Goal: Task Accomplishment & Management: Manage account settings

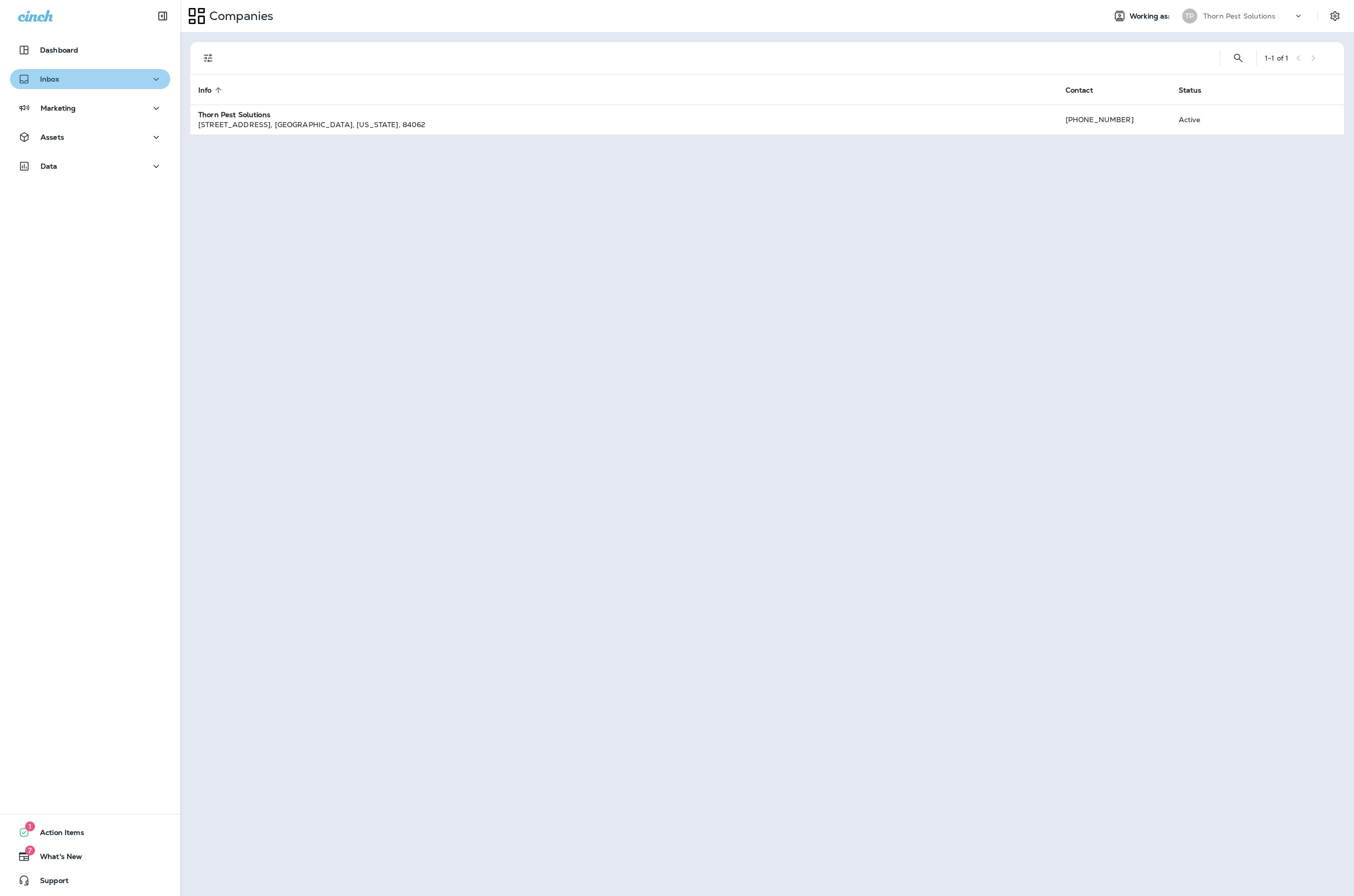
click at [108, 78] on div "Inbox" at bounding box center [90, 79] width 144 height 12
click at [135, 51] on div "Dashboard" at bounding box center [90, 50] width 144 height 12
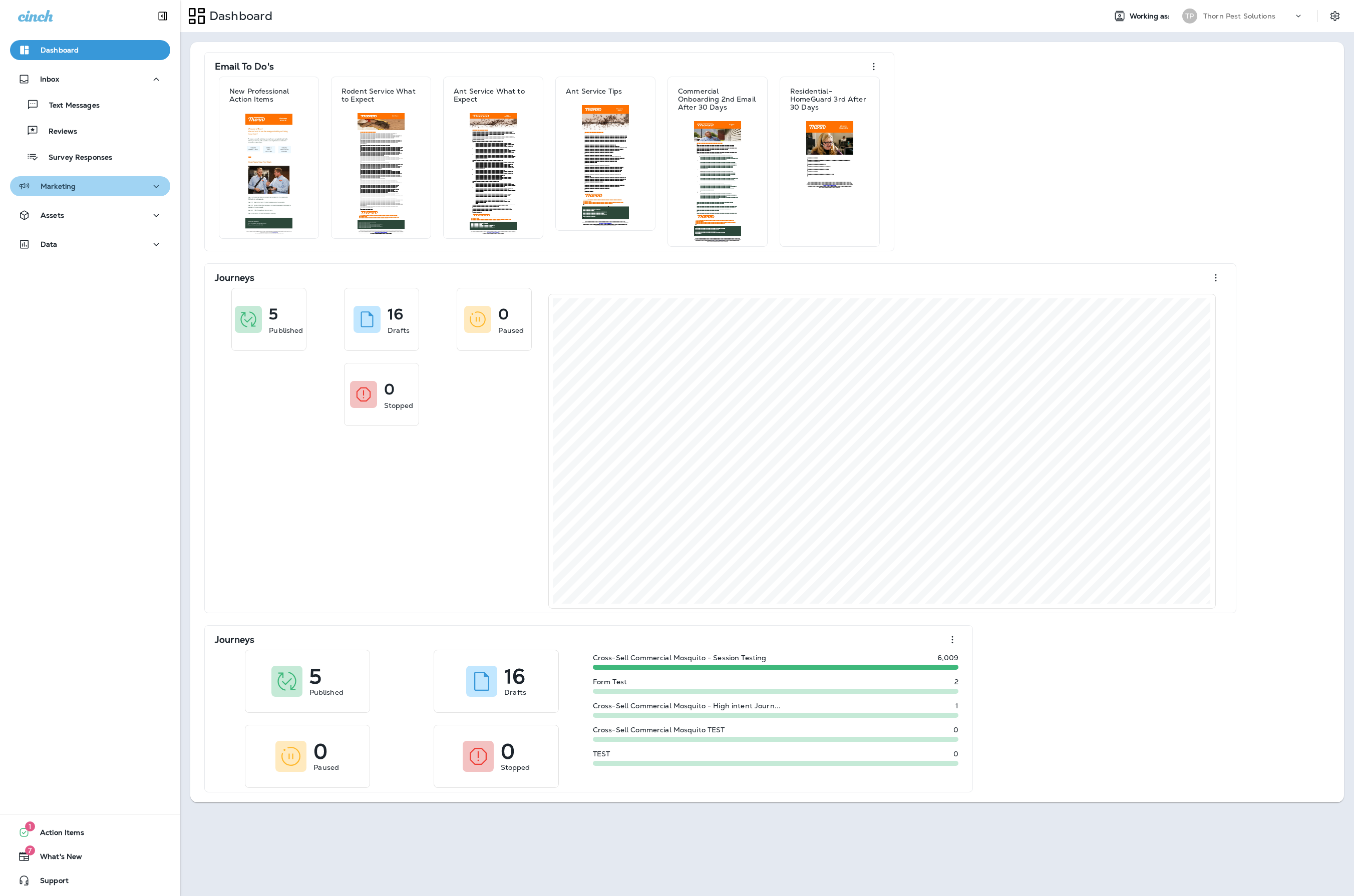
click at [95, 189] on div "Marketing" at bounding box center [90, 186] width 144 height 12
click at [78, 212] on p "Journeys" at bounding box center [60, 213] width 42 height 10
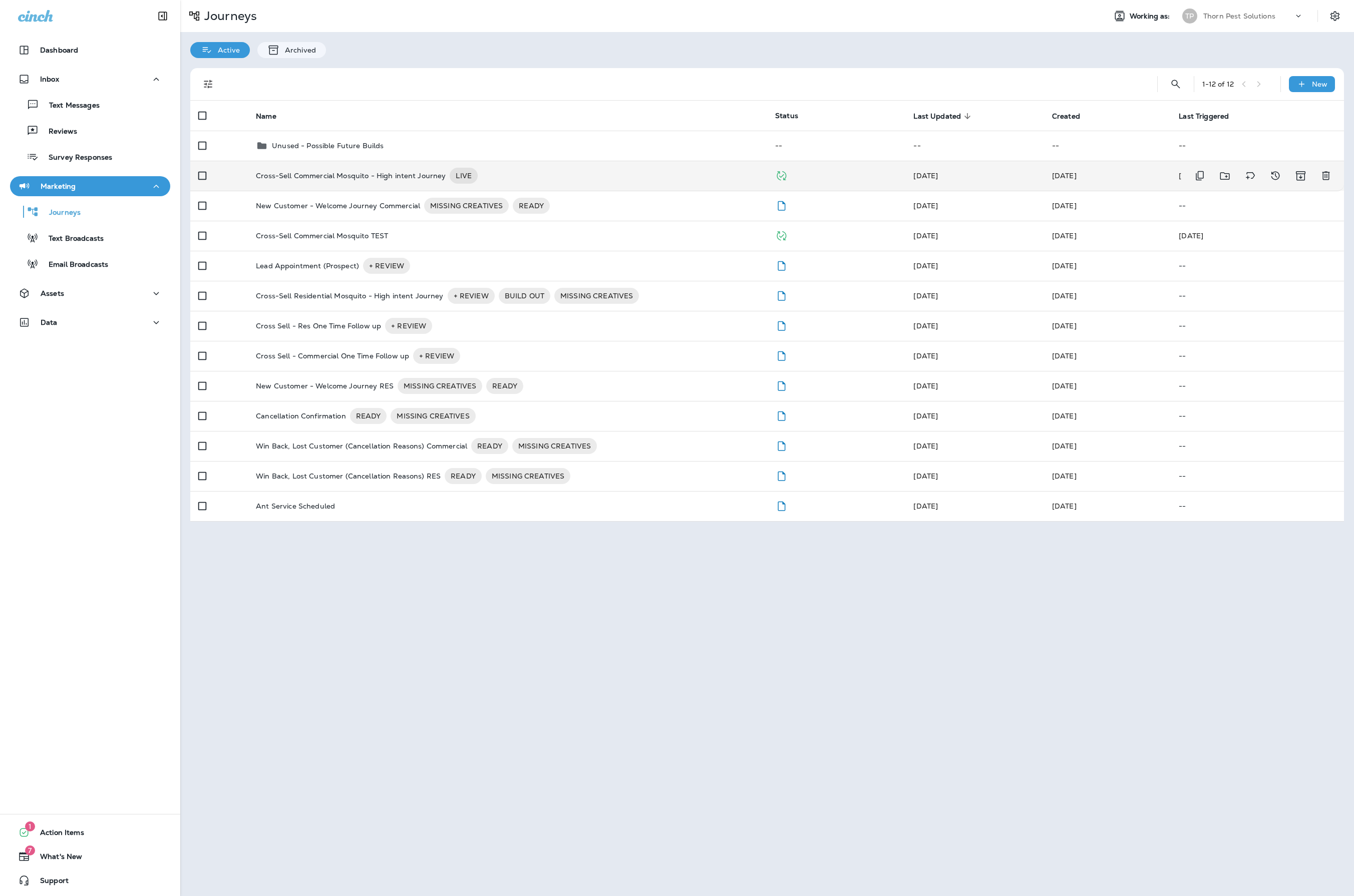
click at [423, 178] on p "Cross-Sell Commercial Mosquito - High intent Journey" at bounding box center [350, 175] width 189 height 16
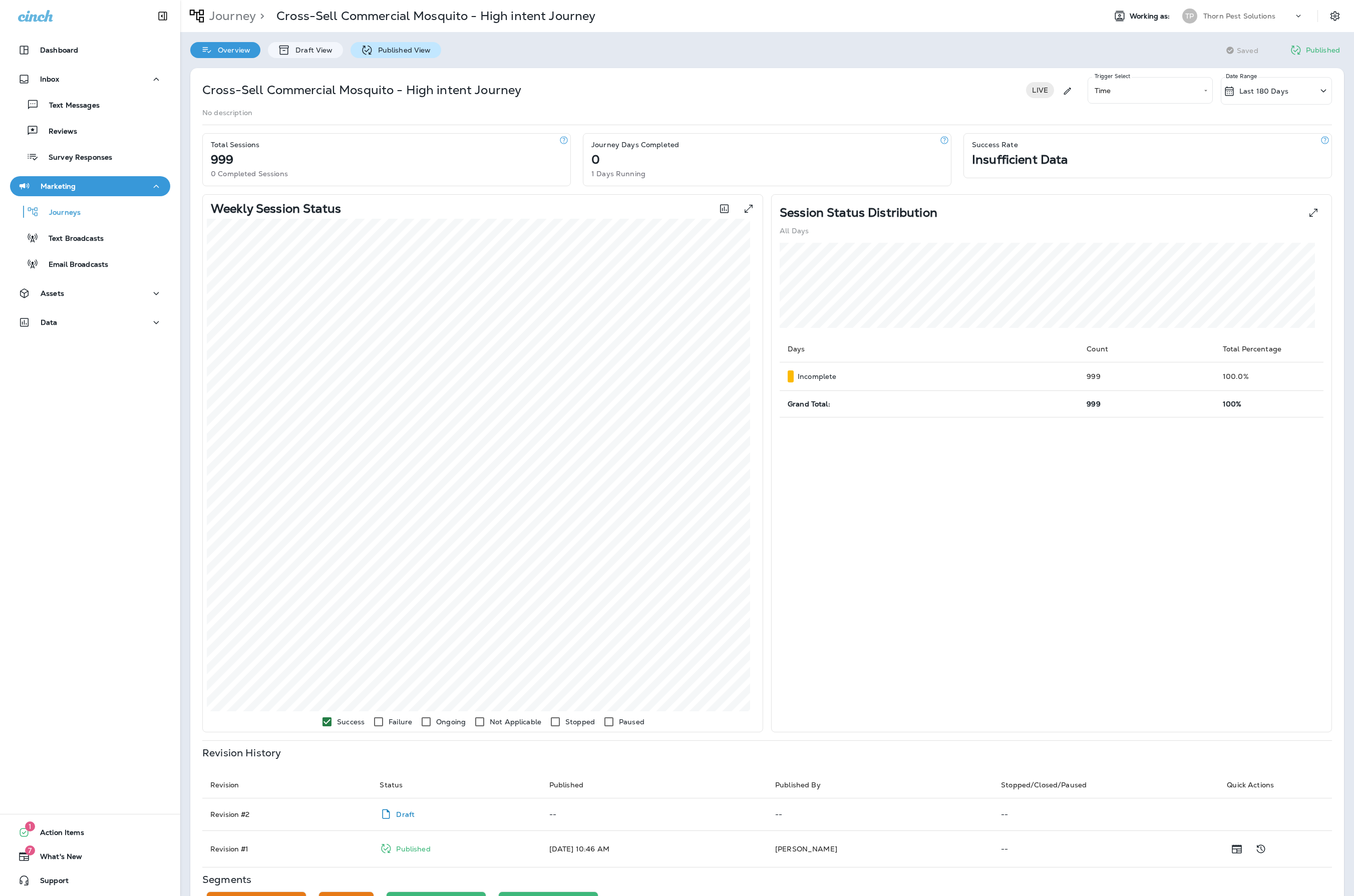
click at [431, 46] on p "Published View" at bounding box center [402, 50] width 58 height 8
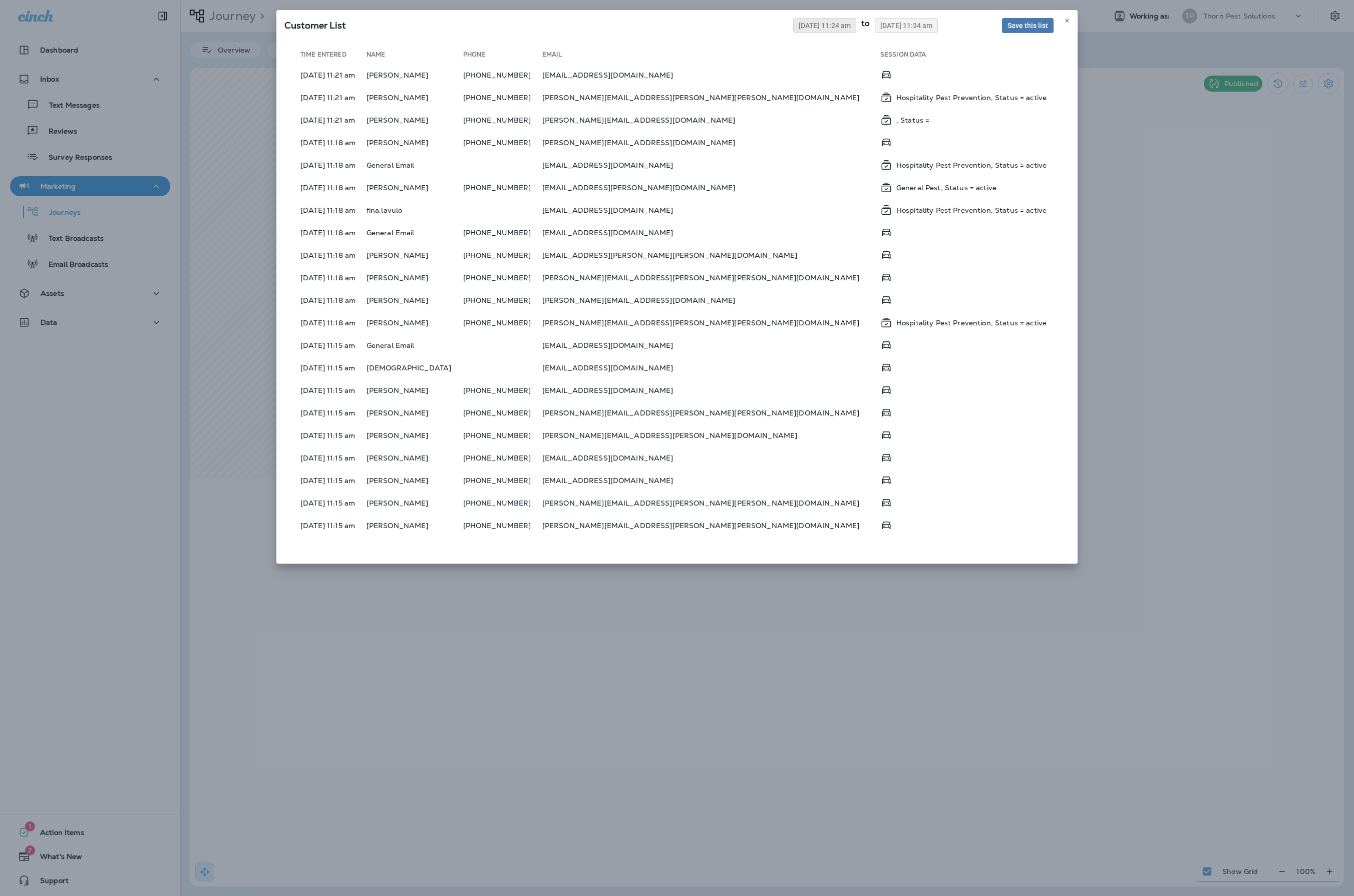
click at [799, 29] on span "08/04/2025 11:24 am" at bounding box center [824, 25] width 52 height 7
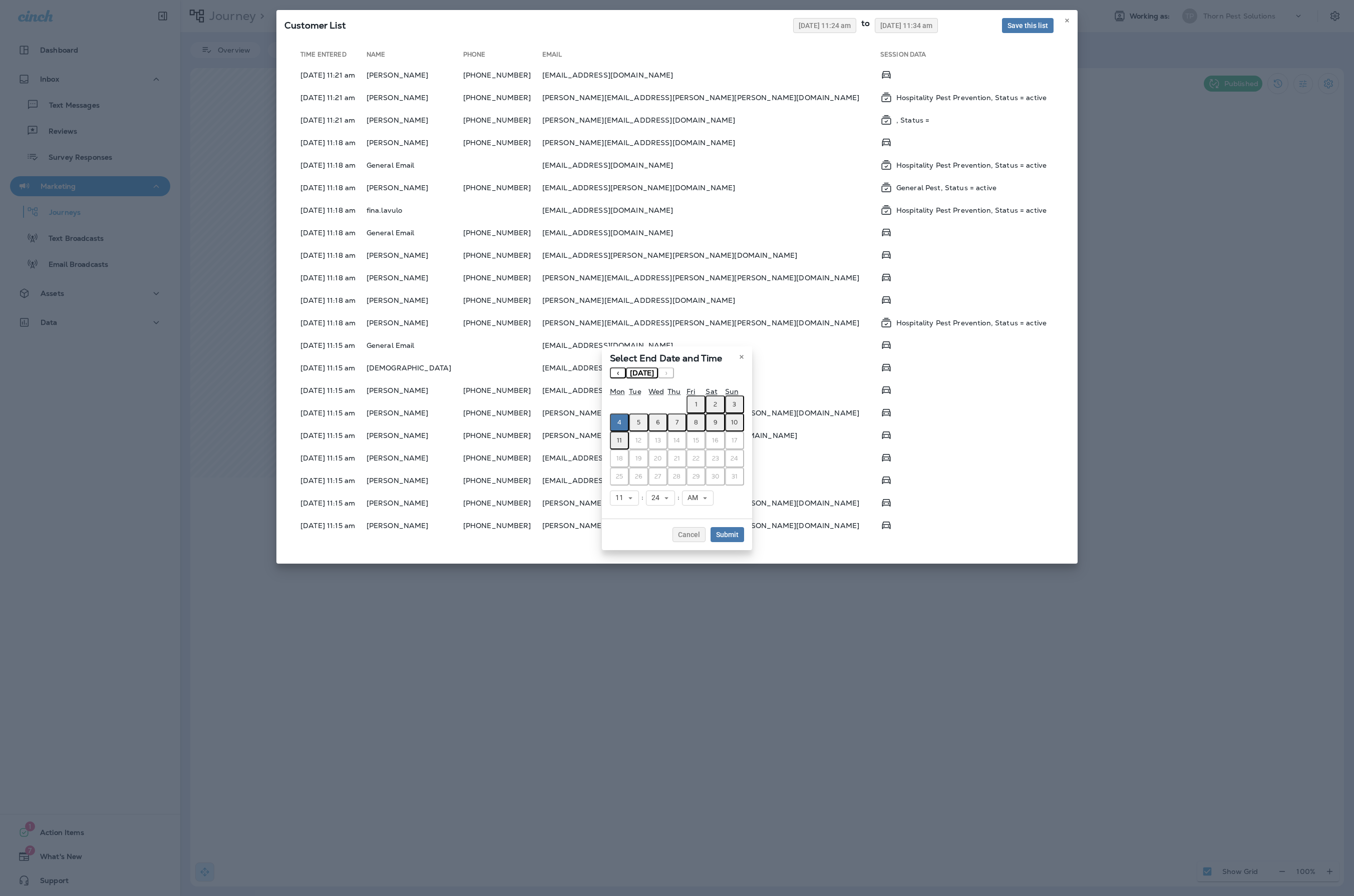
click at [734, 90] on div "Select End Date and Time « ‹ August 2025 › » Mon Tue Wed Thu Fri Sat Sun 1 2 3 …" at bounding box center [677, 448] width 1354 height 896
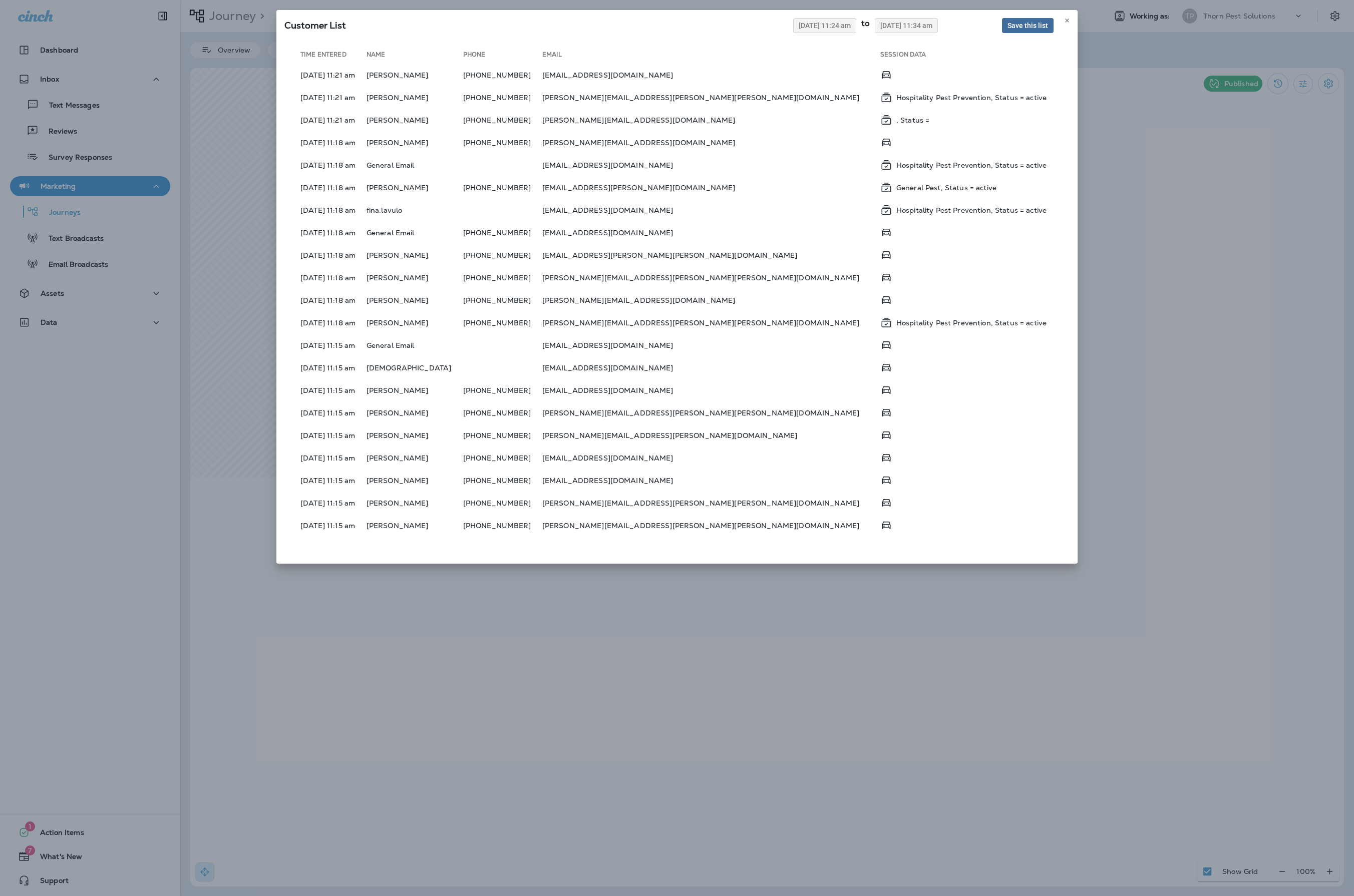
click at [1007, 29] on span "Save this list" at bounding box center [1027, 25] width 40 height 7
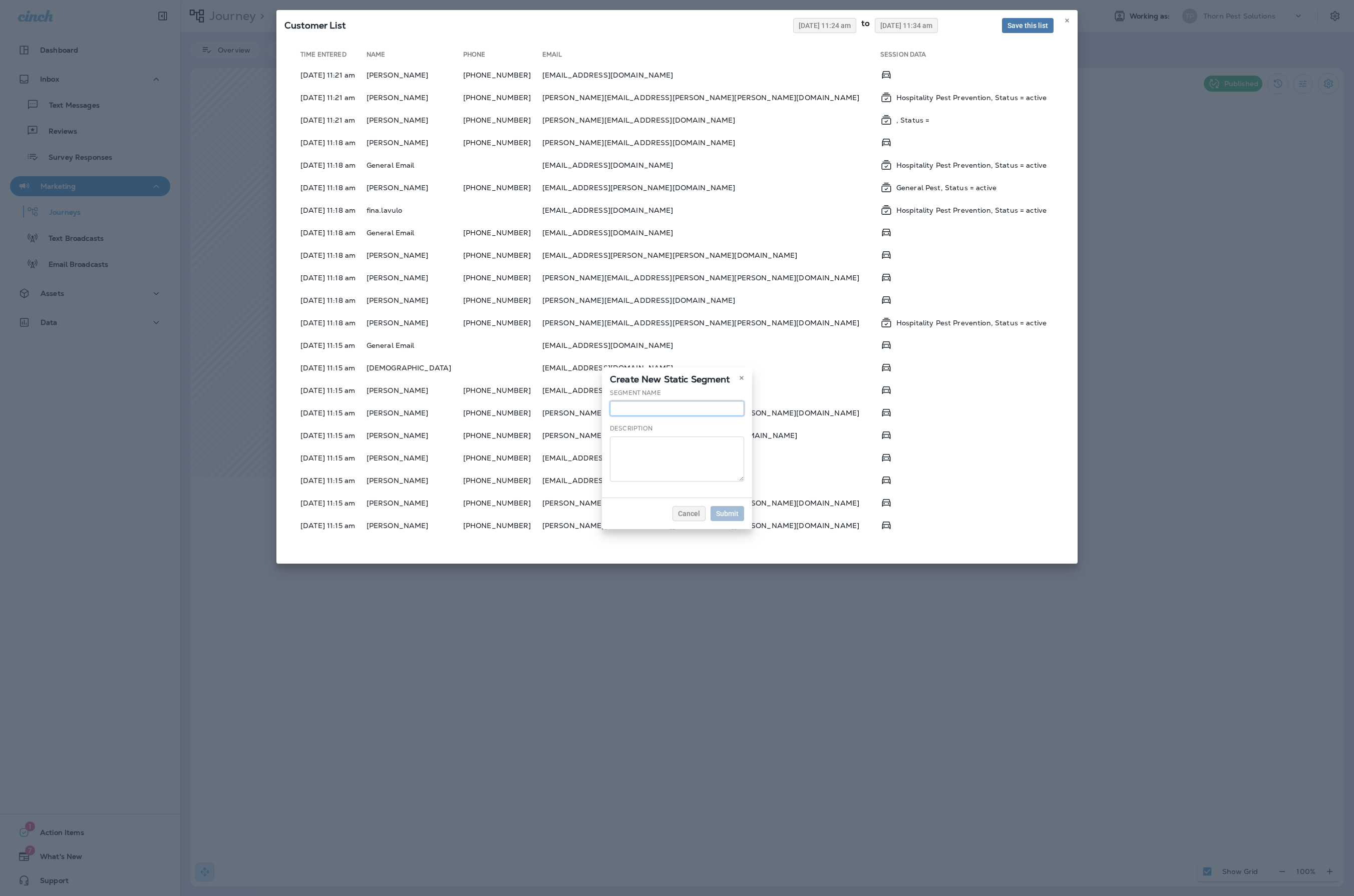
click at [695, 401] on input "text" at bounding box center [677, 408] width 134 height 15
click at [745, 375] on icon at bounding box center [741, 377] width 6 height 6
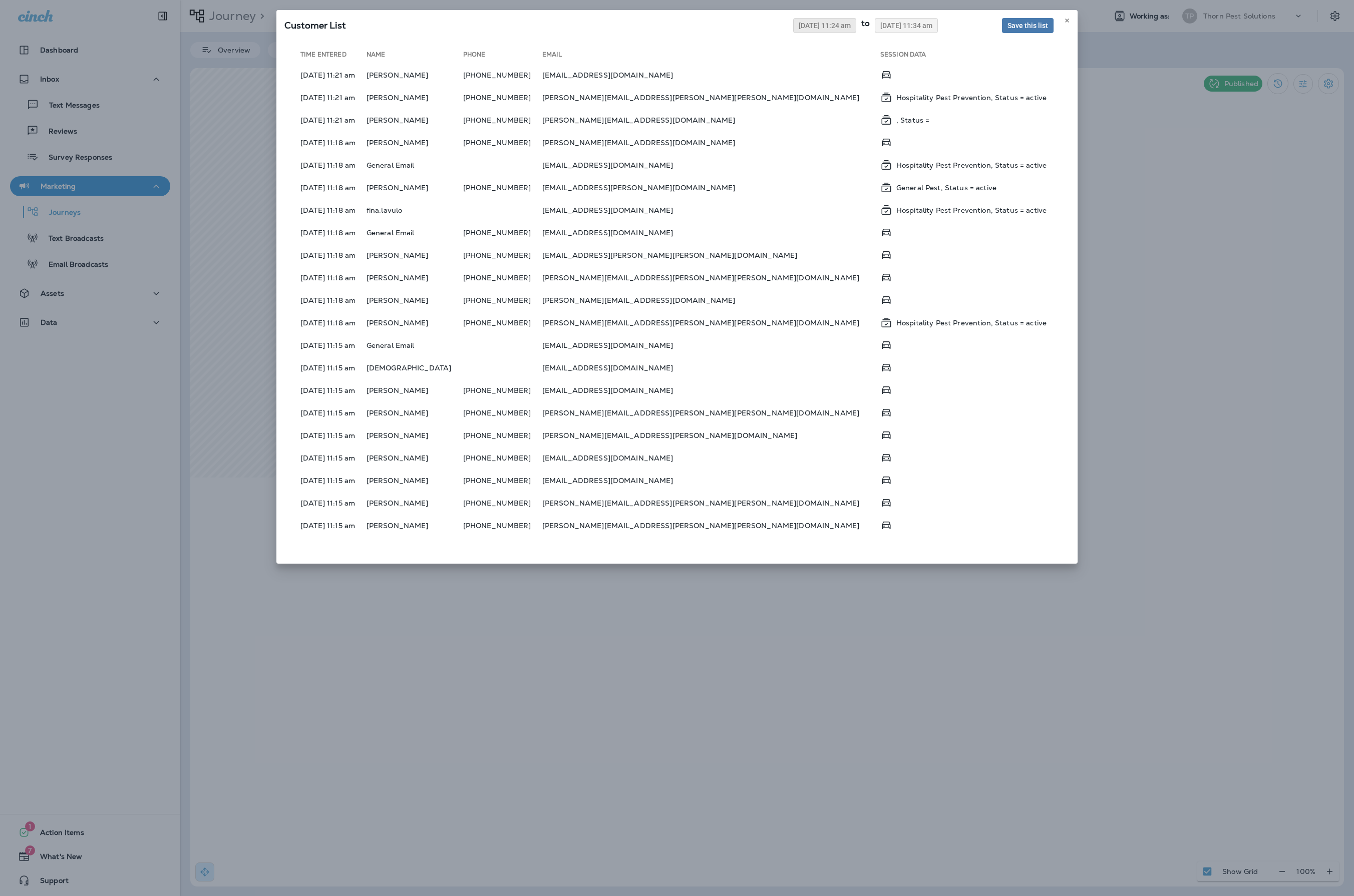
click at [799, 29] on span "08/04/2025 11:24 am" at bounding box center [824, 25] width 52 height 7
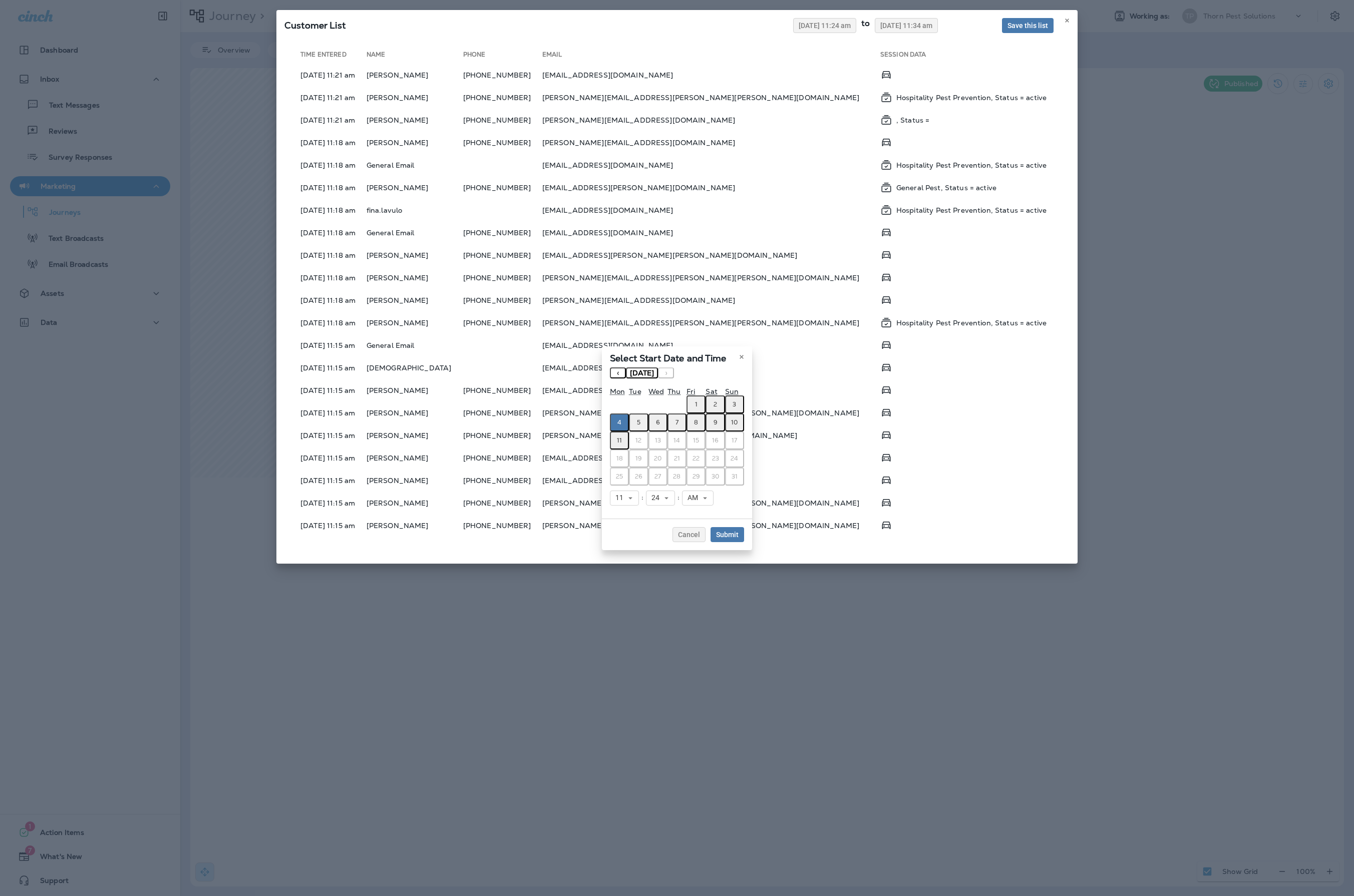
click at [609, 367] on button "‹" at bounding box center [618, 372] width 16 height 11
click at [609, 479] on button "28" at bounding box center [618, 476] width 19 height 18
click at [738, 538] on span "Submit" at bounding box center [727, 534] width 22 height 7
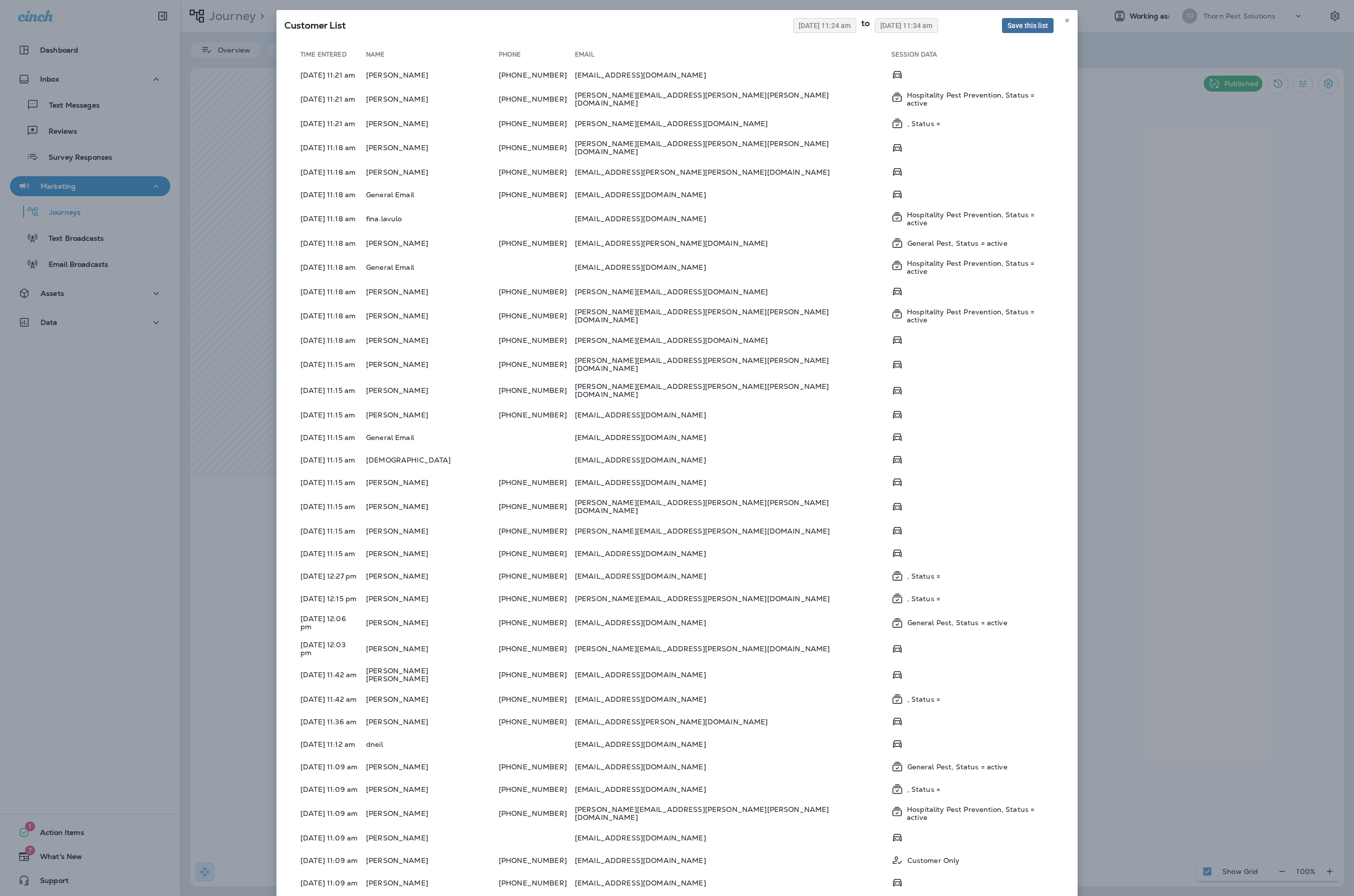
click at [1007, 29] on span "Save this list" at bounding box center [1027, 25] width 40 height 7
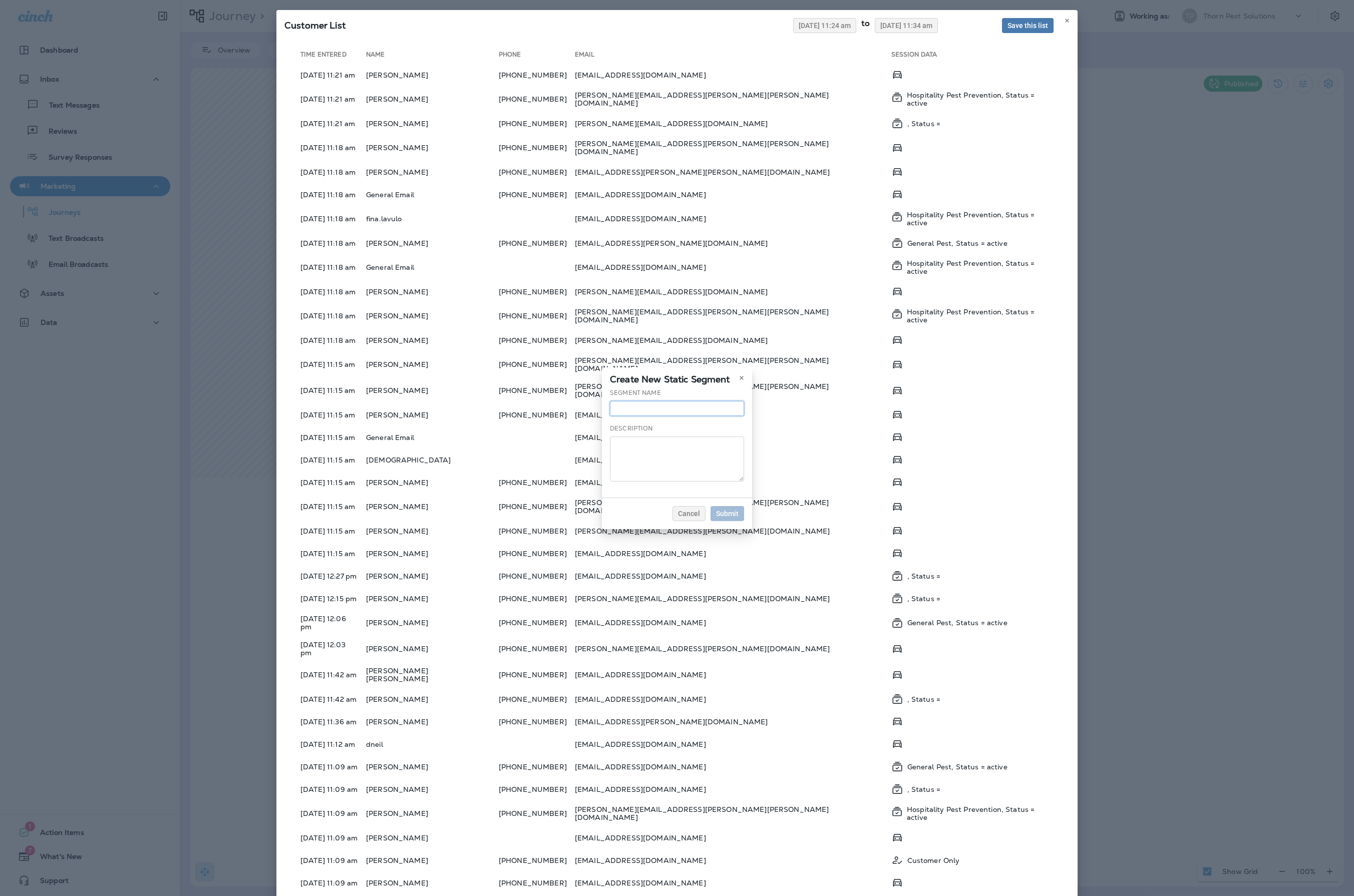
click at [642, 401] on input "text" at bounding box center [677, 408] width 134 height 15
type input "**********"
click at [738, 517] on span "Submit" at bounding box center [727, 513] width 22 height 7
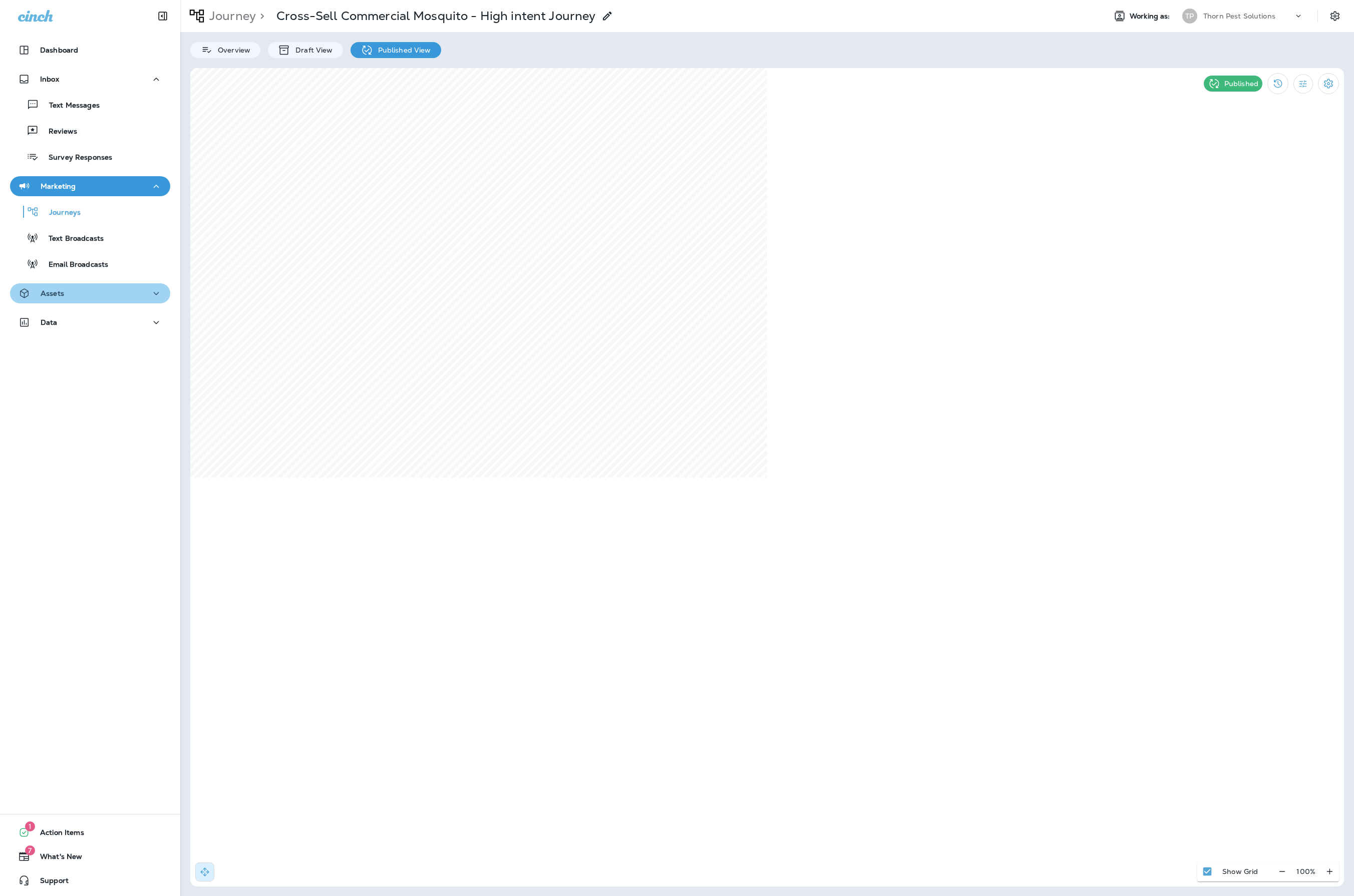
click at [128, 289] on div "Assets" at bounding box center [90, 293] width 144 height 12
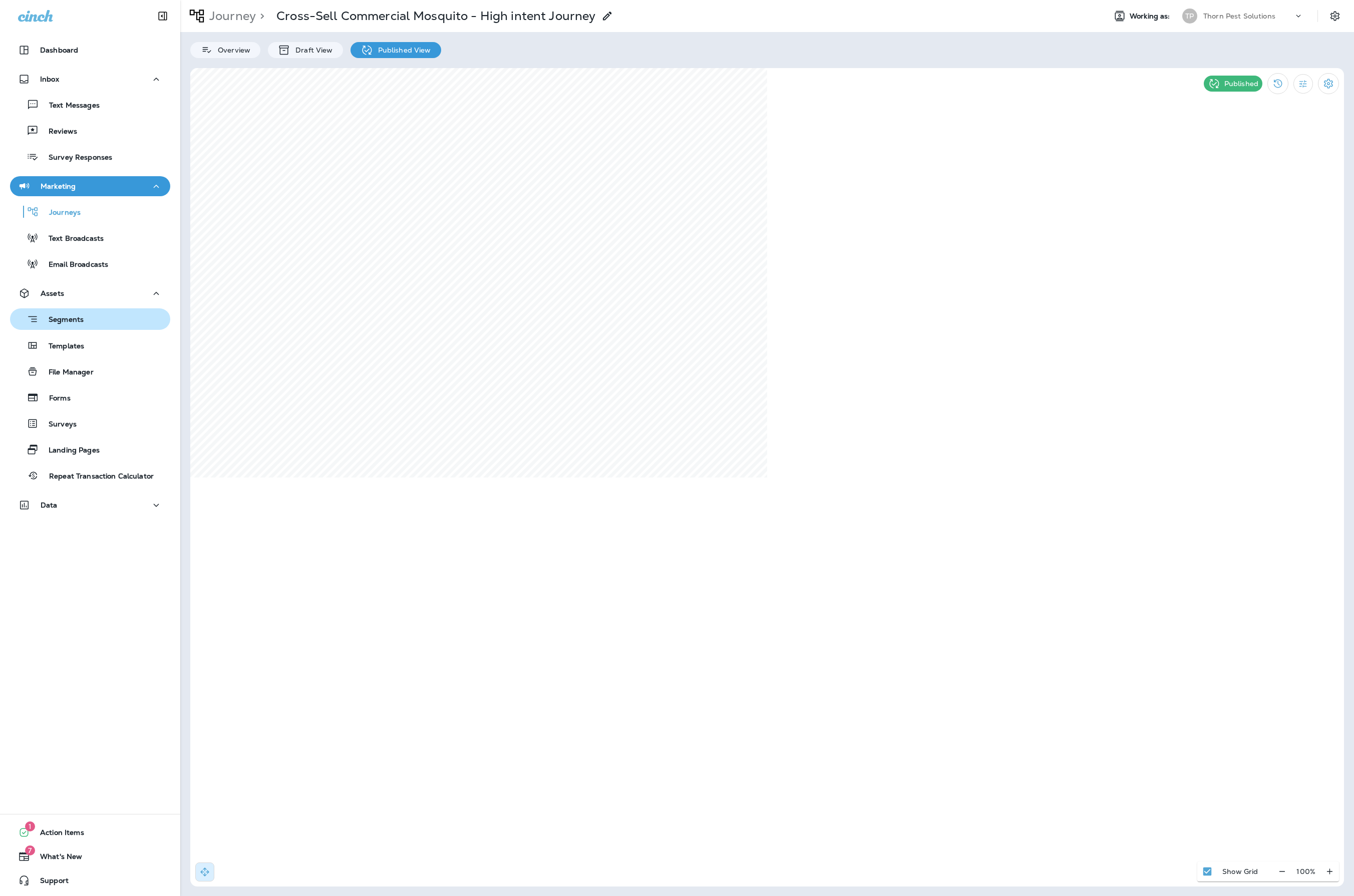
click at [84, 323] on p "Segments" at bounding box center [61, 321] width 45 height 10
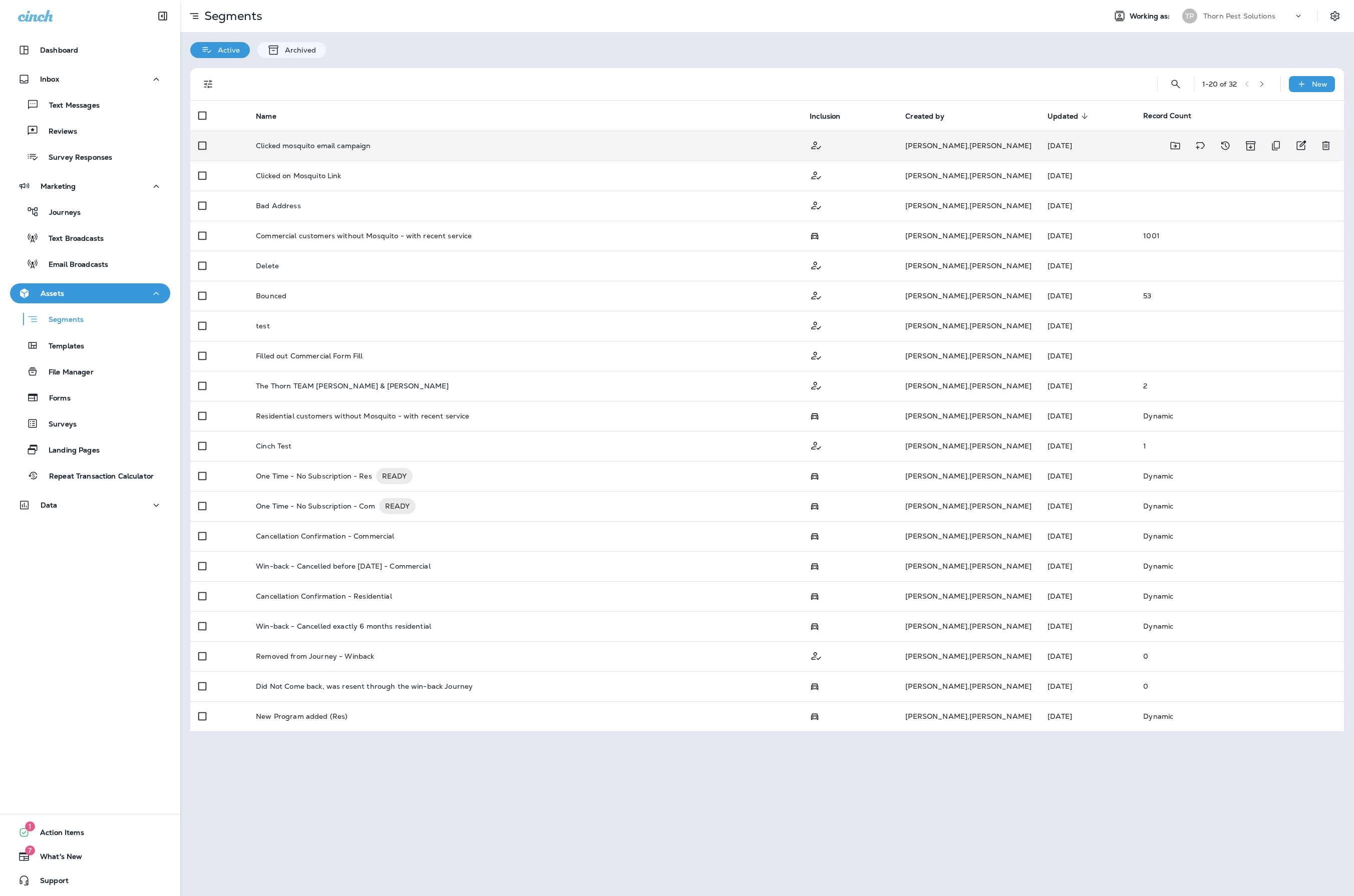
click at [535, 159] on td "Clicked mosquito email campaign" at bounding box center [524, 145] width 554 height 30
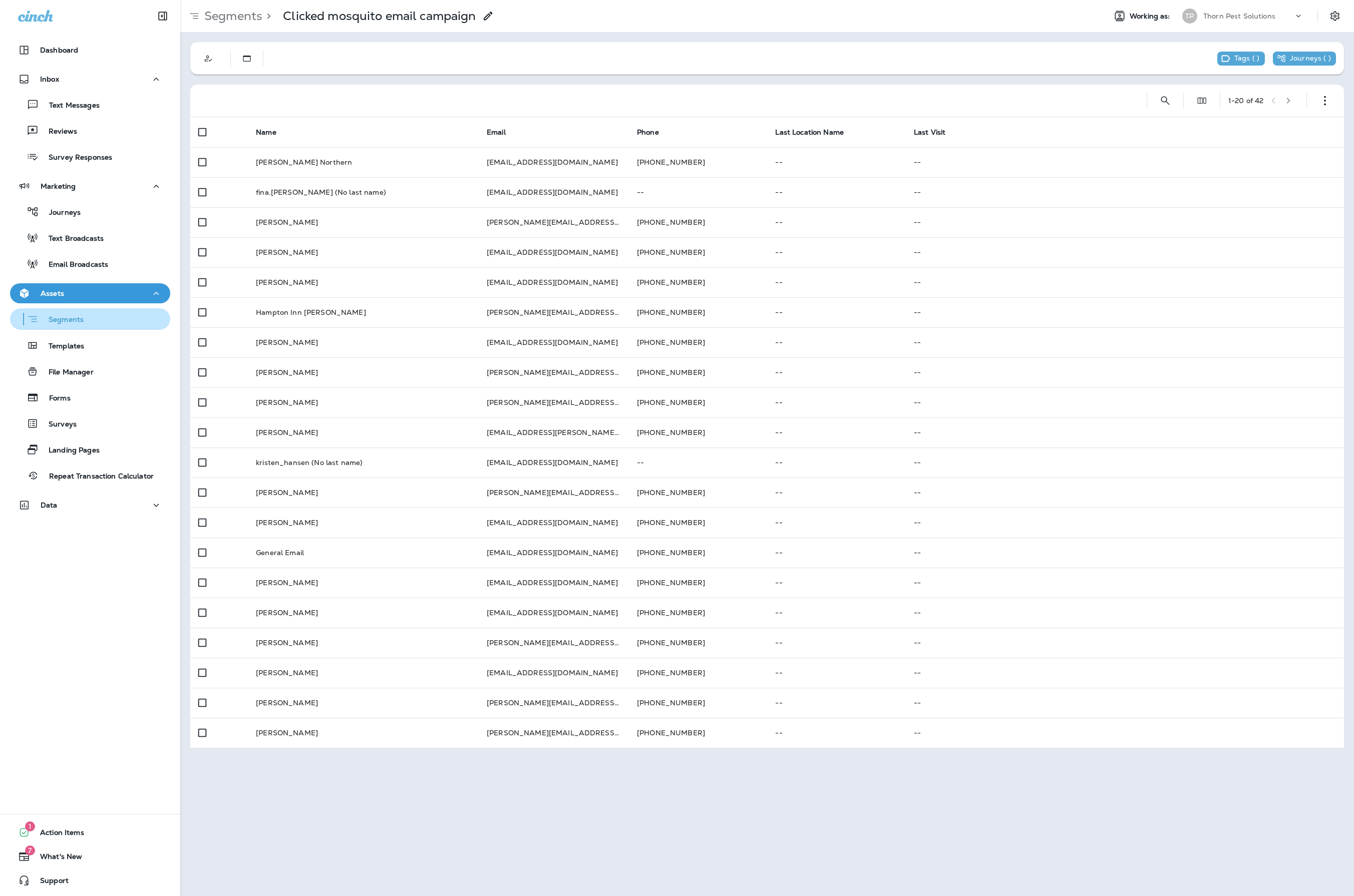
click at [73, 321] on p "Segments" at bounding box center [61, 321] width 45 height 10
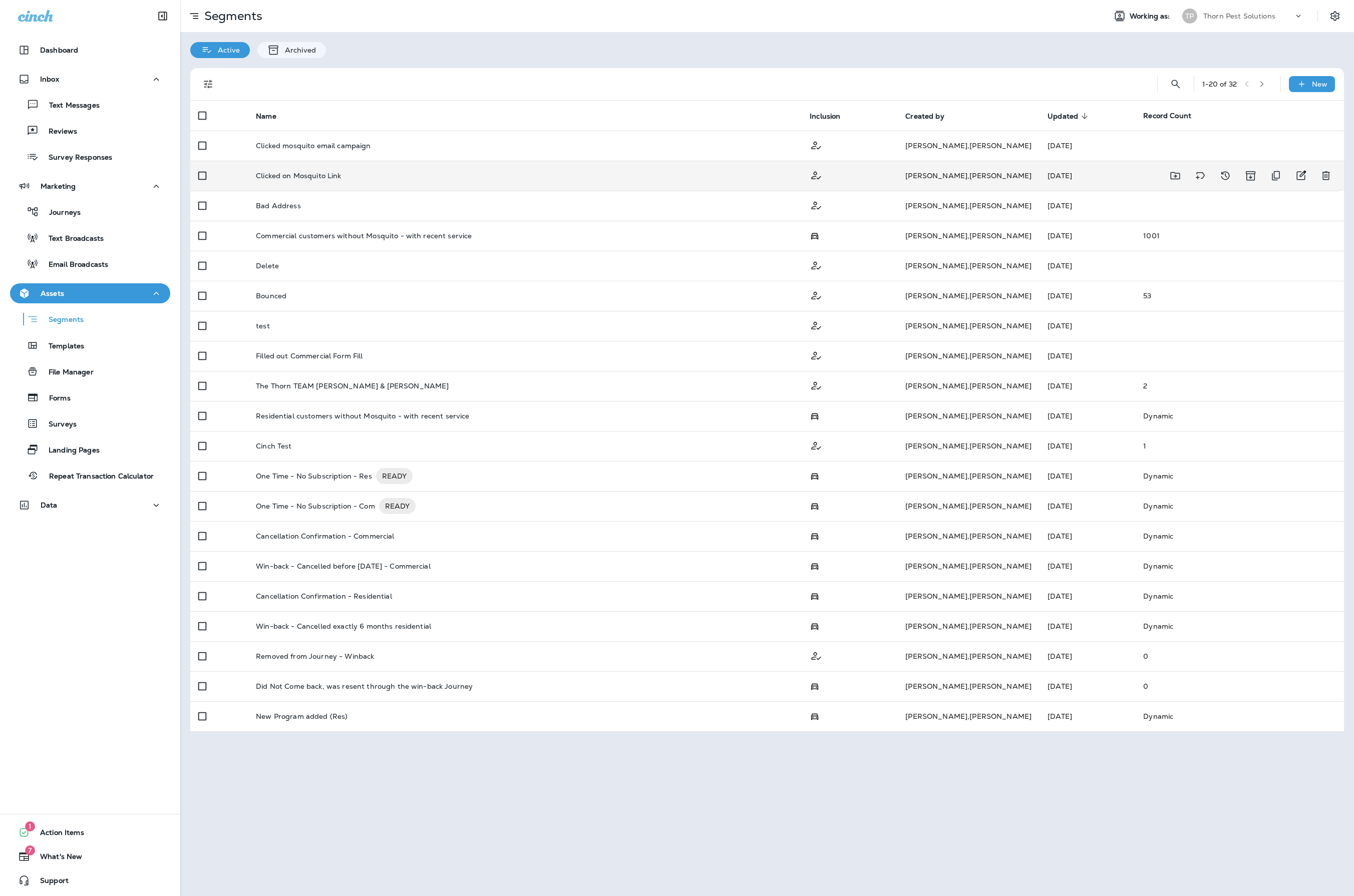
click at [427, 180] on div "Clicked on Mosquito Link" at bounding box center [525, 175] width 538 height 8
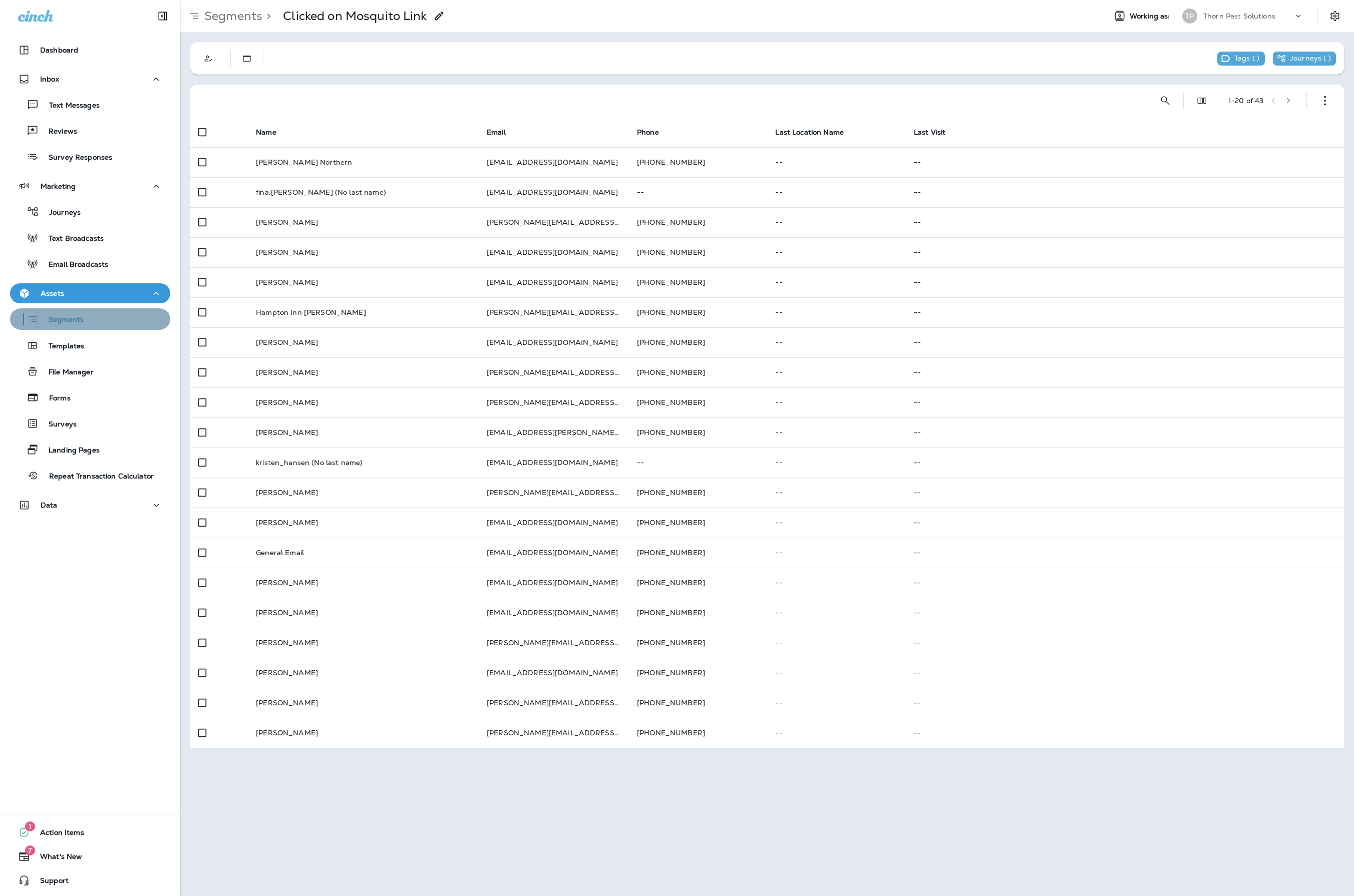
click at [84, 312] on div "Segments" at bounding box center [48, 319] width 70 height 16
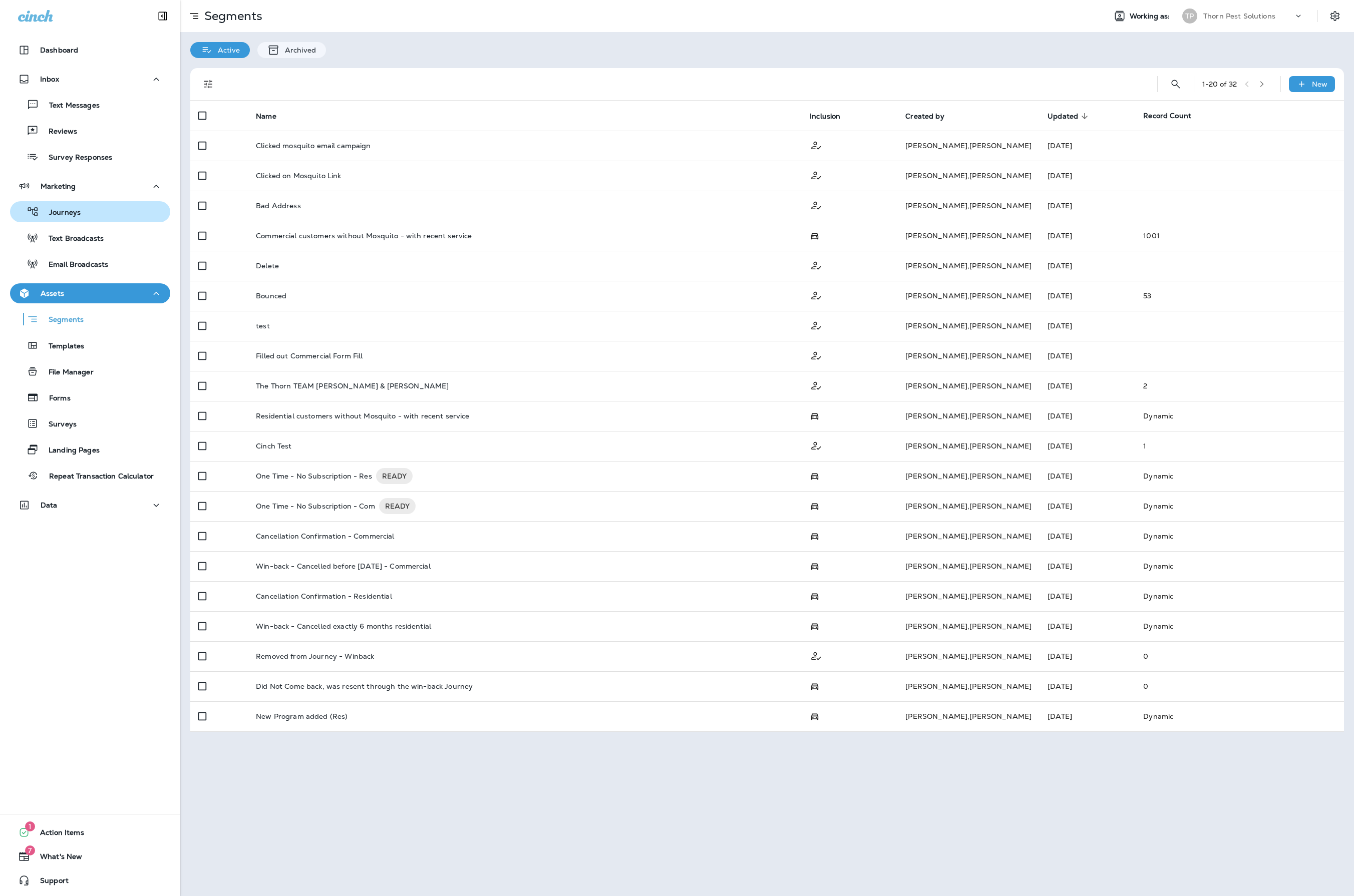
click at [80, 211] on p "Journeys" at bounding box center [60, 213] width 42 height 10
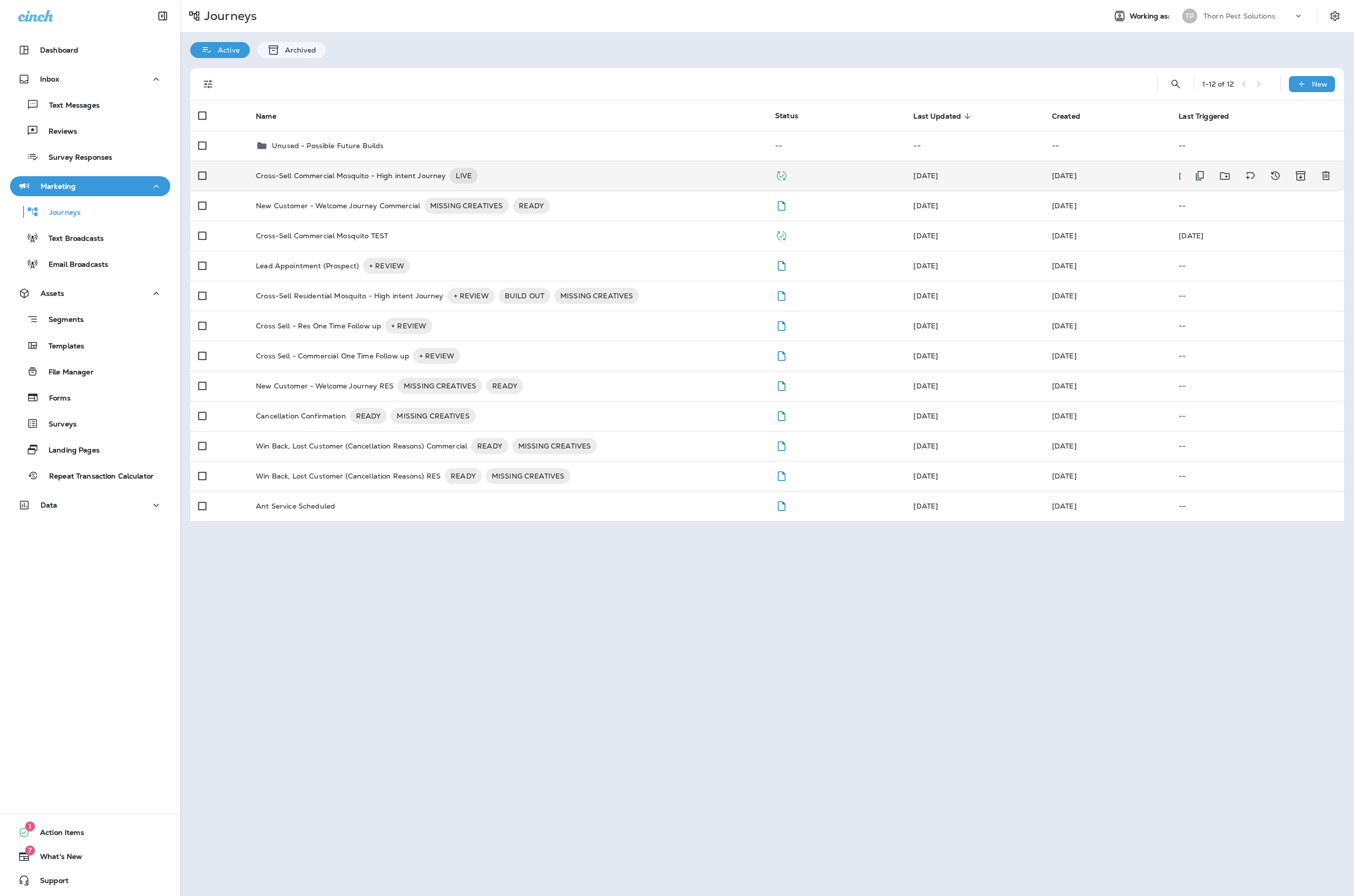
click at [621, 177] on div "Cross-Sell Commercial Mosquito - High intent Journey LIVE" at bounding box center [507, 175] width 503 height 16
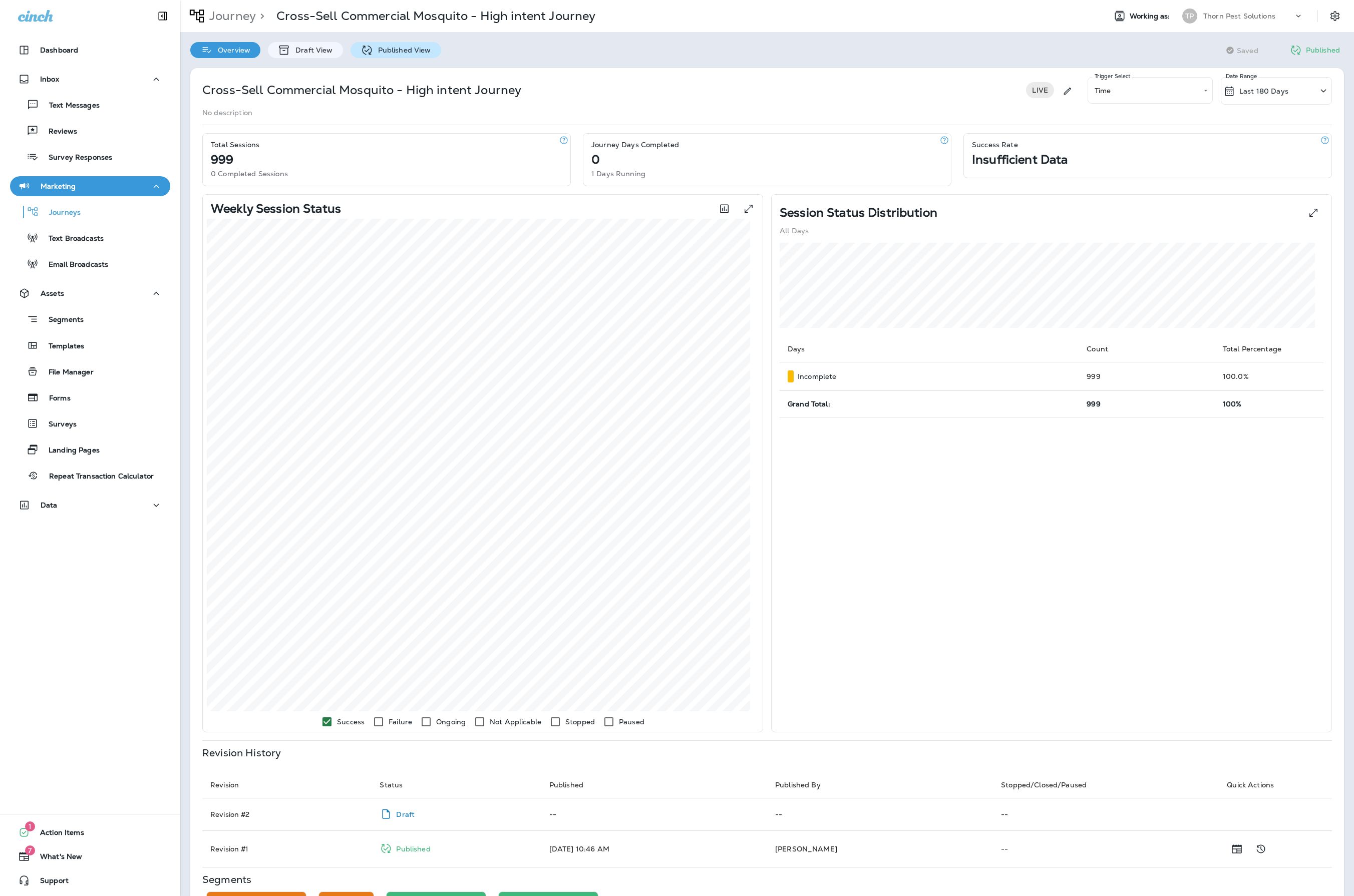
click at [431, 54] on p "Published View" at bounding box center [402, 50] width 58 height 8
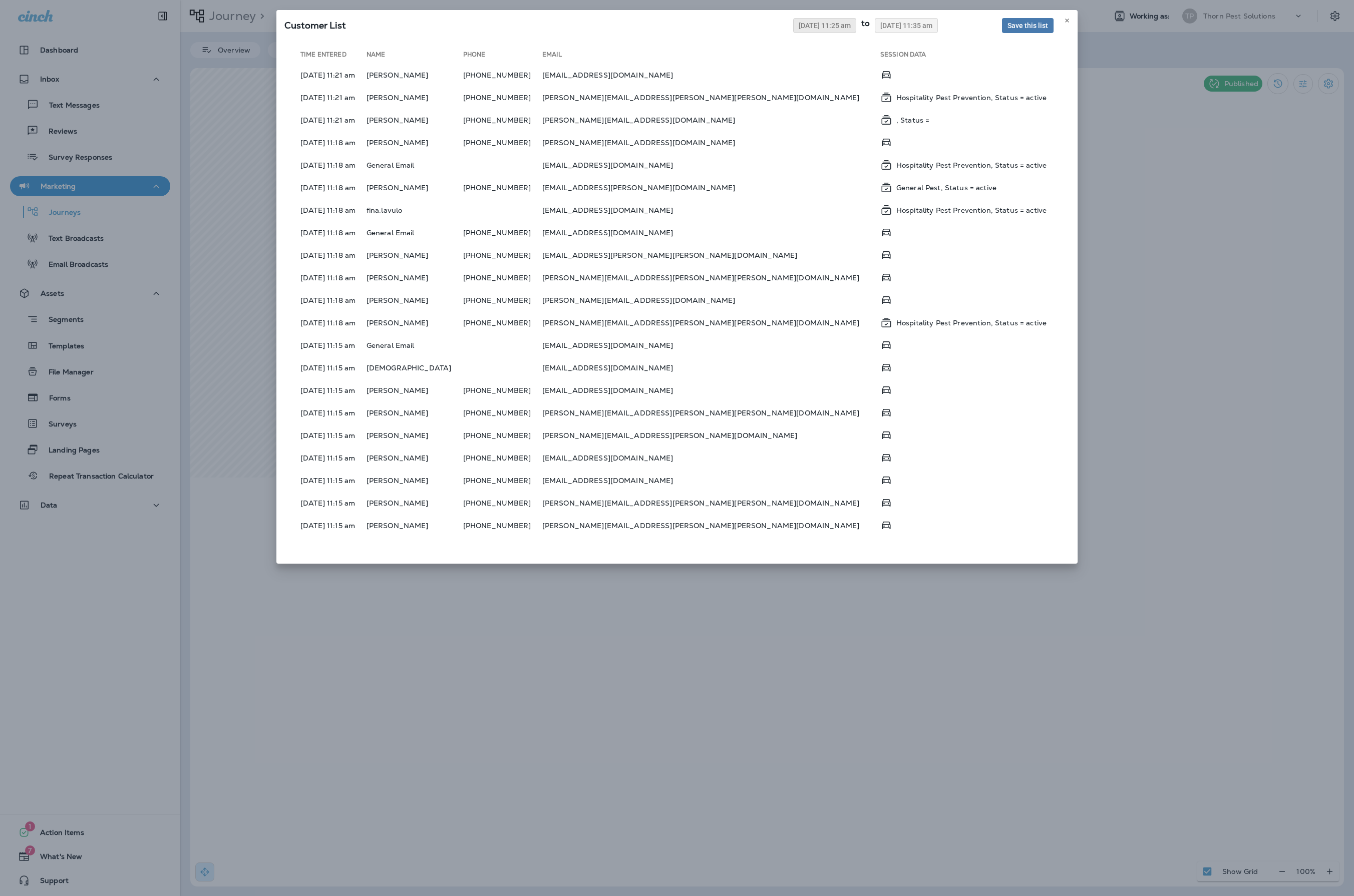
click at [793, 33] on button "08/04/2025 11:25 am" at bounding box center [824, 25] width 63 height 15
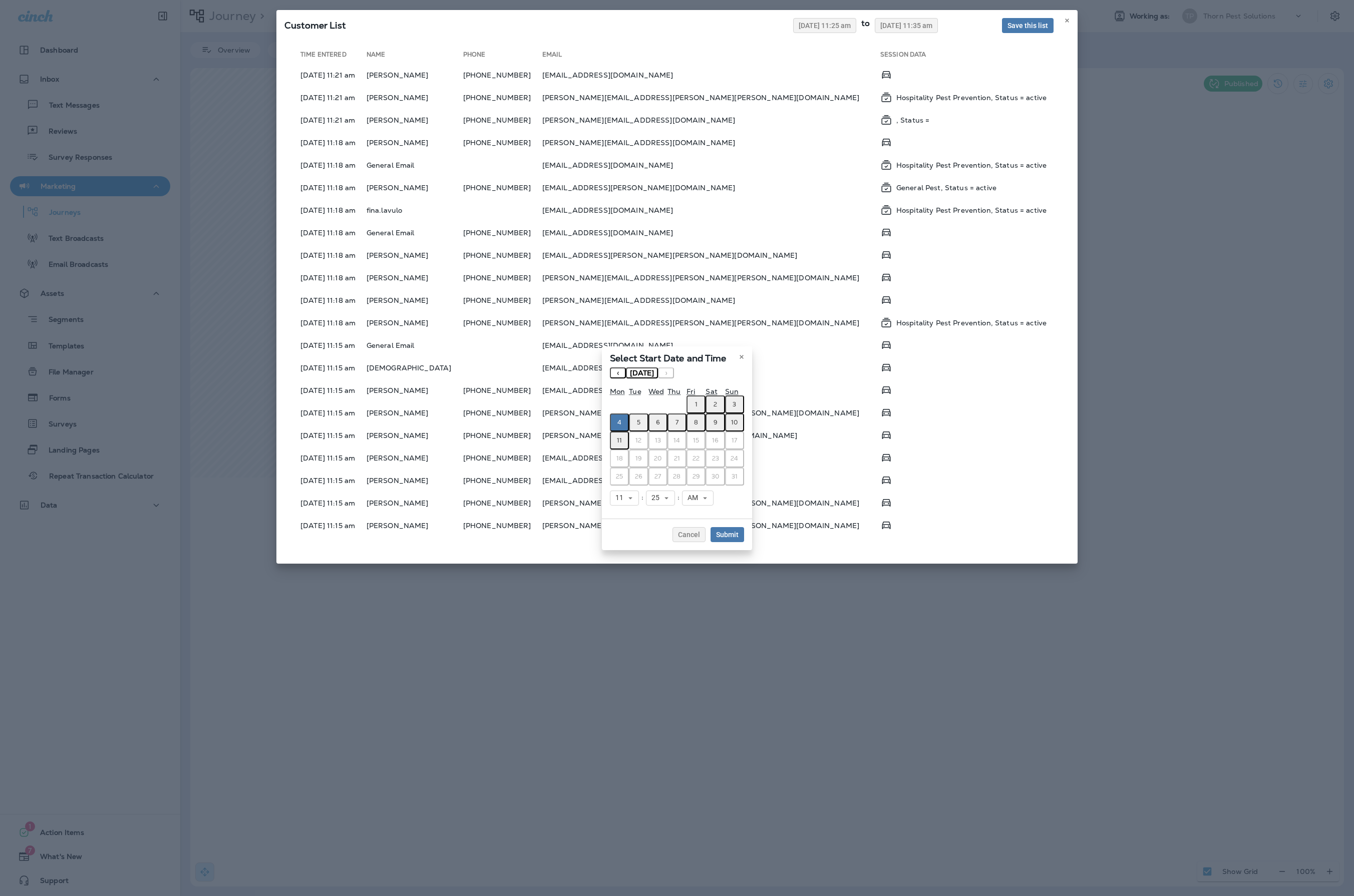
click at [609, 367] on button "‹" at bounding box center [618, 372] width 16 height 11
click at [616, 473] on abbr "28" at bounding box center [619, 476] width 7 height 8
click at [738, 538] on span "Submit" at bounding box center [727, 534] width 22 height 7
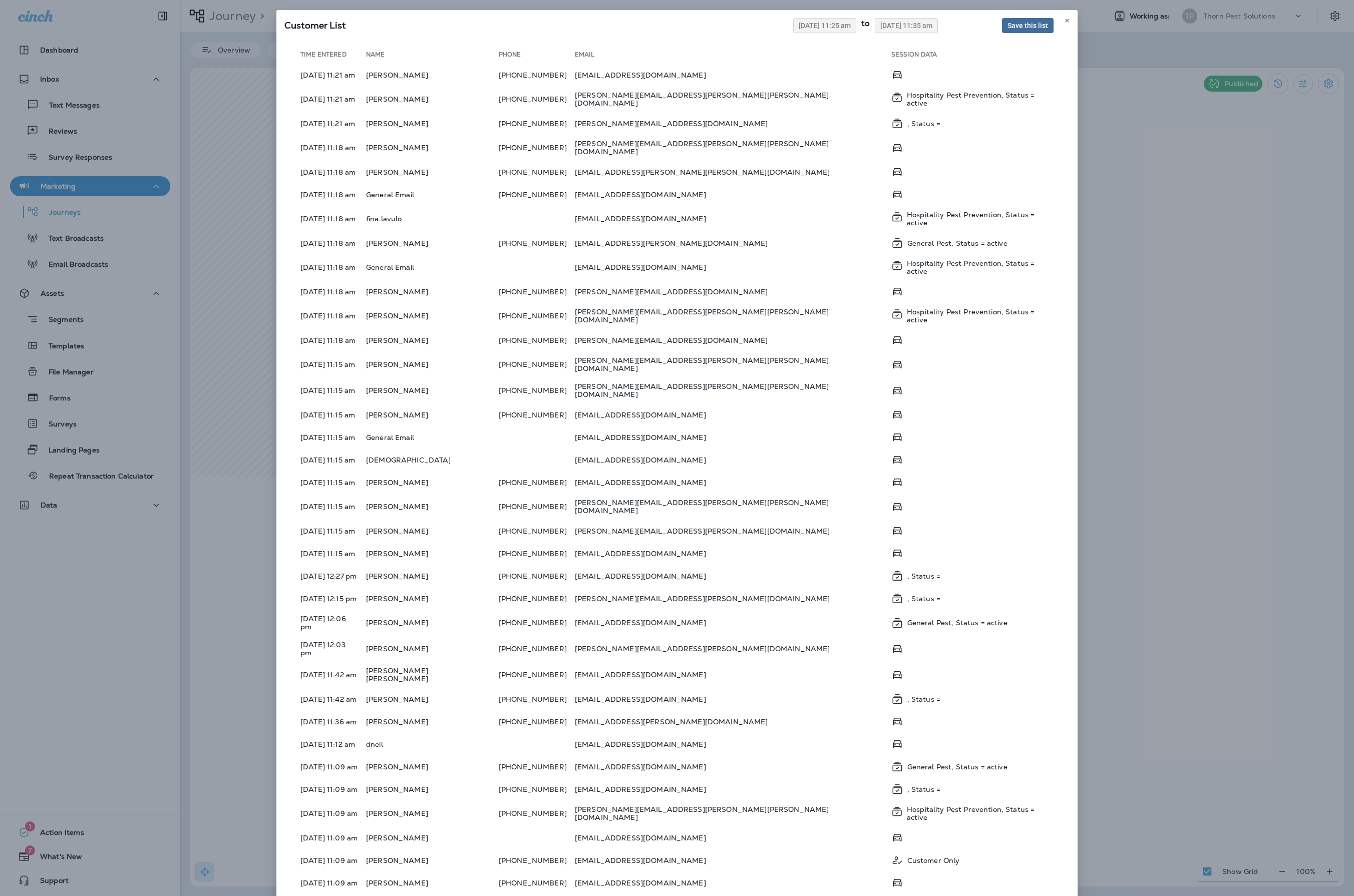
click at [1007, 29] on span "Save this list" at bounding box center [1027, 25] width 40 height 7
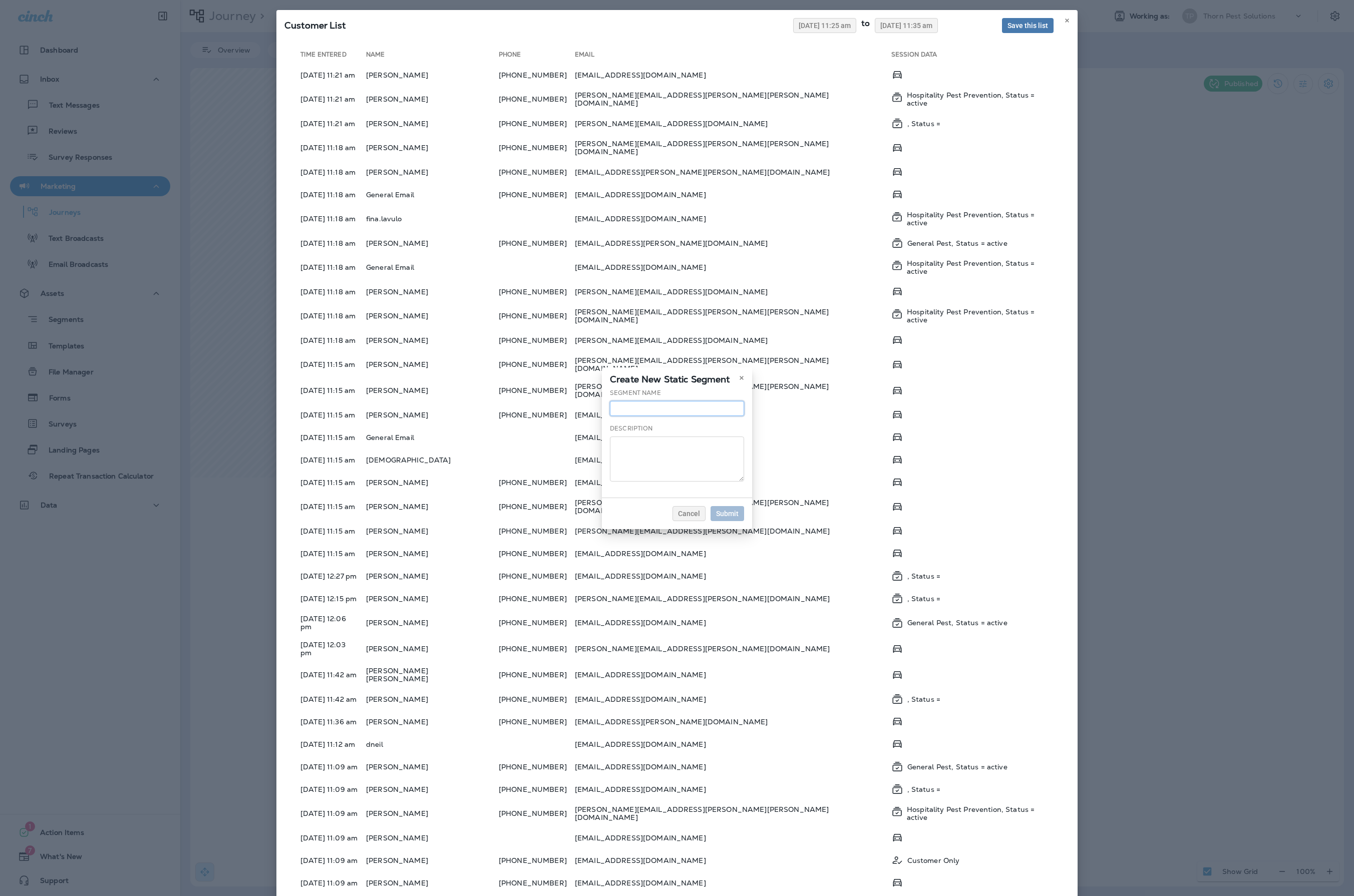
click at [624, 401] on input "text" at bounding box center [677, 408] width 134 height 15
type input "**********"
click at [744, 521] on button "Submit" at bounding box center [727, 513] width 34 height 15
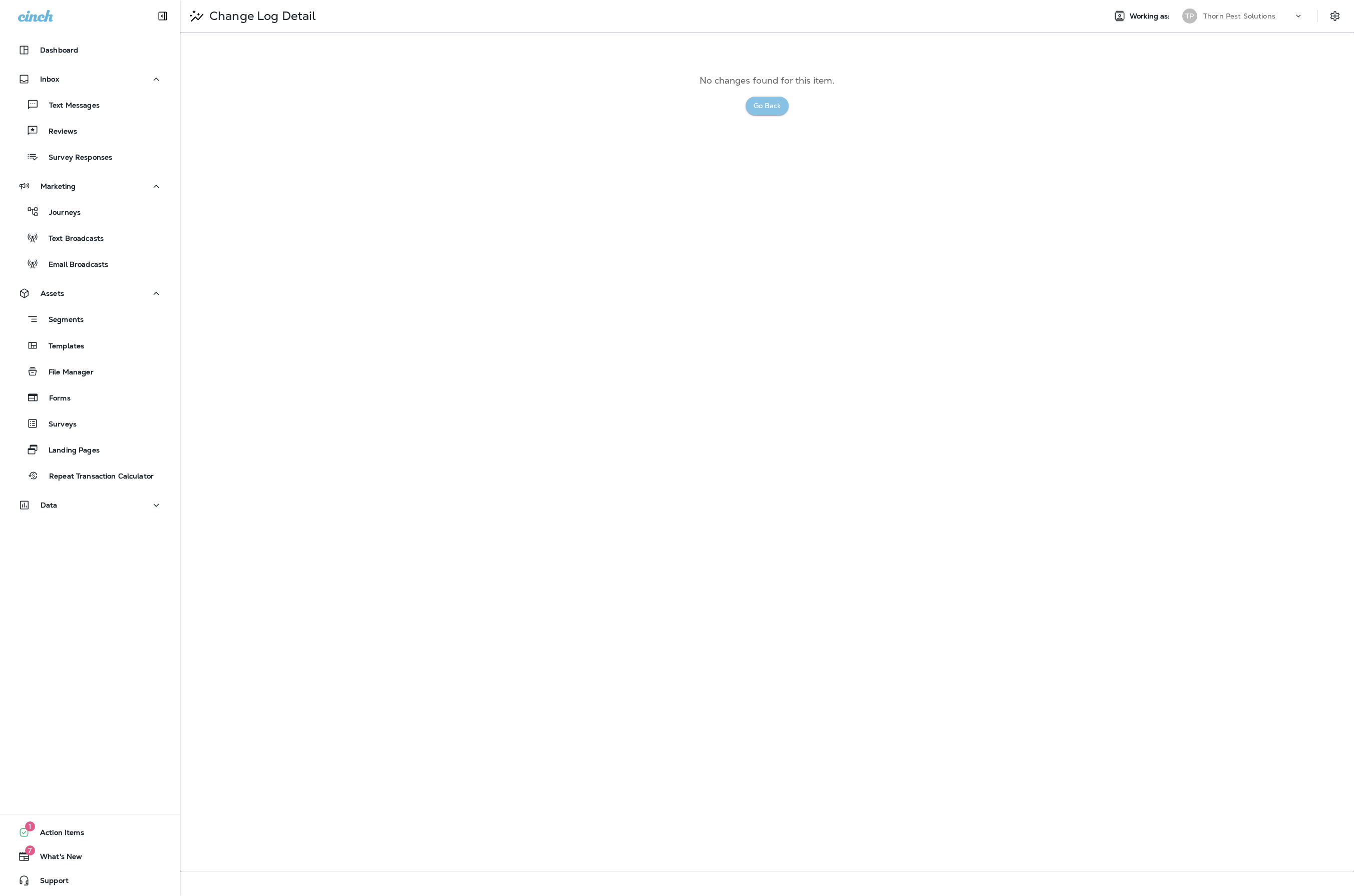
click at [778, 115] on button "Go Back" at bounding box center [767, 106] width 43 height 19
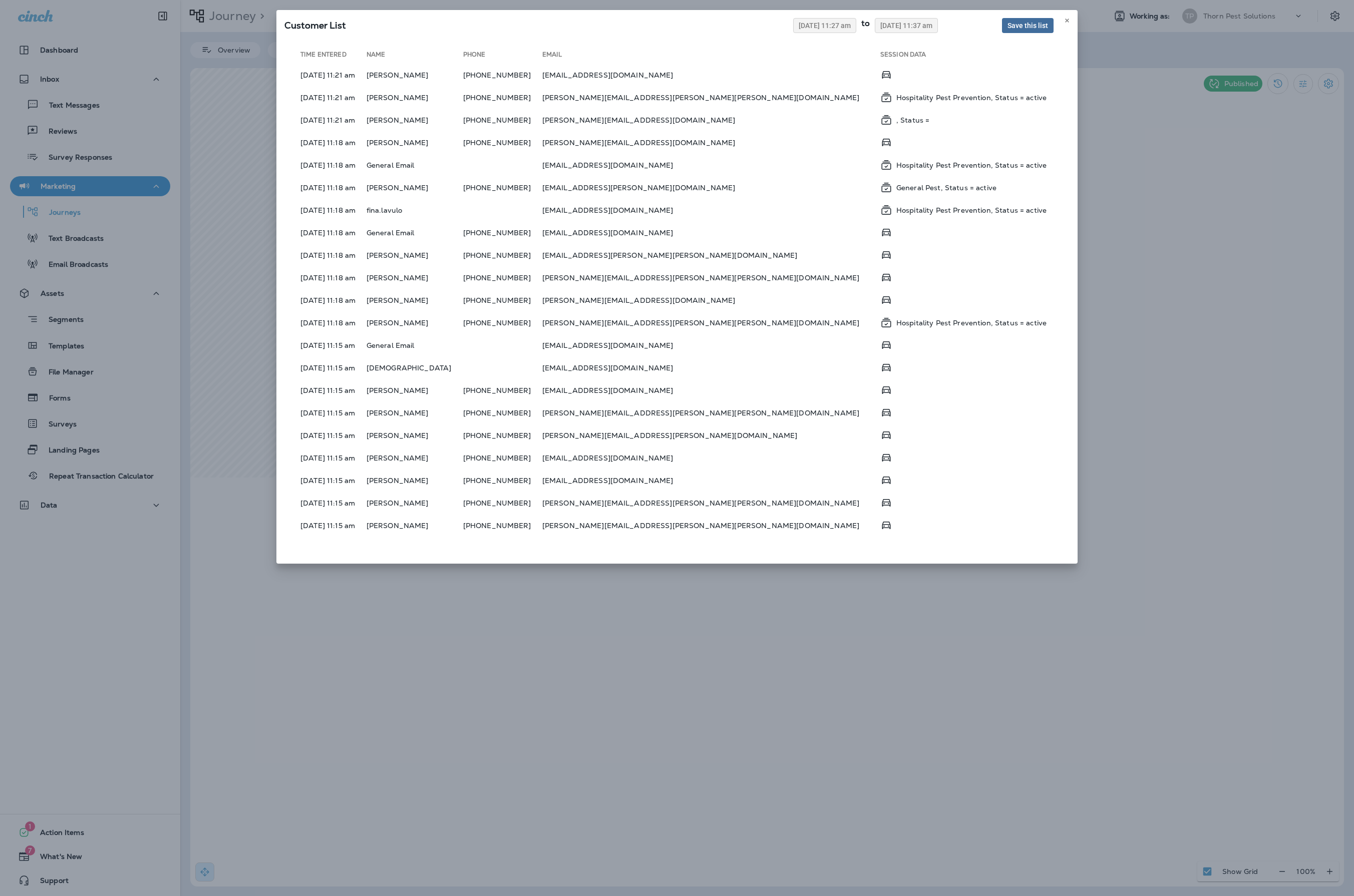
click at [1010, 29] on span "Save this list" at bounding box center [1027, 25] width 40 height 7
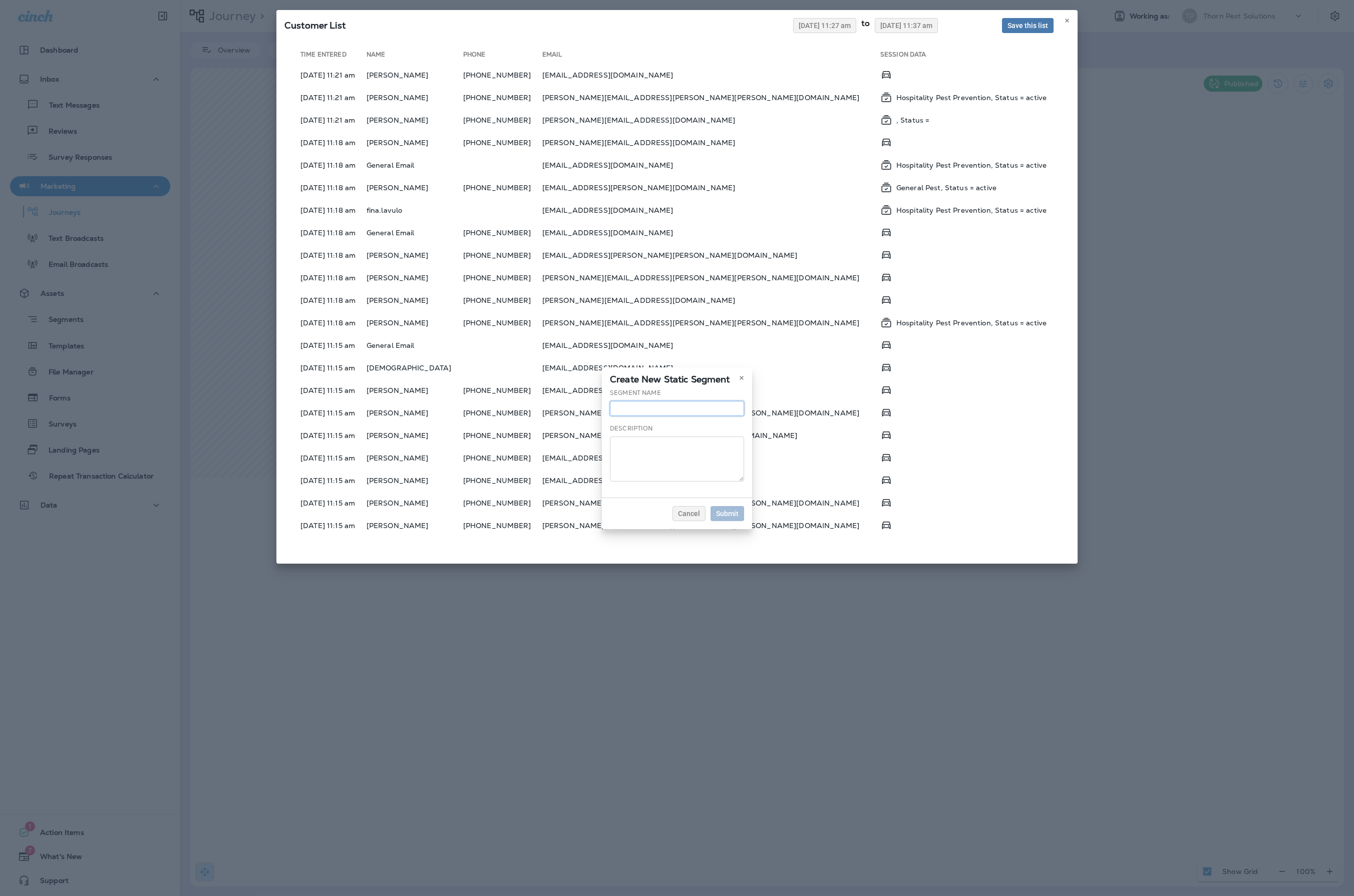
click at [708, 401] on input "text" at bounding box center [677, 408] width 134 height 15
type input "*******"
click at [738, 517] on span "Submit" at bounding box center [727, 513] width 22 height 7
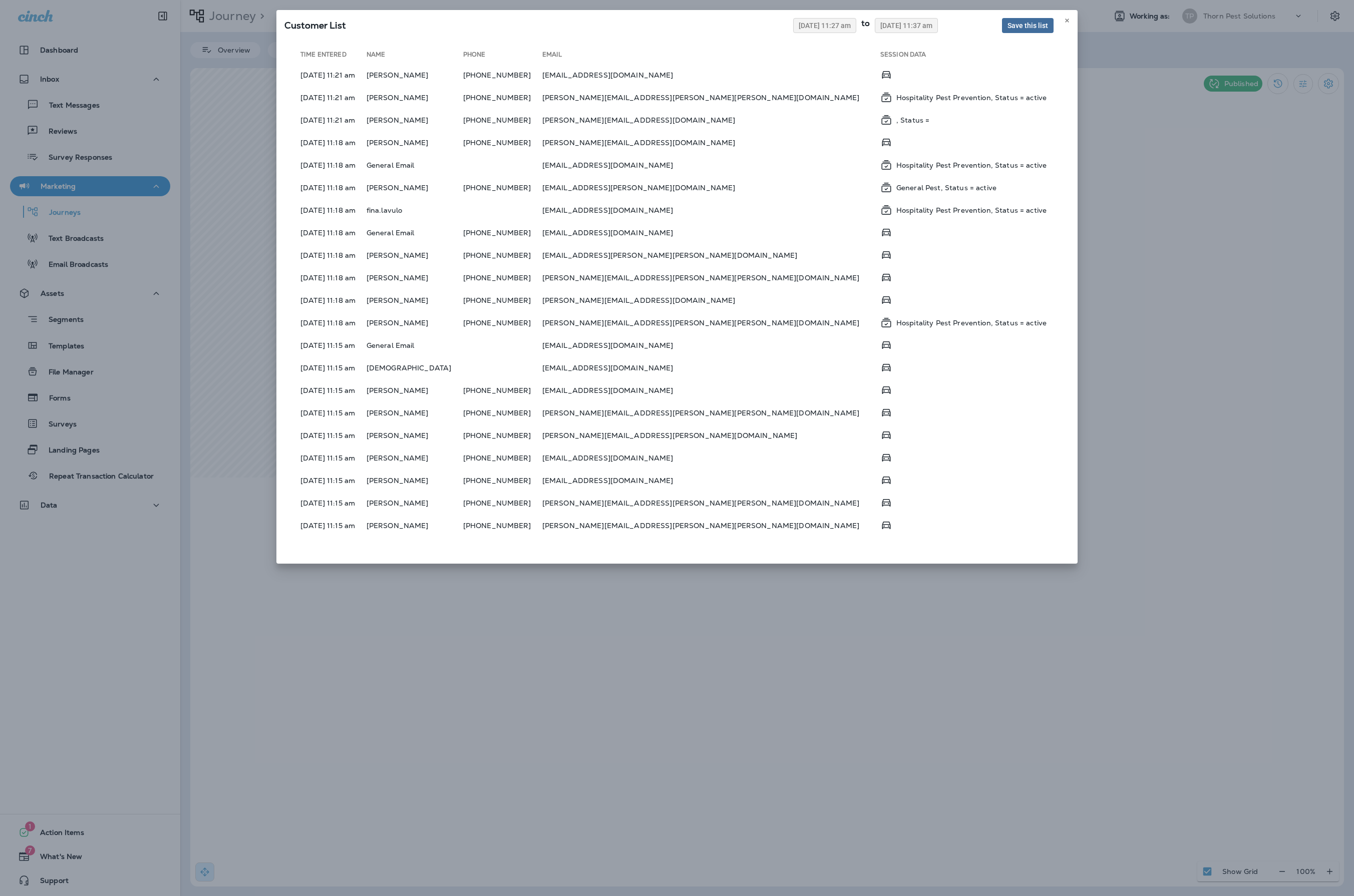
click at [1007, 29] on span "Save this list" at bounding box center [1027, 25] width 40 height 7
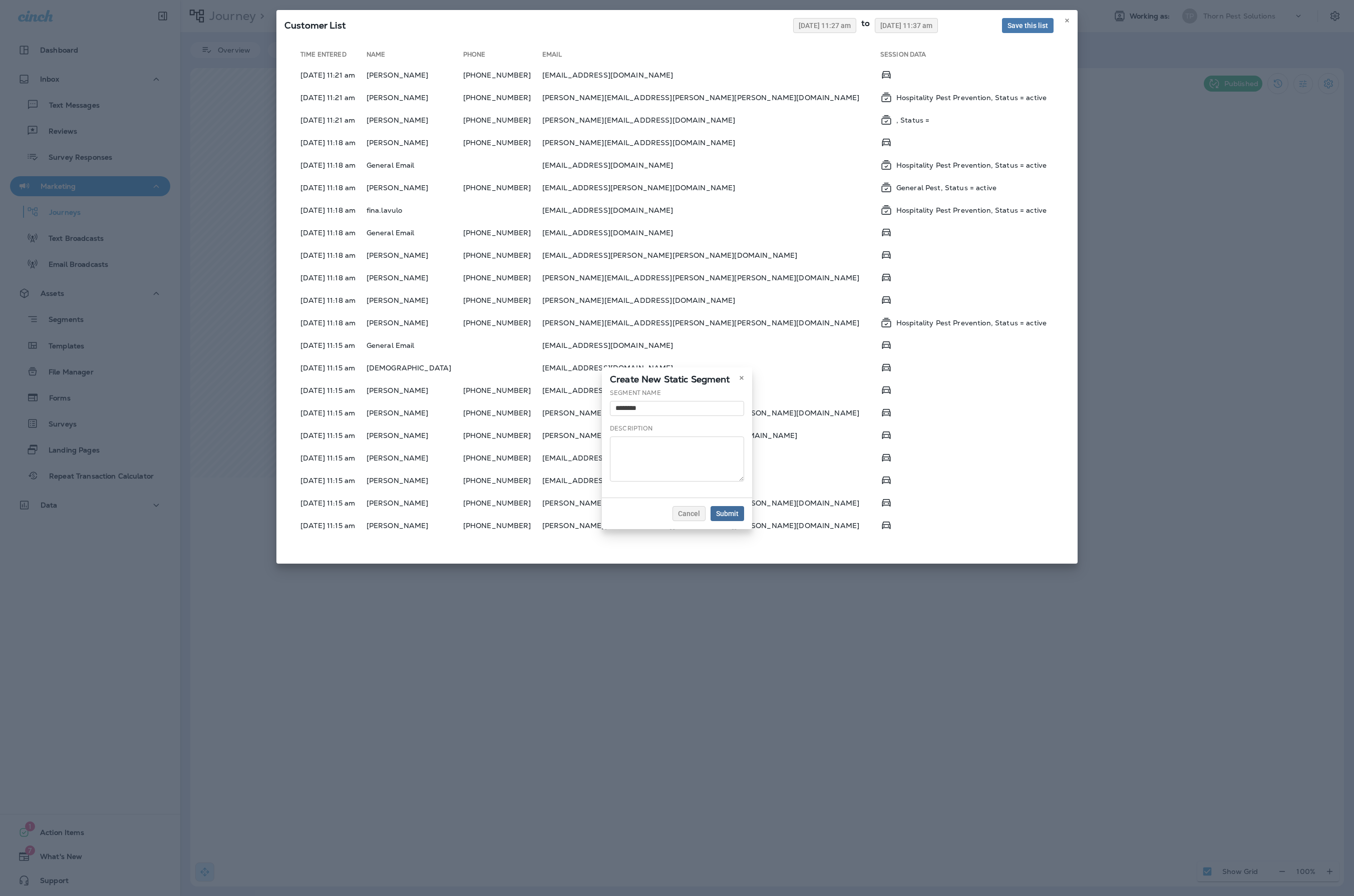
click at [744, 521] on button "Submit" at bounding box center [727, 513] width 34 height 15
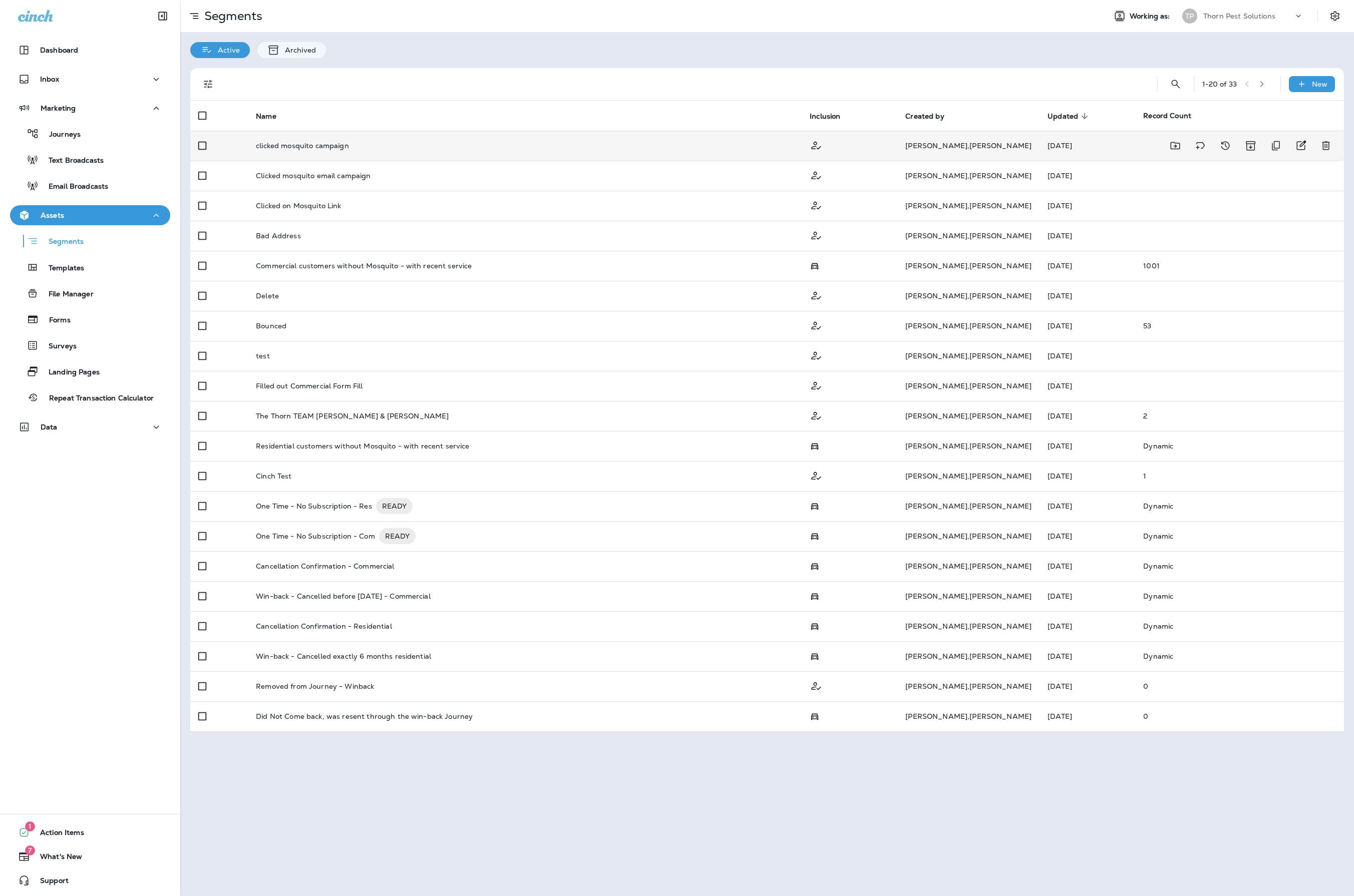
click at [547, 150] on div "clicked mosquito campaign" at bounding box center [525, 146] width 538 height 8
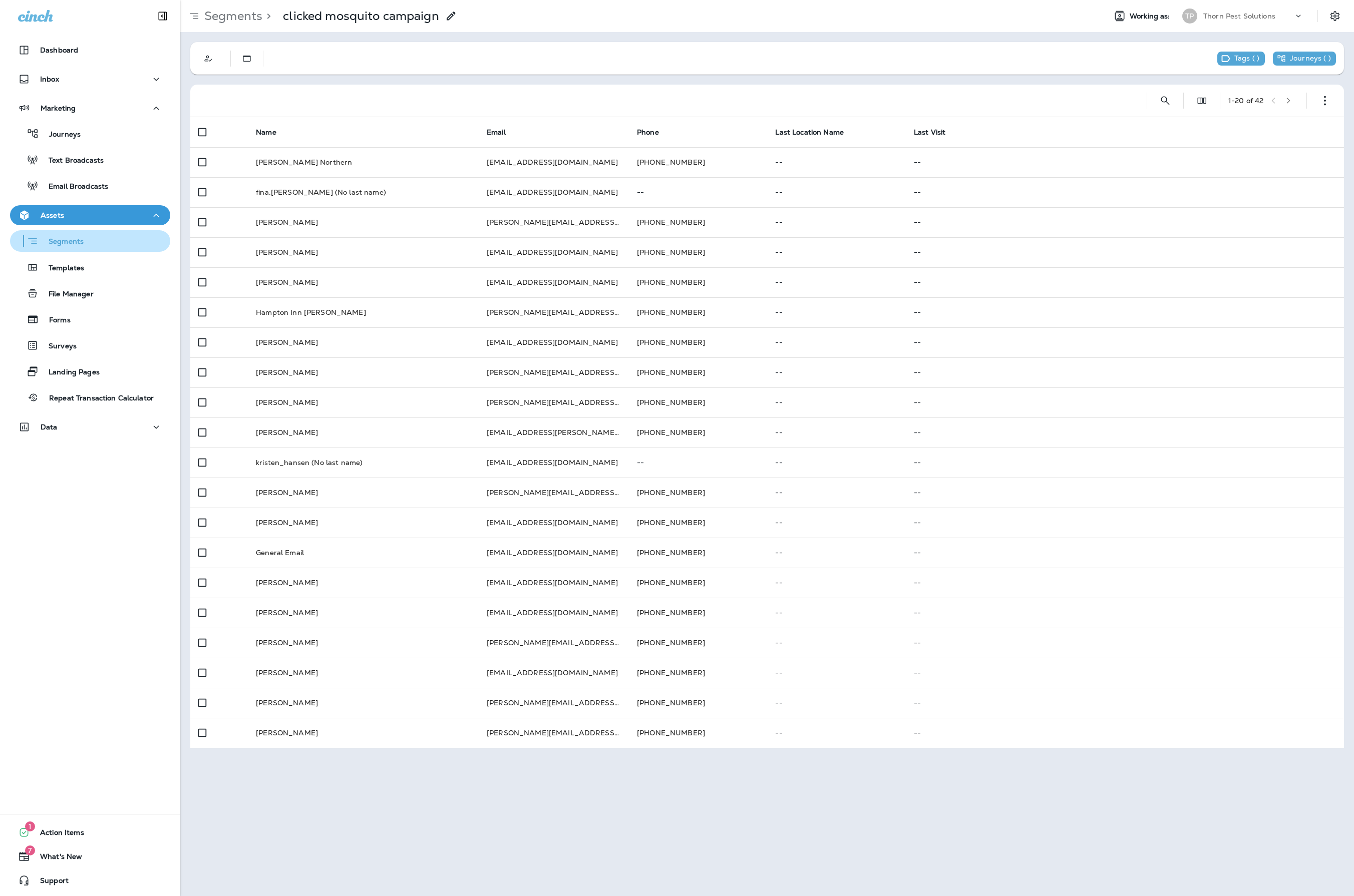
click at [99, 244] on div "Segments" at bounding box center [90, 240] width 153 height 16
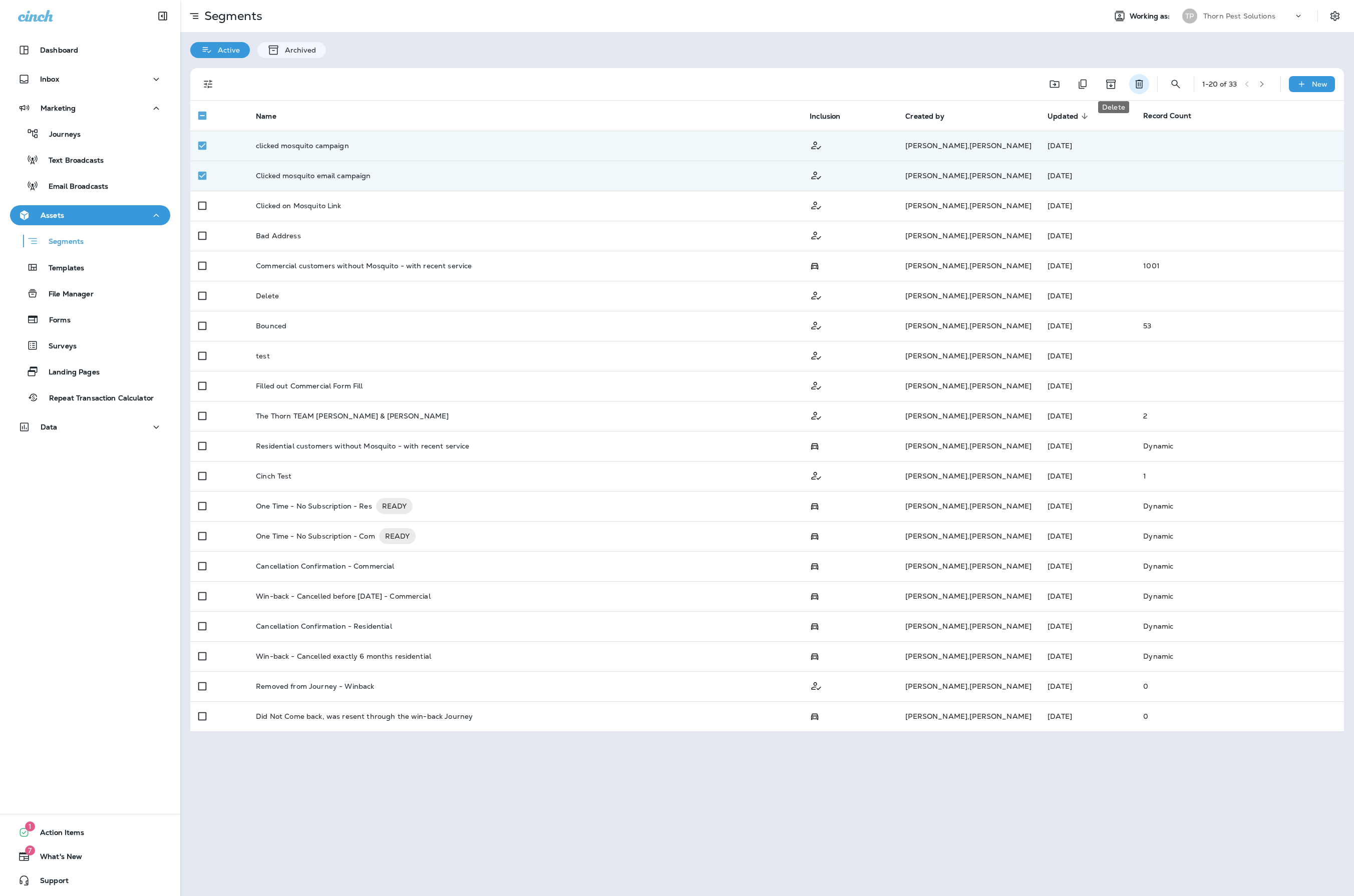
click at [1133, 86] on icon "Delete" at bounding box center [1138, 84] width 12 height 12
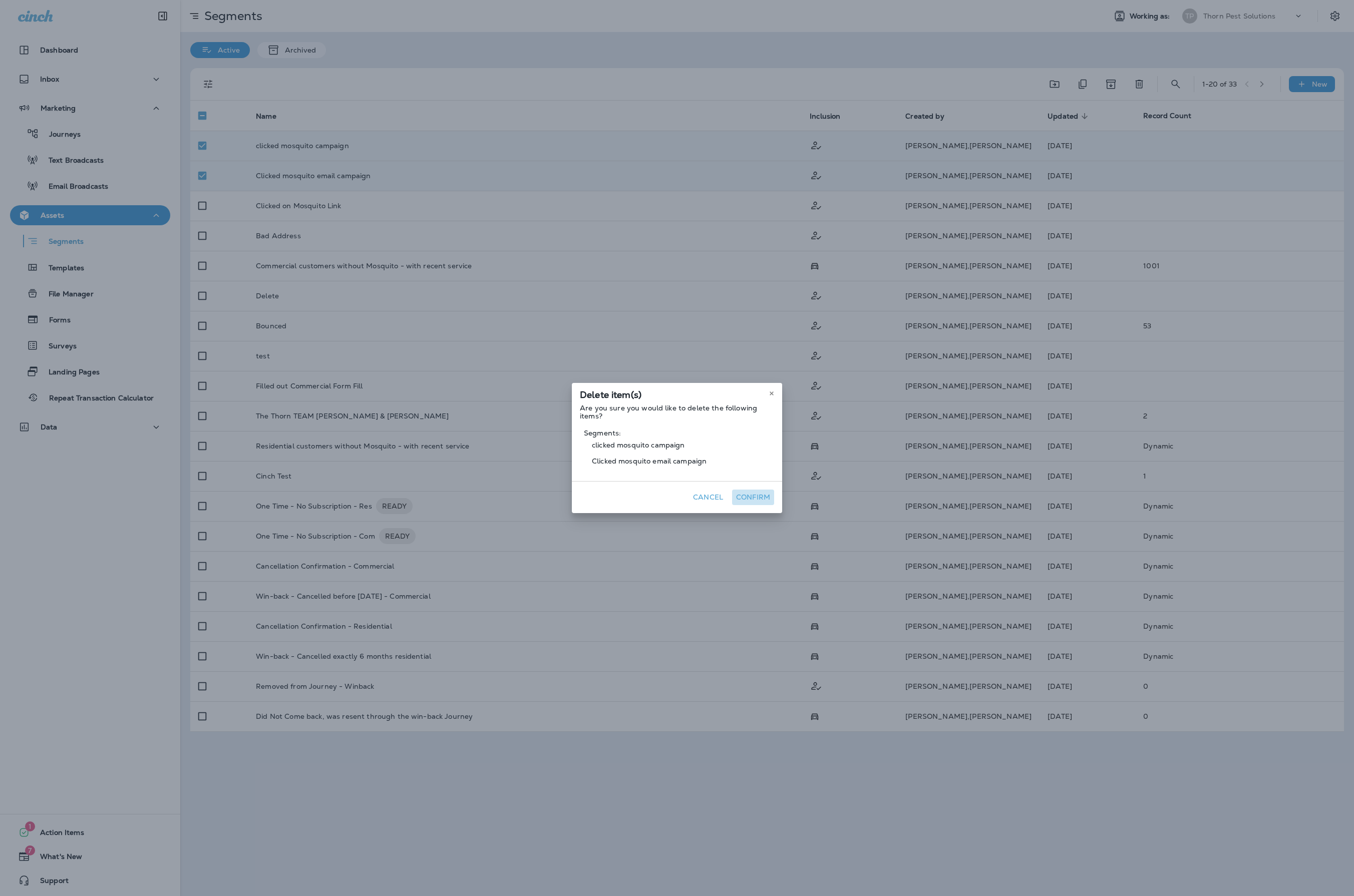
click at [774, 500] on button "Confirm" at bounding box center [752, 497] width 42 height 16
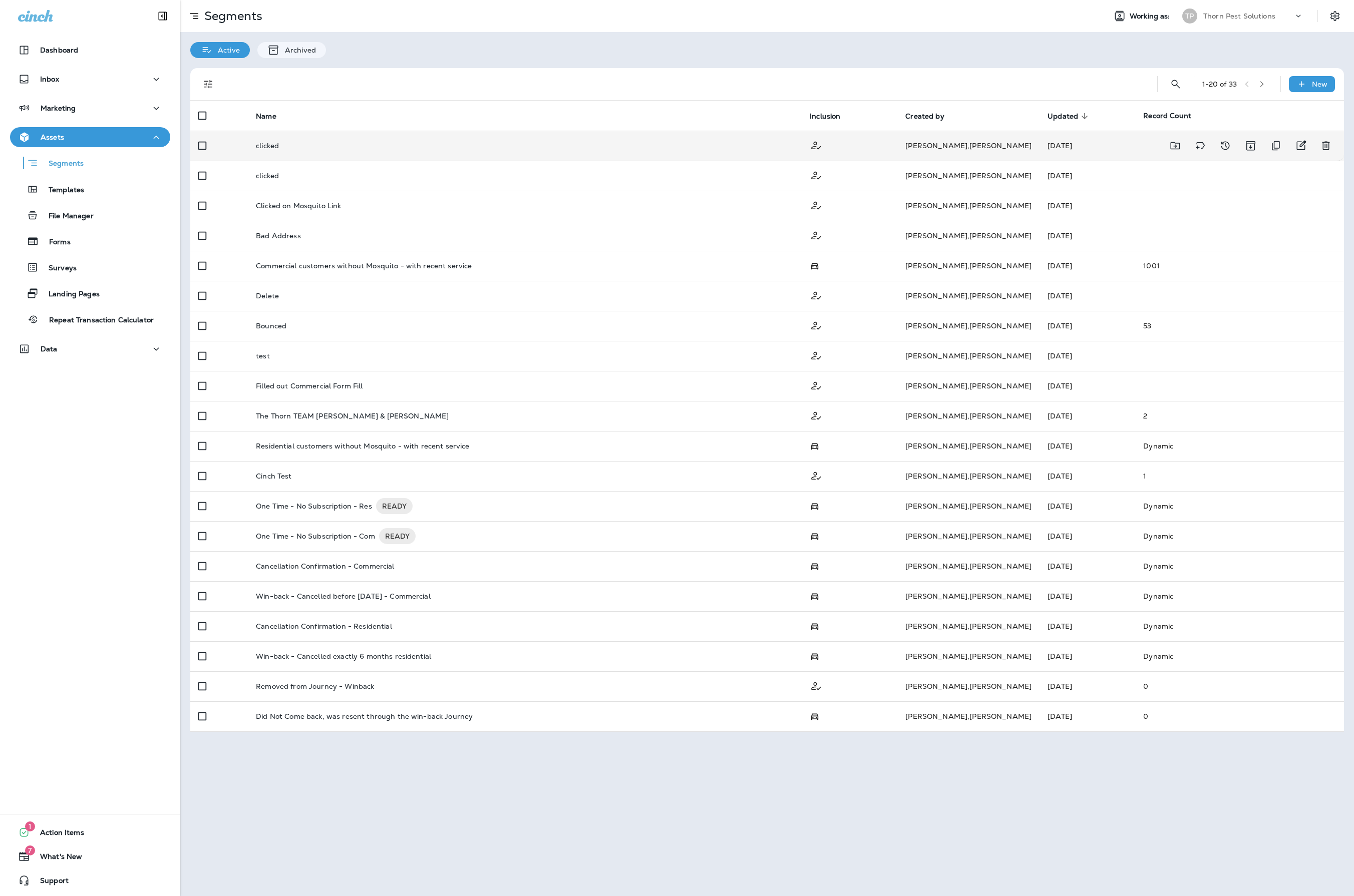
click at [624, 144] on div "clicked" at bounding box center [525, 146] width 538 height 8
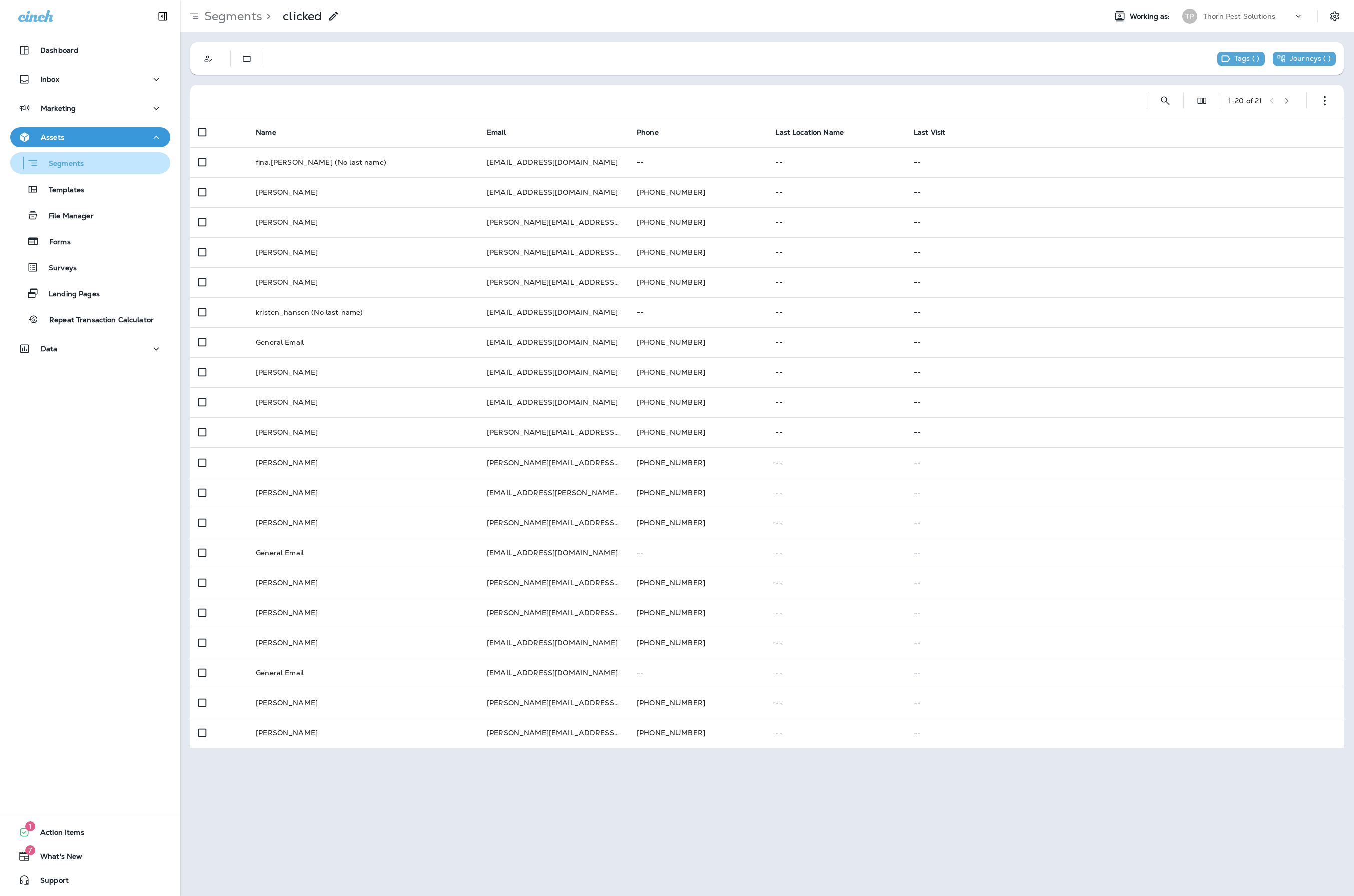
click at [84, 162] on p "Segments" at bounding box center [61, 164] width 45 height 10
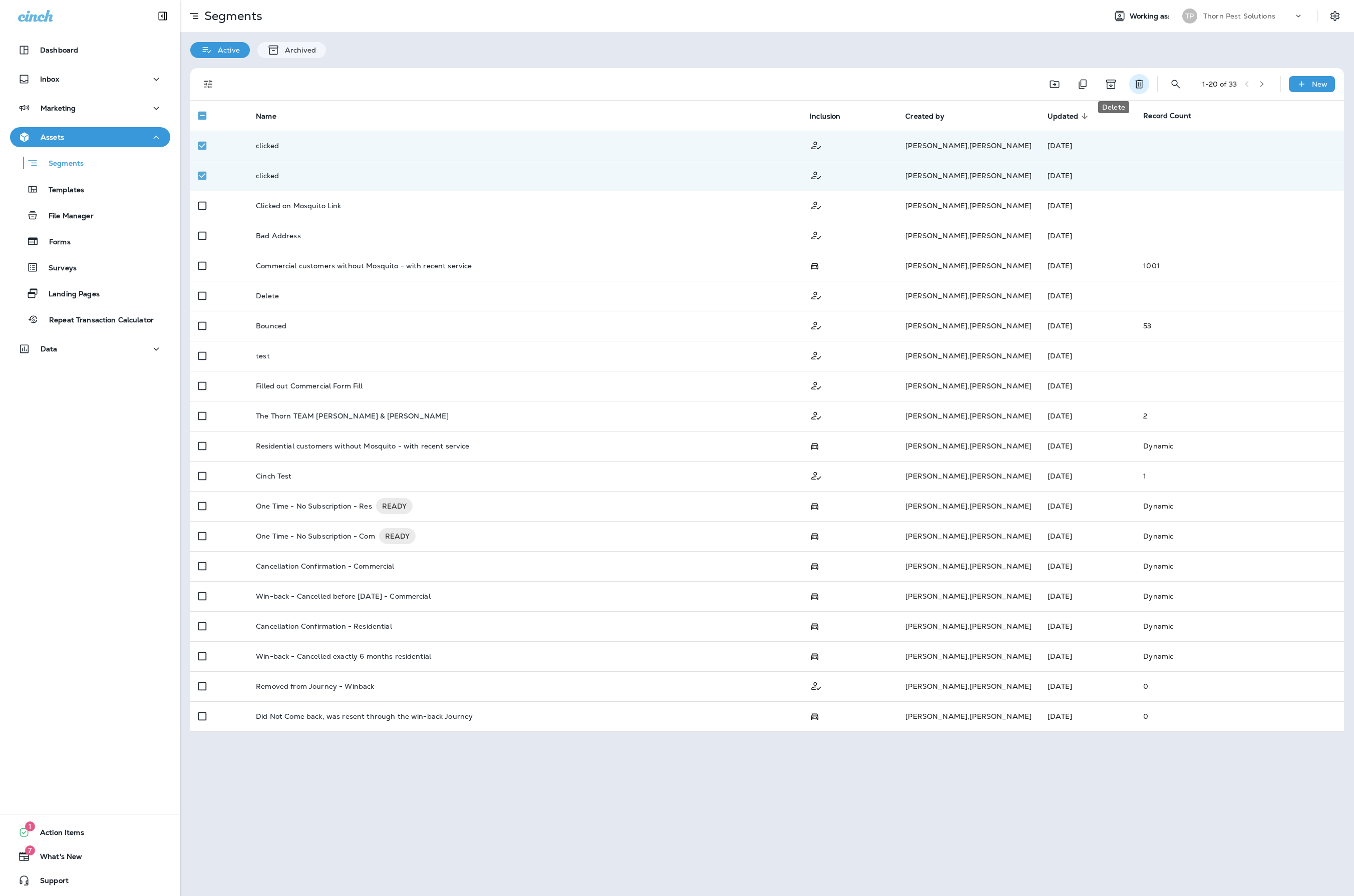
click at [1133, 82] on icon "Delete" at bounding box center [1138, 84] width 12 height 12
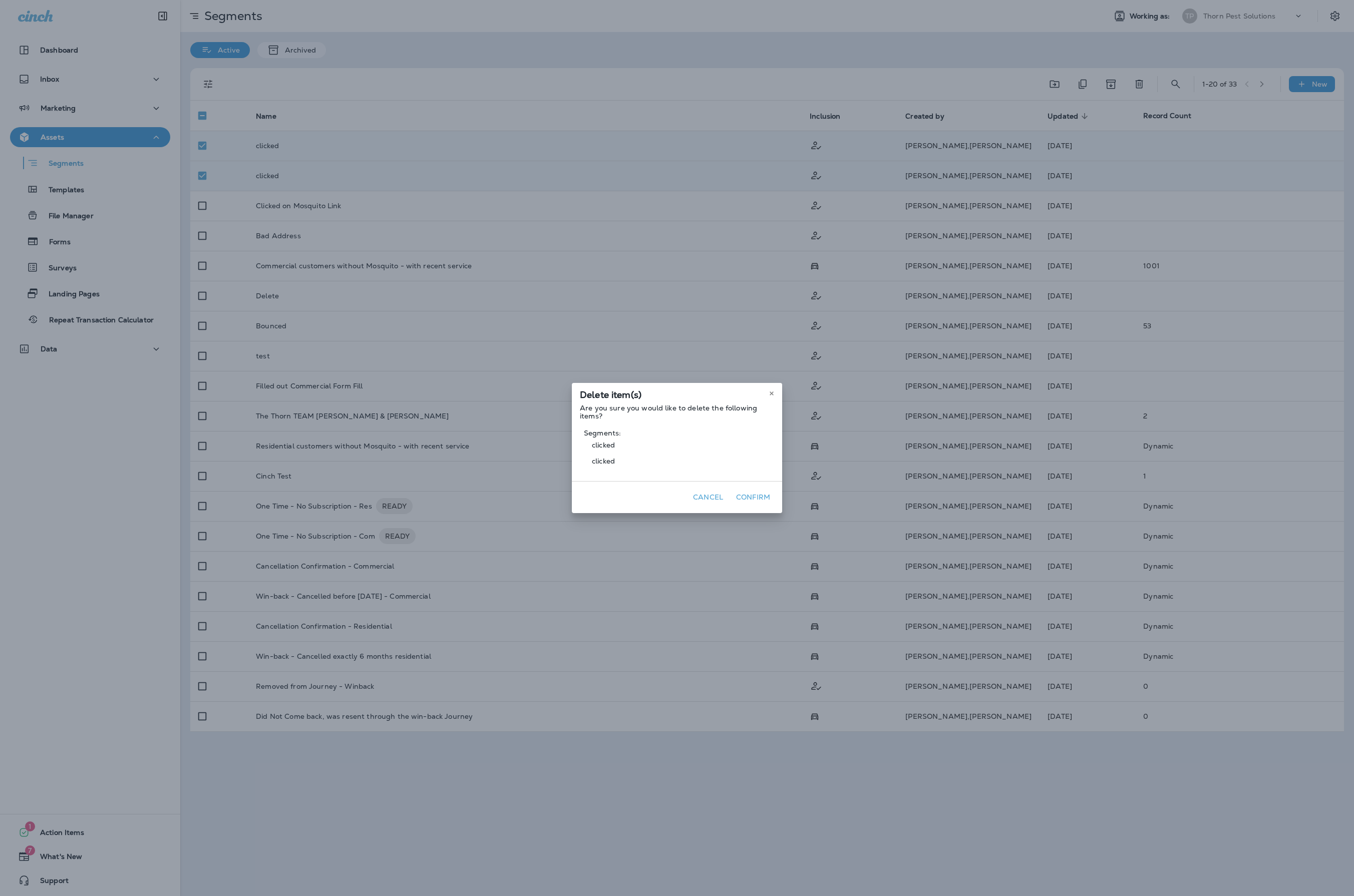
click at [774, 505] on button "Confirm" at bounding box center [752, 497] width 42 height 16
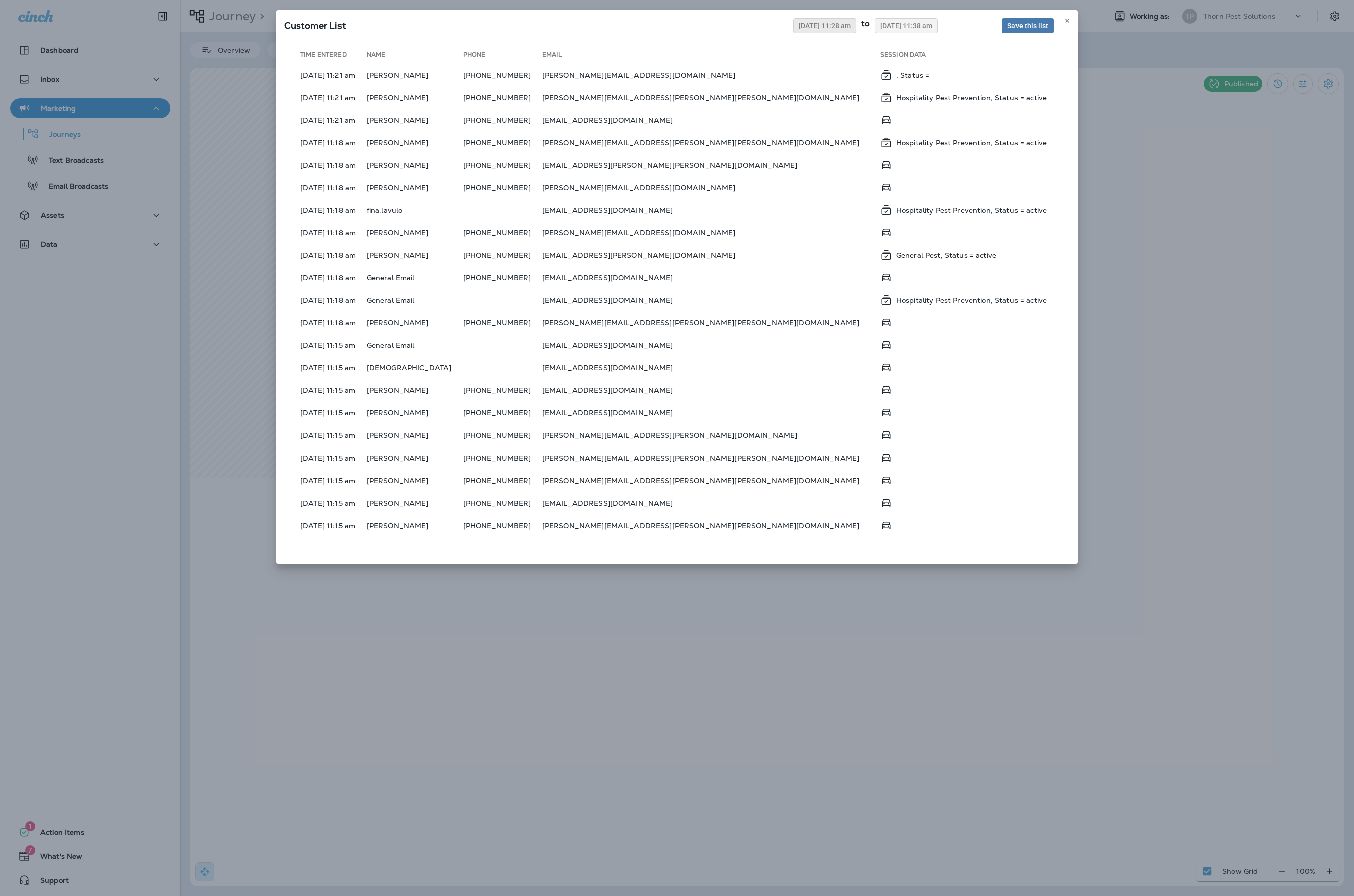
click at [799, 29] on span "08/04/2025 11:28 am" at bounding box center [824, 25] width 52 height 7
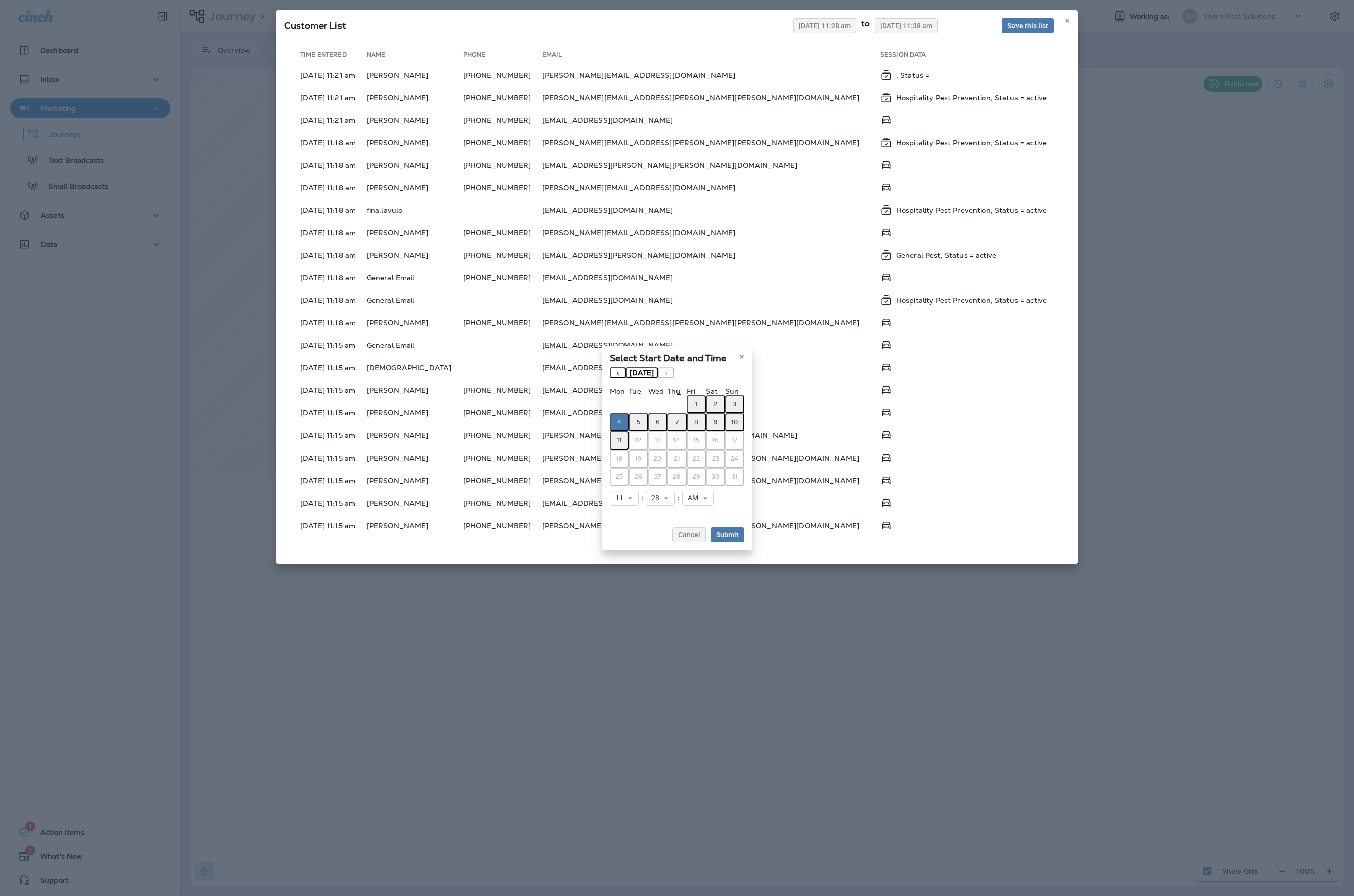
click at [609, 367] on button "‹" at bounding box center [618, 372] width 16 height 11
click at [616, 477] on abbr "28" at bounding box center [619, 476] width 7 height 8
click at [738, 538] on span "Submit" at bounding box center [727, 534] width 22 height 7
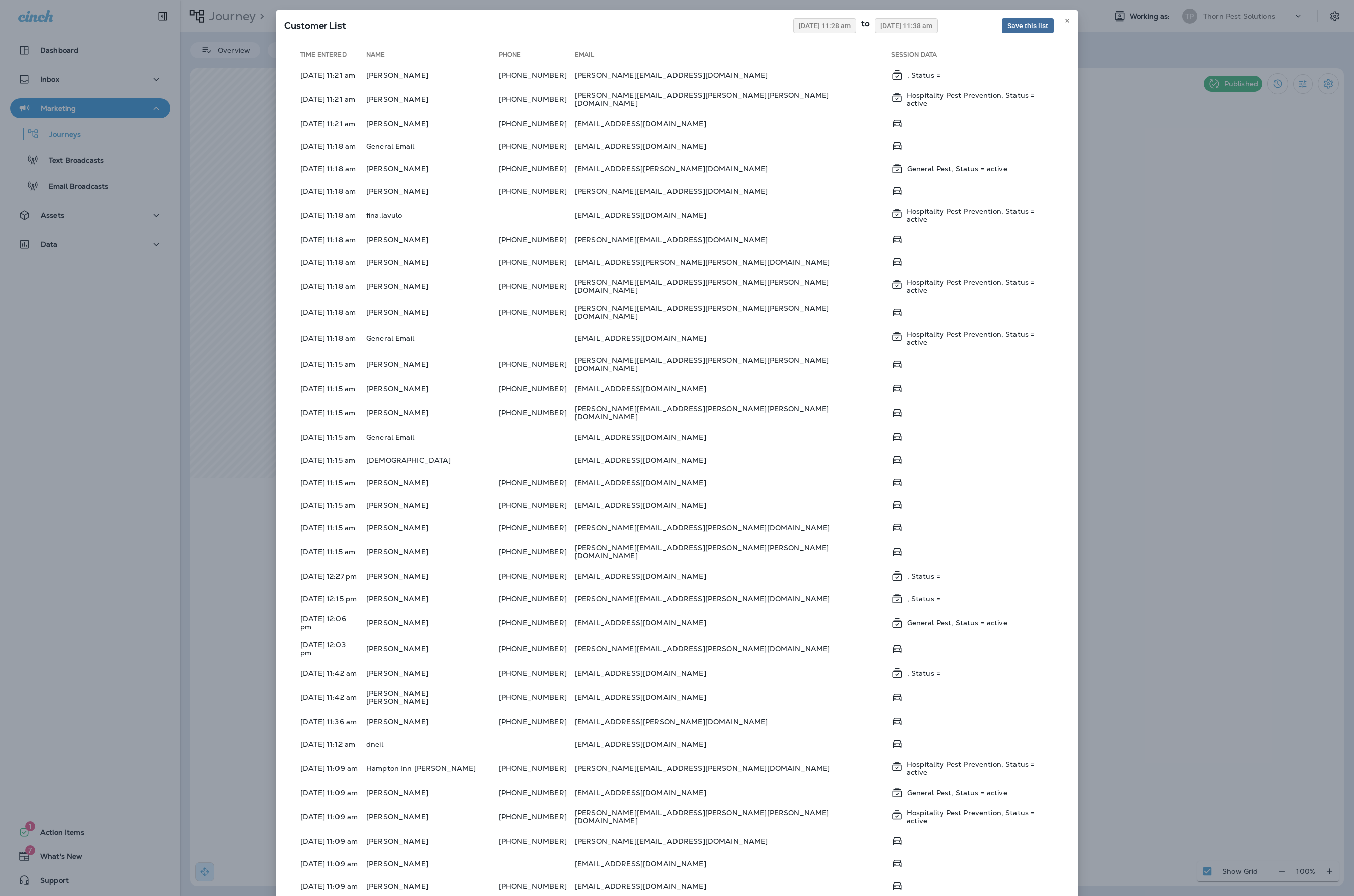
click at [1007, 29] on span "Save this list" at bounding box center [1027, 25] width 40 height 7
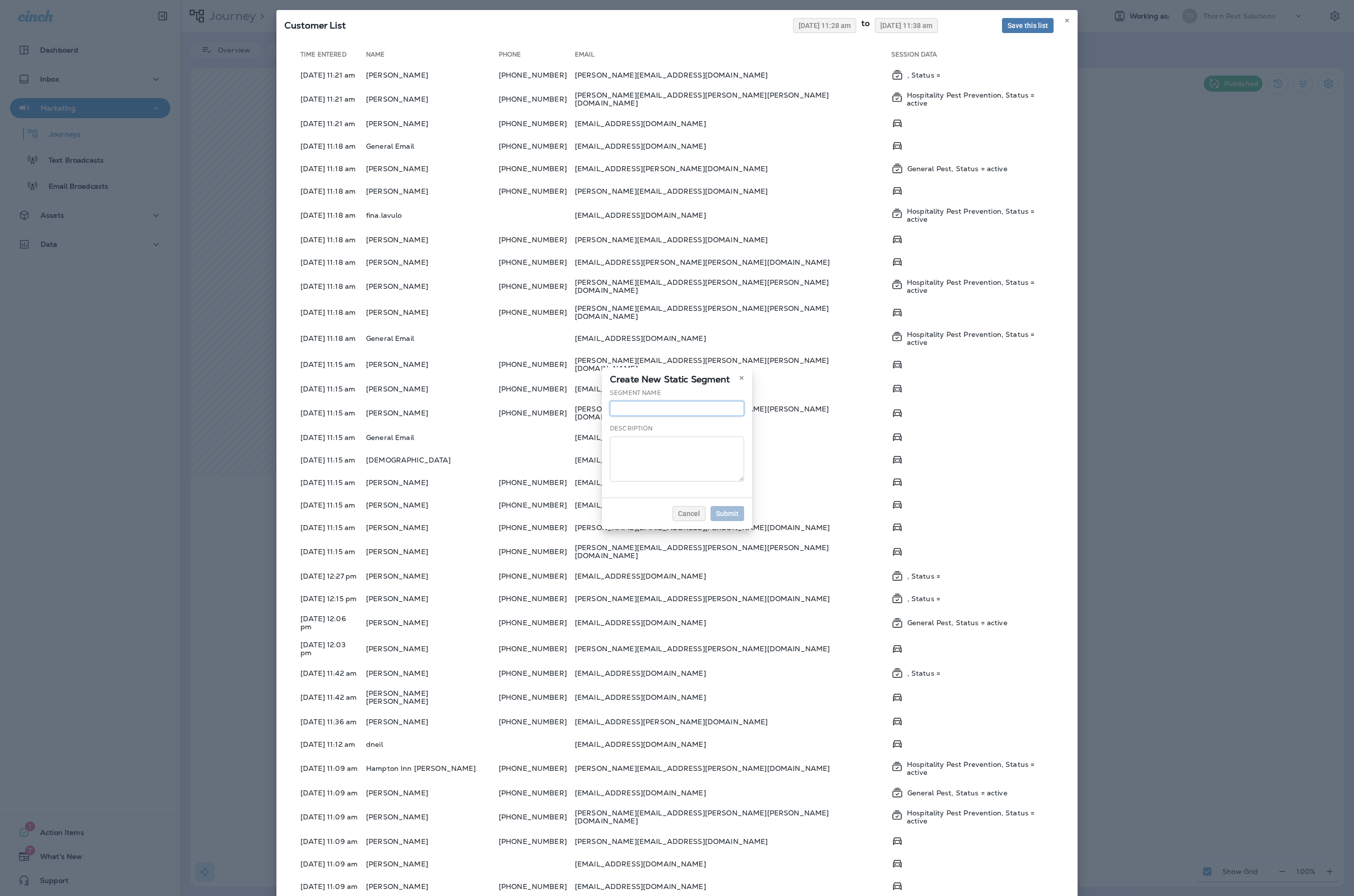
drag, startPoint x: 669, startPoint y: 393, endPoint x: 693, endPoint y: 384, distance: 25.6
click at [669, 401] on input "text" at bounding box center [677, 408] width 134 height 15
type input "*******"
click at [702, 401] on input "*******" at bounding box center [677, 408] width 134 height 15
click at [693, 448] on textarea at bounding box center [677, 458] width 134 height 45
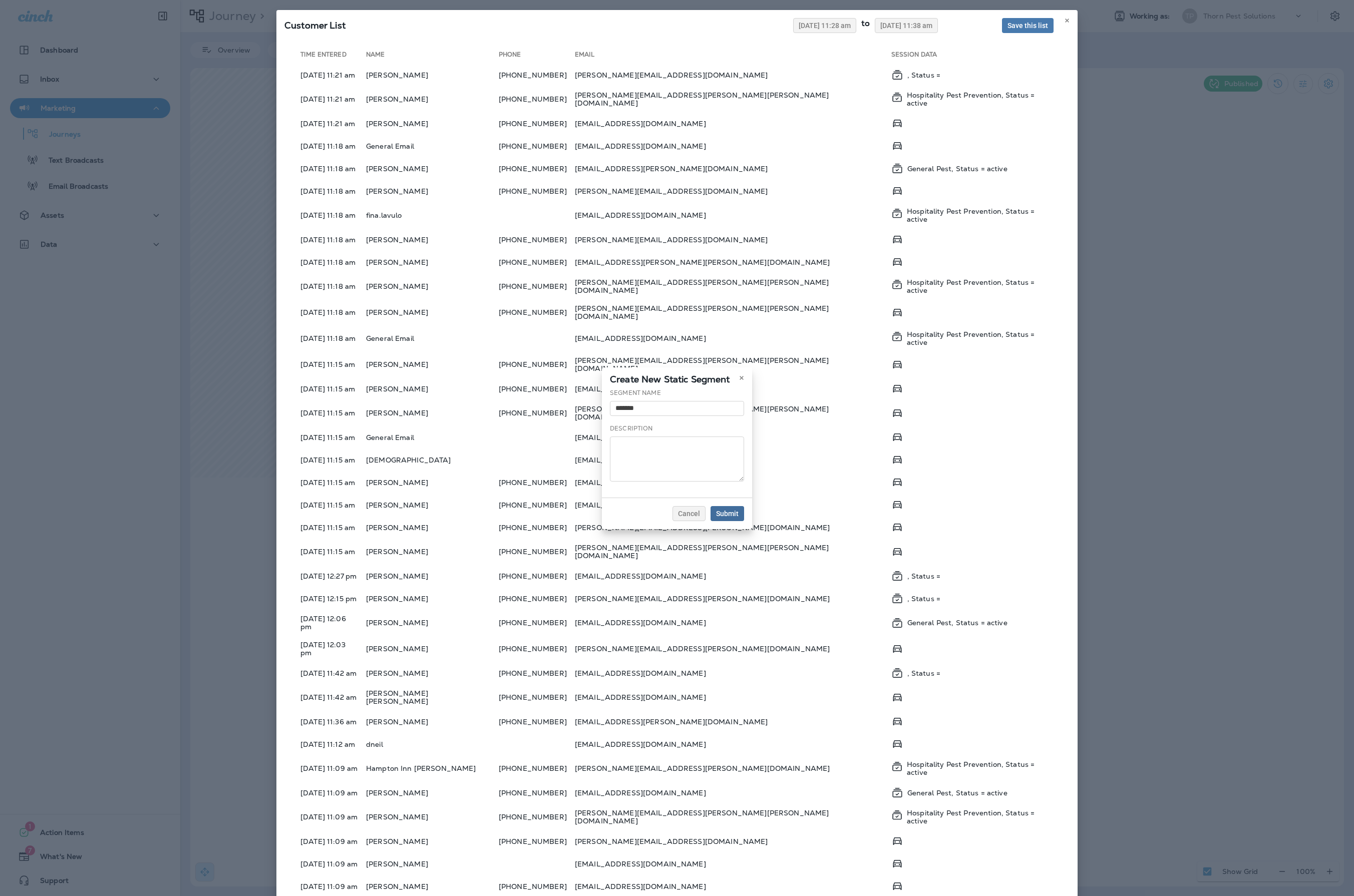
click at [744, 521] on button "Submit" at bounding box center [727, 513] width 34 height 15
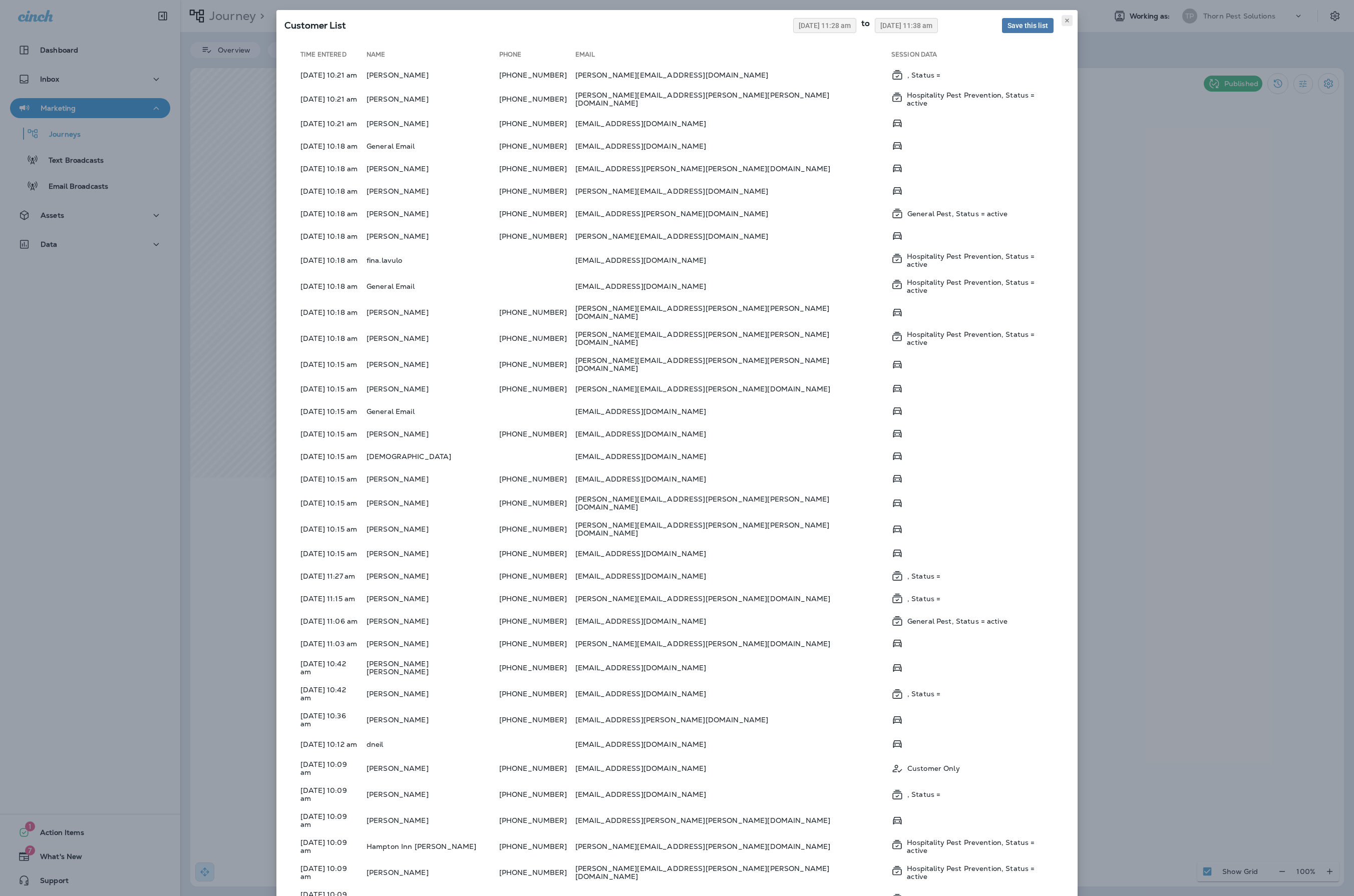
click at [1065, 22] on use at bounding box center [1066, 20] width 3 height 4
click at [1007, 29] on span "Save this list" at bounding box center [1027, 25] width 40 height 7
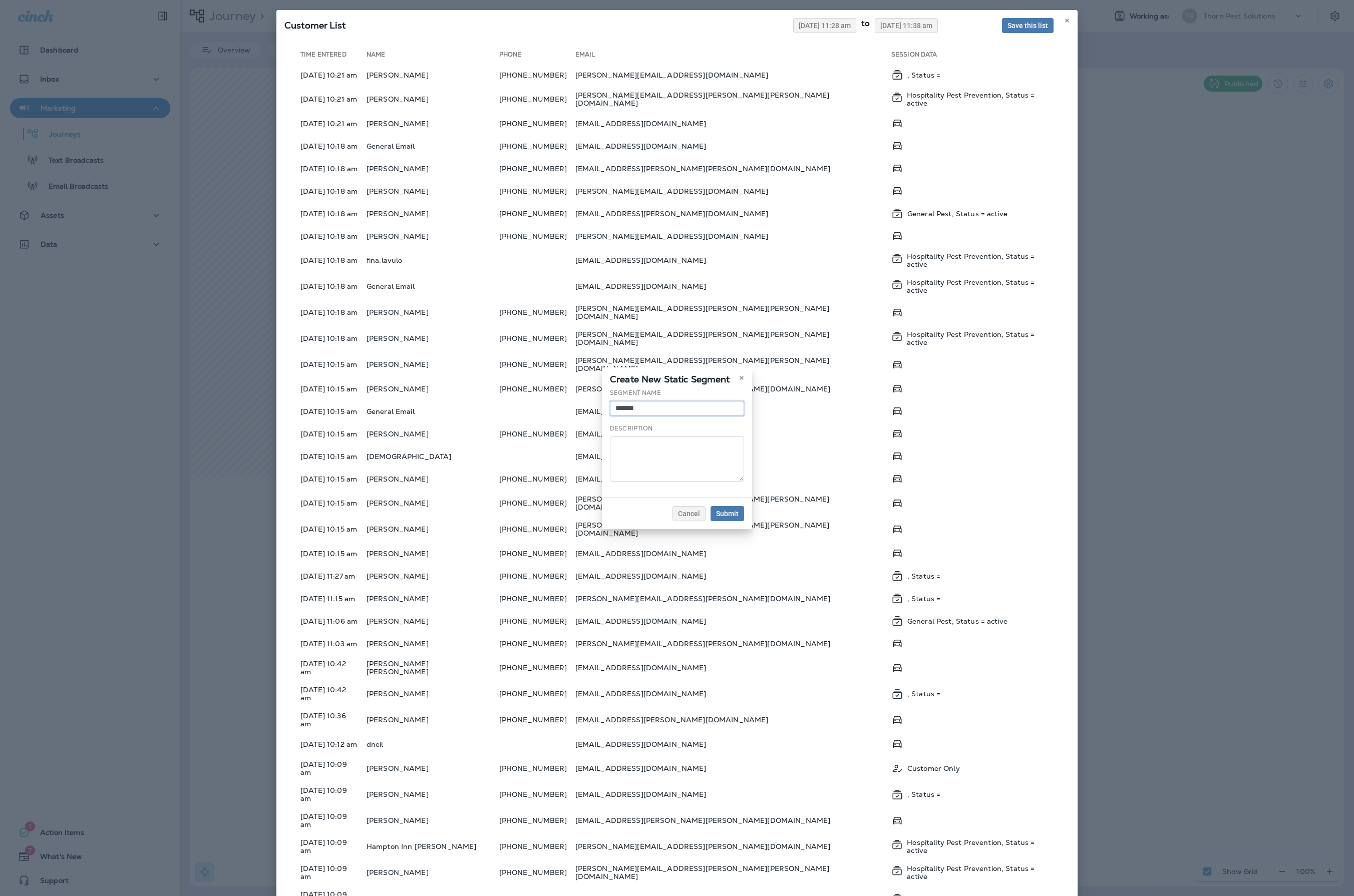
click at [649, 401] on input "*******" at bounding box center [677, 408] width 134 height 15
type input "**********"
click at [738, 517] on span "Submit" at bounding box center [727, 513] width 22 height 7
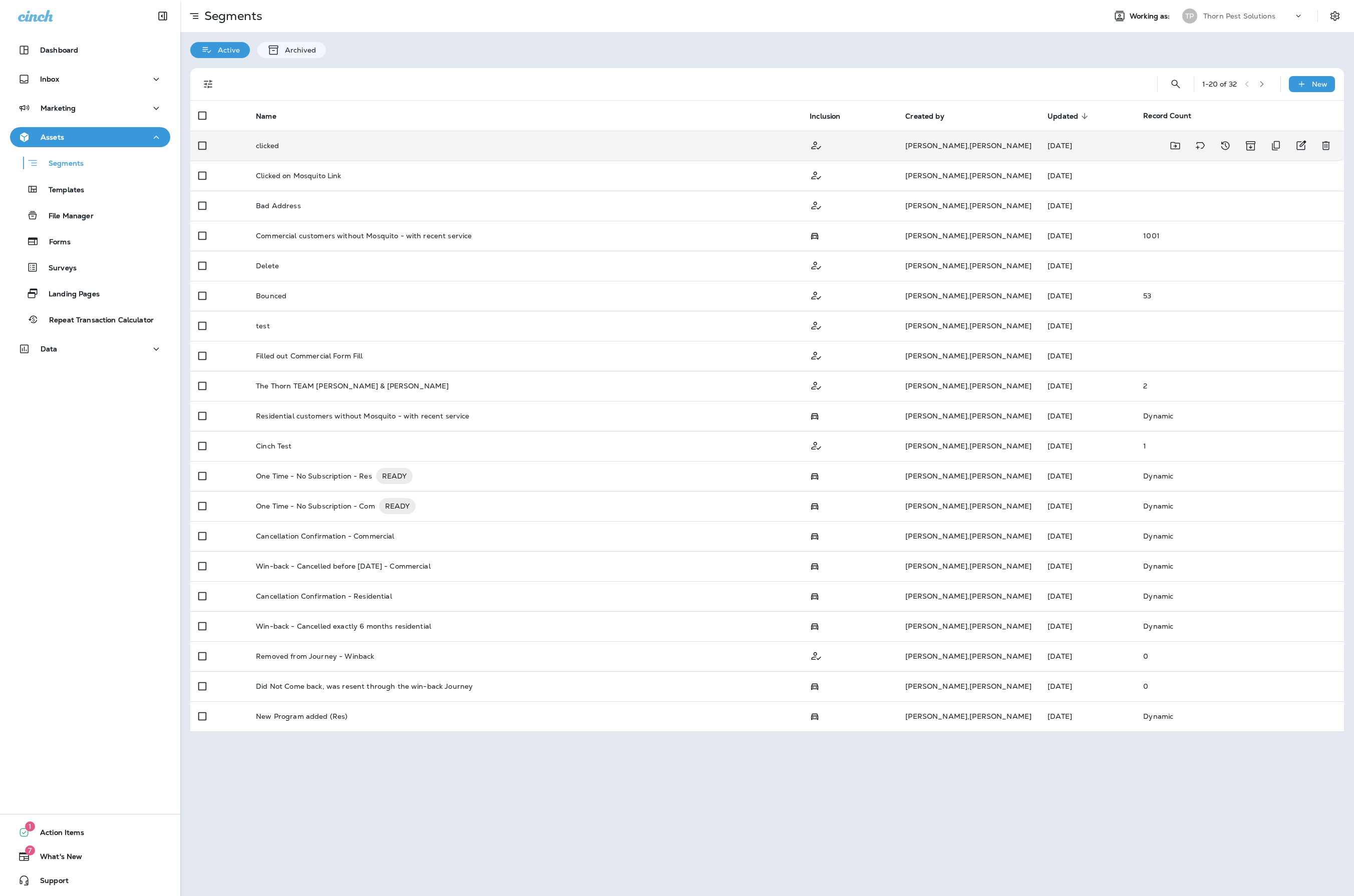
click at [749, 153] on td "clicked" at bounding box center [524, 145] width 554 height 30
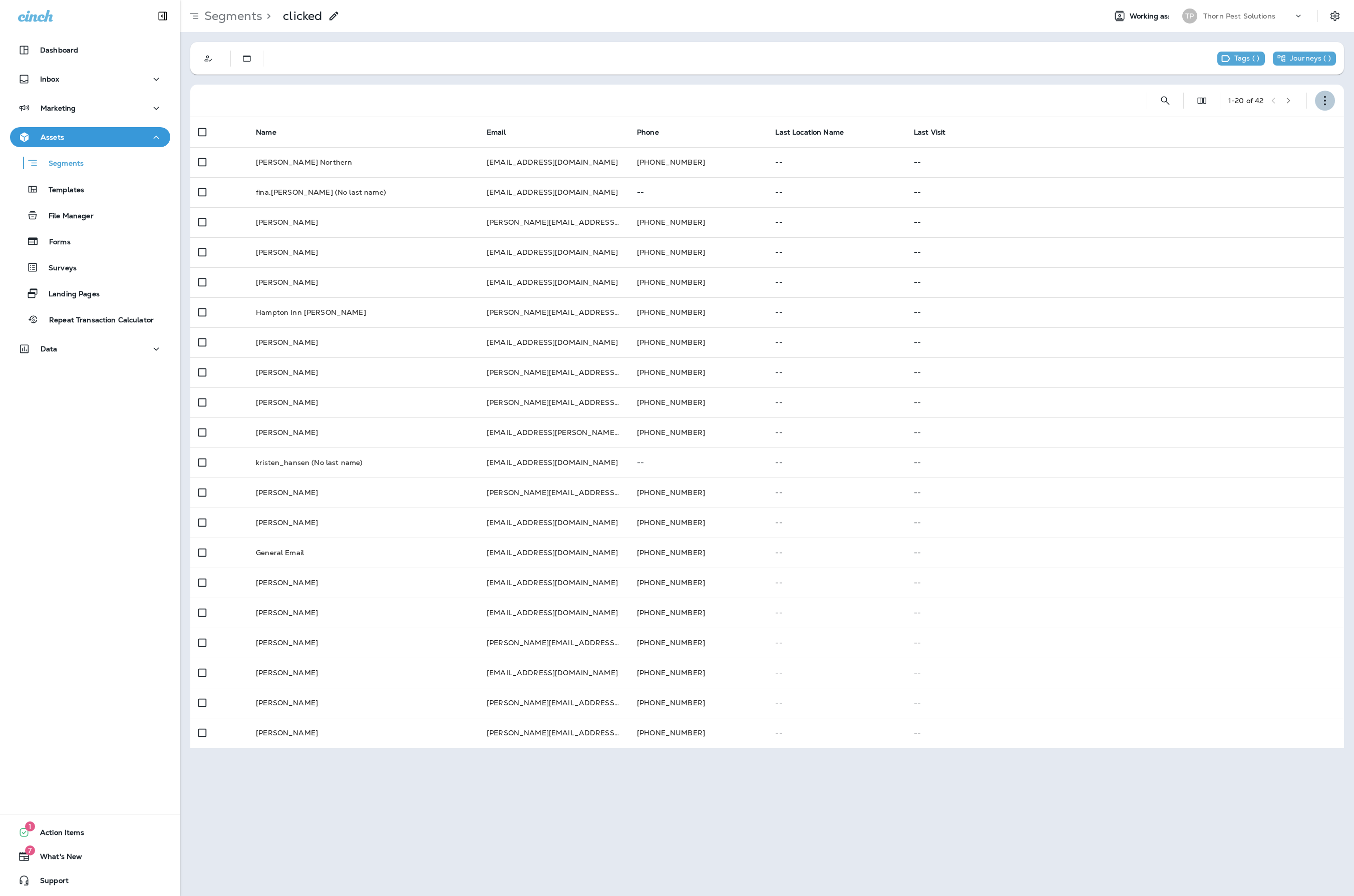
click at [1329, 96] on icon "button" at bounding box center [1324, 101] width 10 height 10
click at [1284, 125] on p "Edit Segment" at bounding box center [1258, 127] width 52 height 8
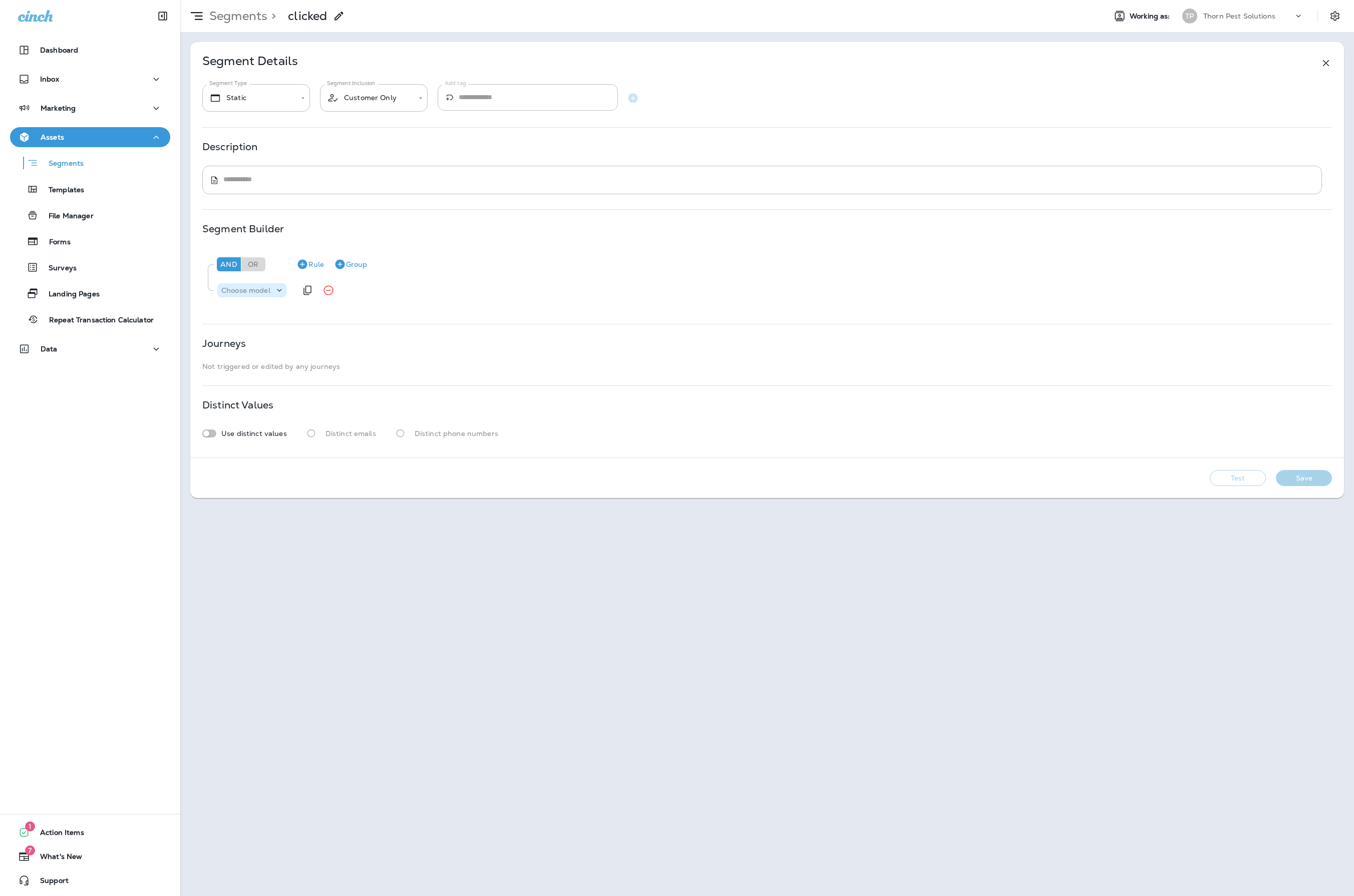
click at [285, 295] on icon at bounding box center [280, 290] width 10 height 10
click at [291, 592] on div "**********" at bounding box center [767, 448] width 1174 height 896
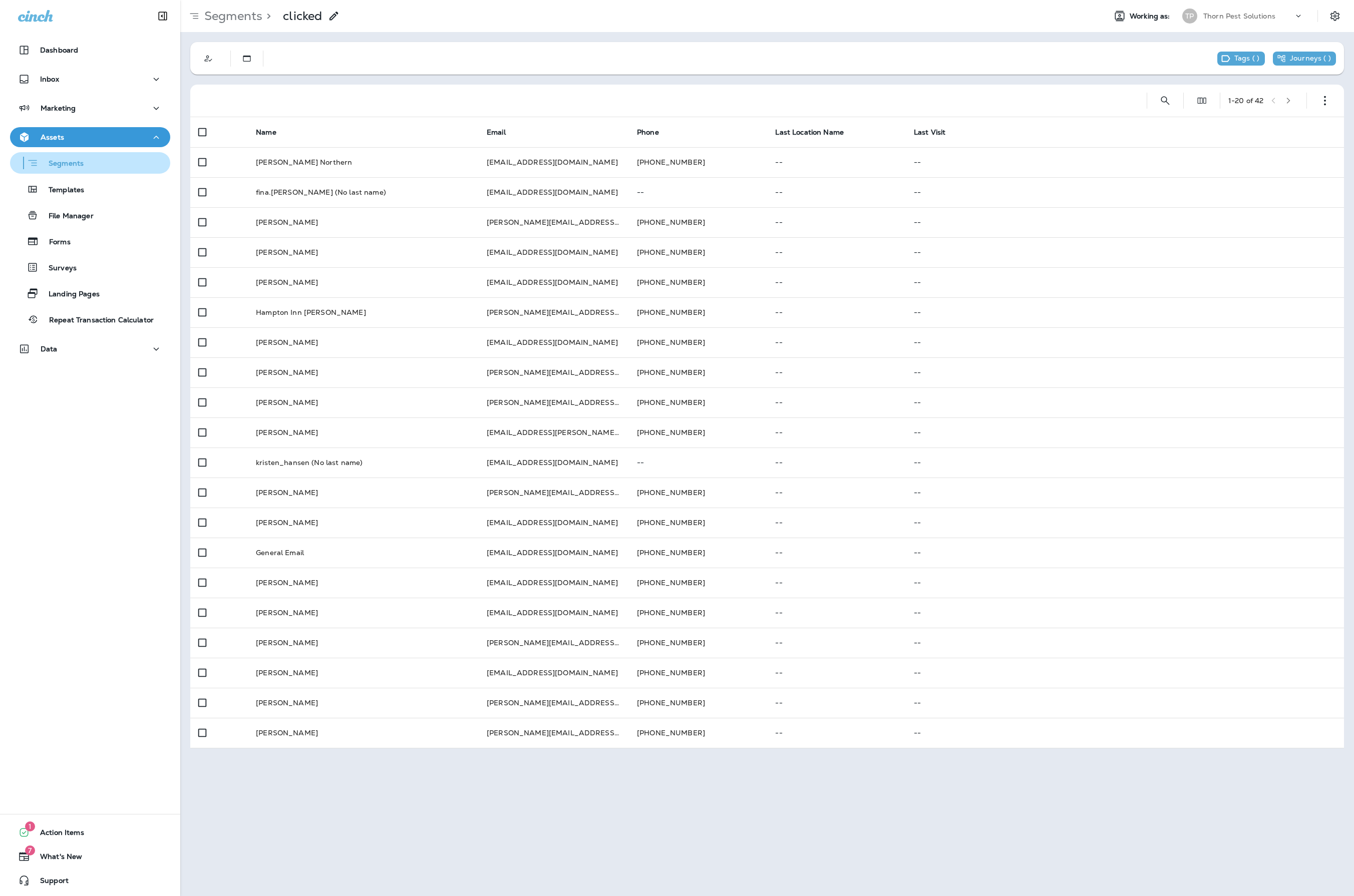
click at [60, 159] on p "Segments" at bounding box center [61, 164] width 45 height 10
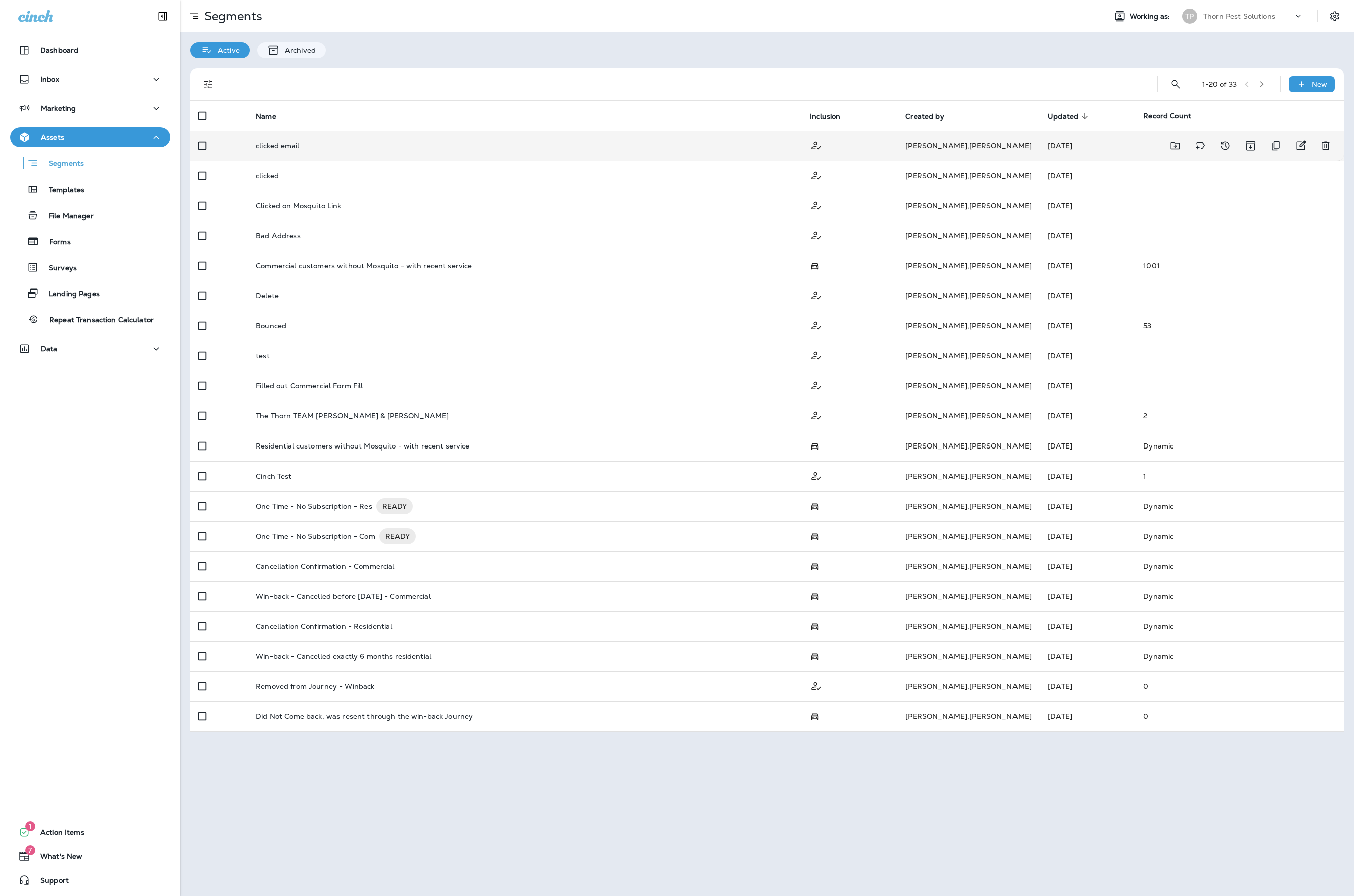
click at [436, 142] on td "clicked email" at bounding box center [524, 145] width 554 height 30
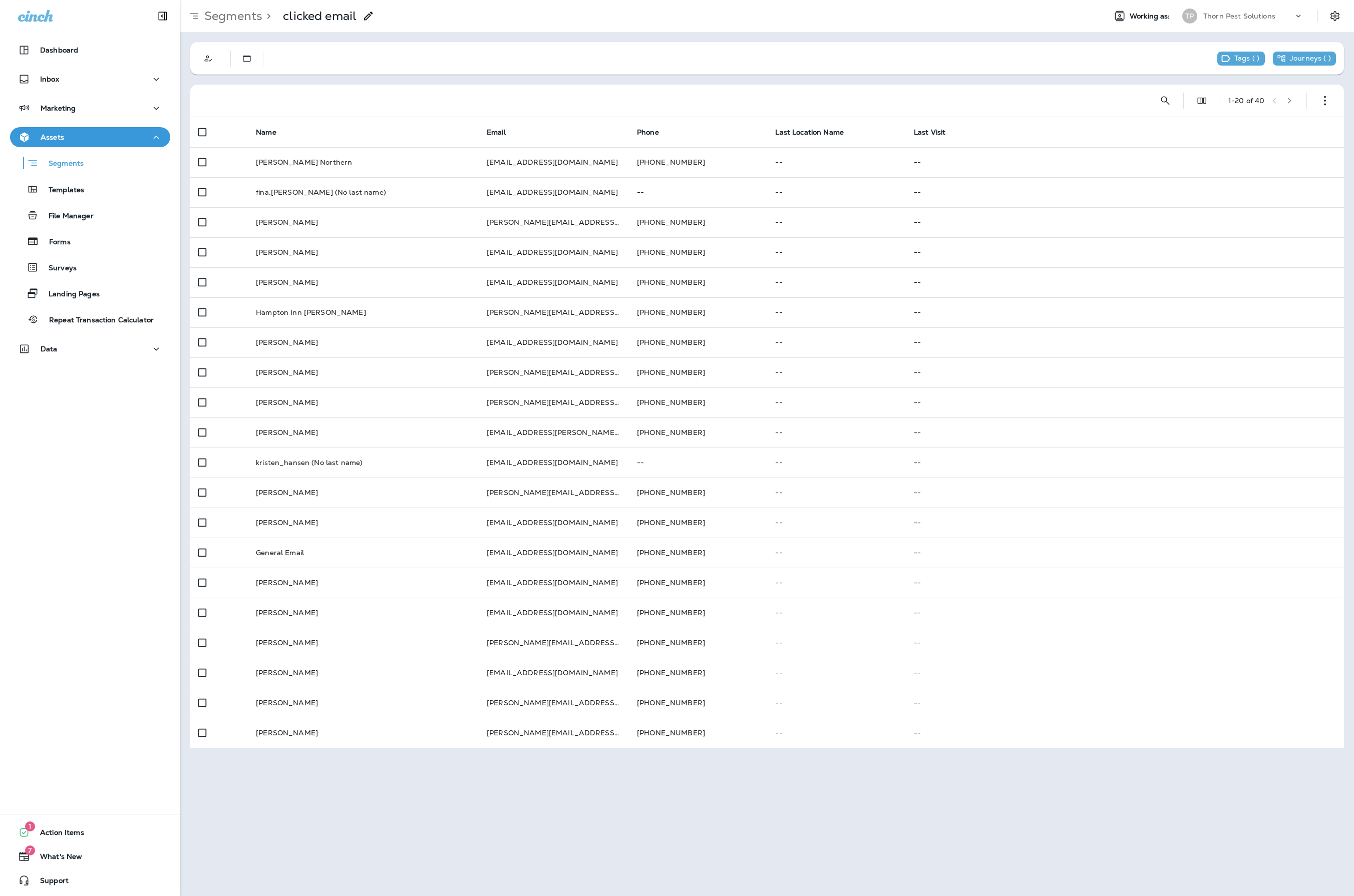
click at [1289, 98] on icon "button" at bounding box center [1289, 100] width 7 height 7
click at [1289, 98] on div "21 - 40 of 40" at bounding box center [1261, 101] width 74 height 15
click at [1268, 101] on button "button" at bounding box center [1275, 101] width 15 height 15
click at [1273, 100] on div "1 - 20 of 40" at bounding box center [1262, 101] width 70 height 15
click at [944, 97] on div at bounding box center [664, 100] width 932 height 32
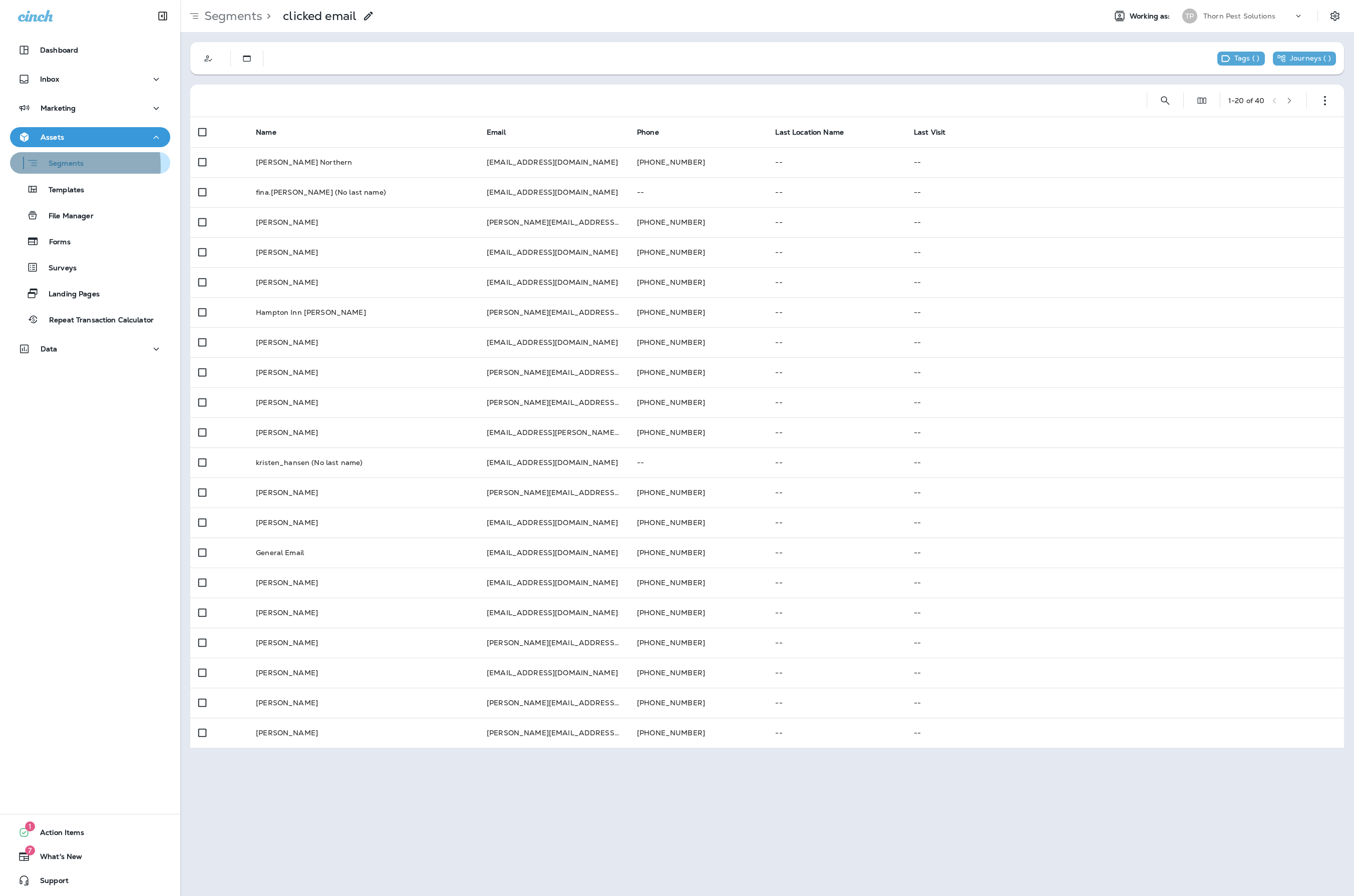
click at [53, 166] on p "Segments" at bounding box center [61, 164] width 45 height 10
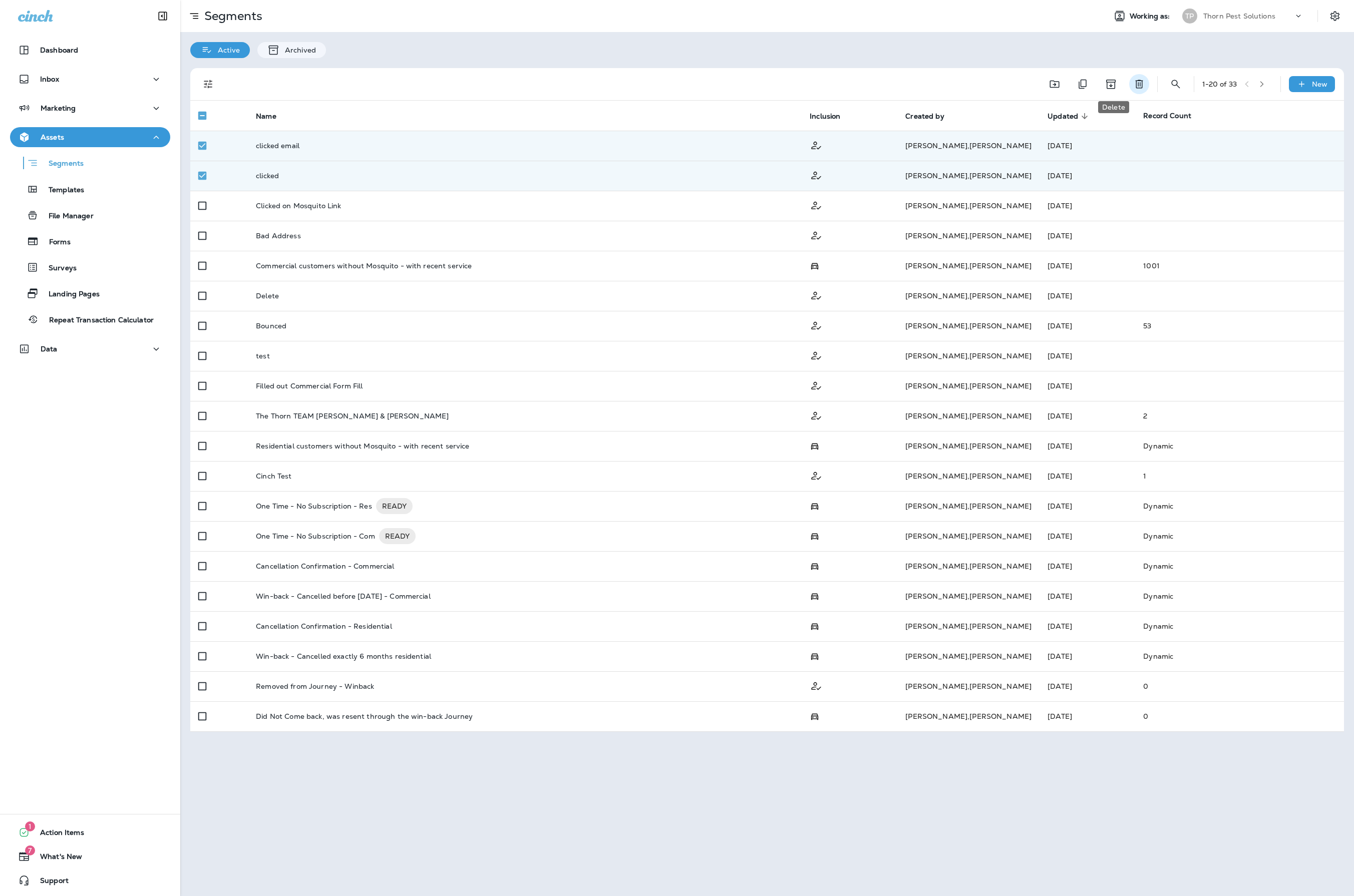
click at [1133, 81] on icon "Delete" at bounding box center [1138, 84] width 12 height 12
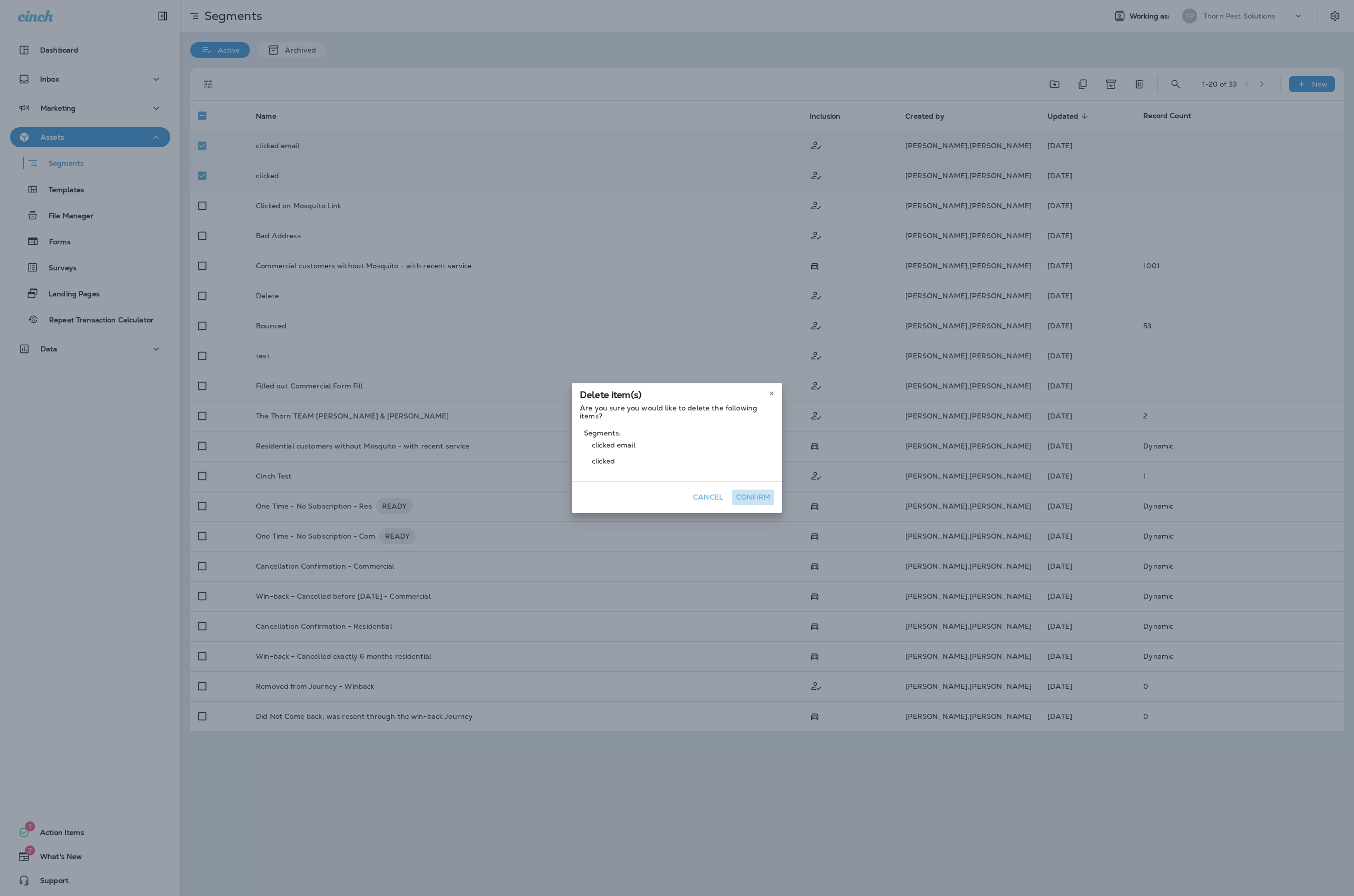
click at [774, 499] on button "Confirm" at bounding box center [752, 497] width 42 height 16
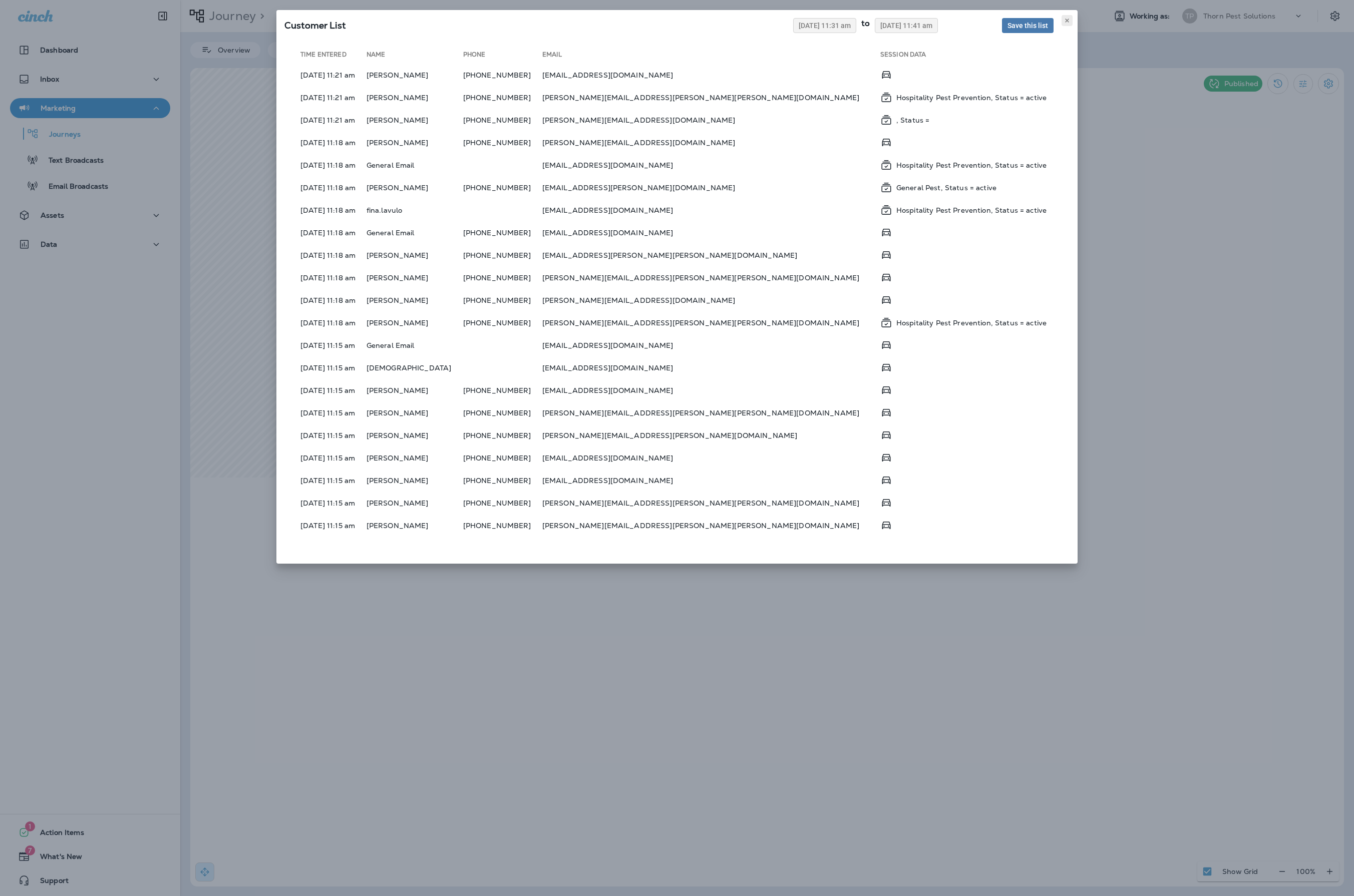
click at [1064, 24] on icon at bounding box center [1066, 20] width 6 height 6
click at [1008, 29] on span "Save this list" at bounding box center [1027, 25] width 40 height 7
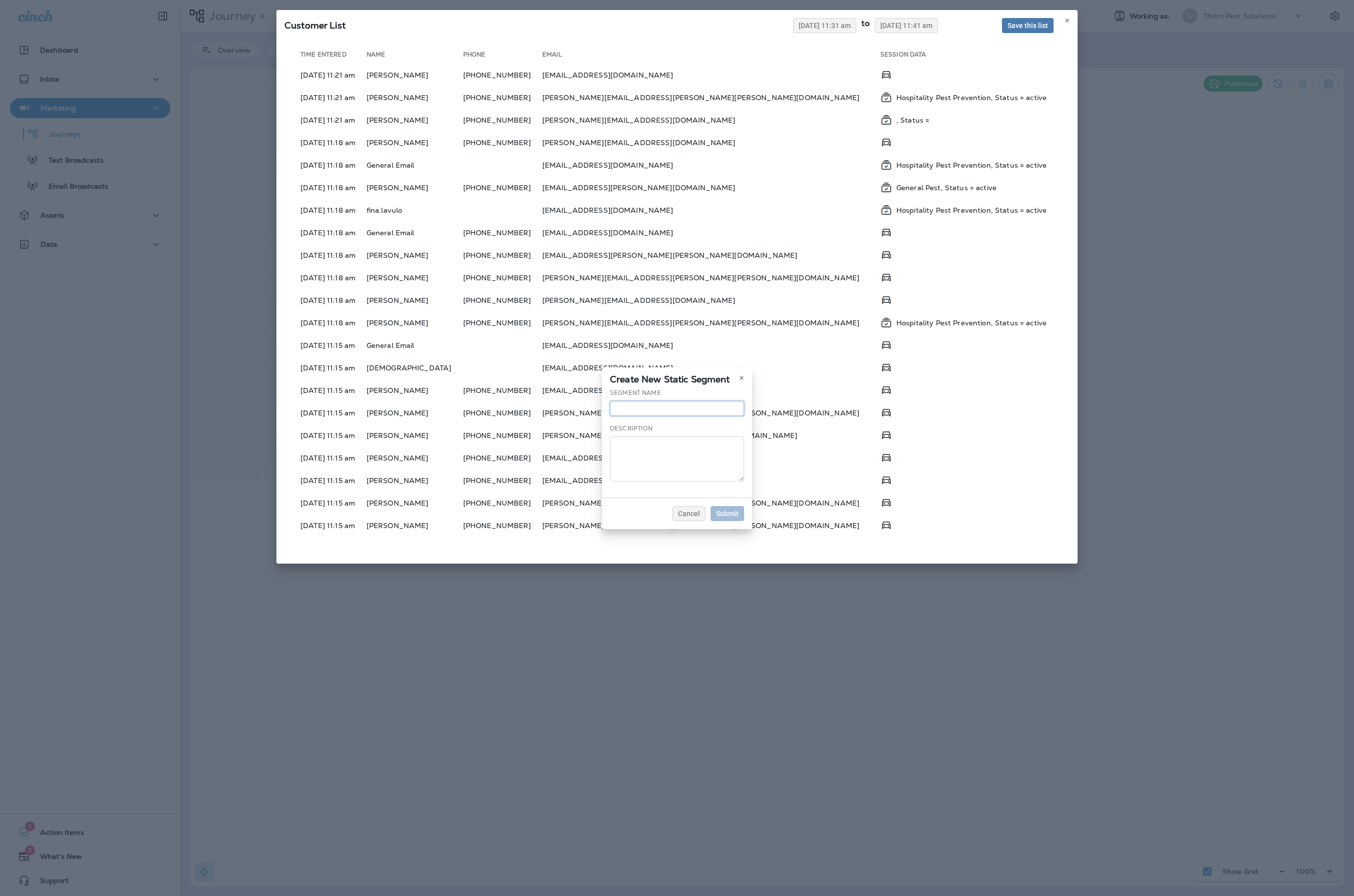
click at [609, 402] on input "text" at bounding box center [677, 408] width 134 height 15
type input "**********"
click at [744, 521] on button "Submit" at bounding box center [727, 513] width 34 height 15
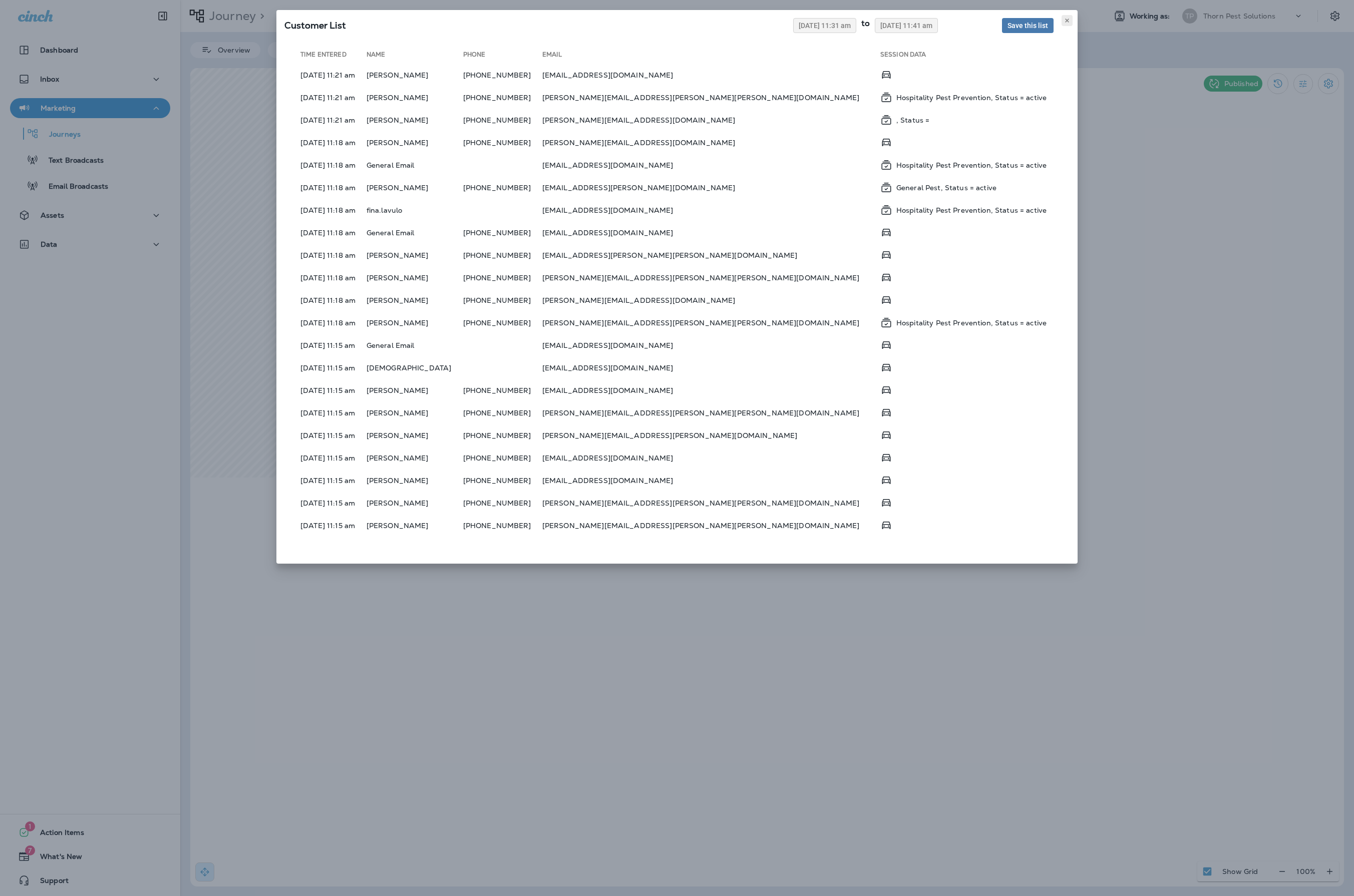
click at [1064, 24] on icon at bounding box center [1066, 20] width 6 height 6
click use
click div "Customer List 08/04/2025 11:31 am to 08/11/2025 11:41 am Save this list Time En…"
click use
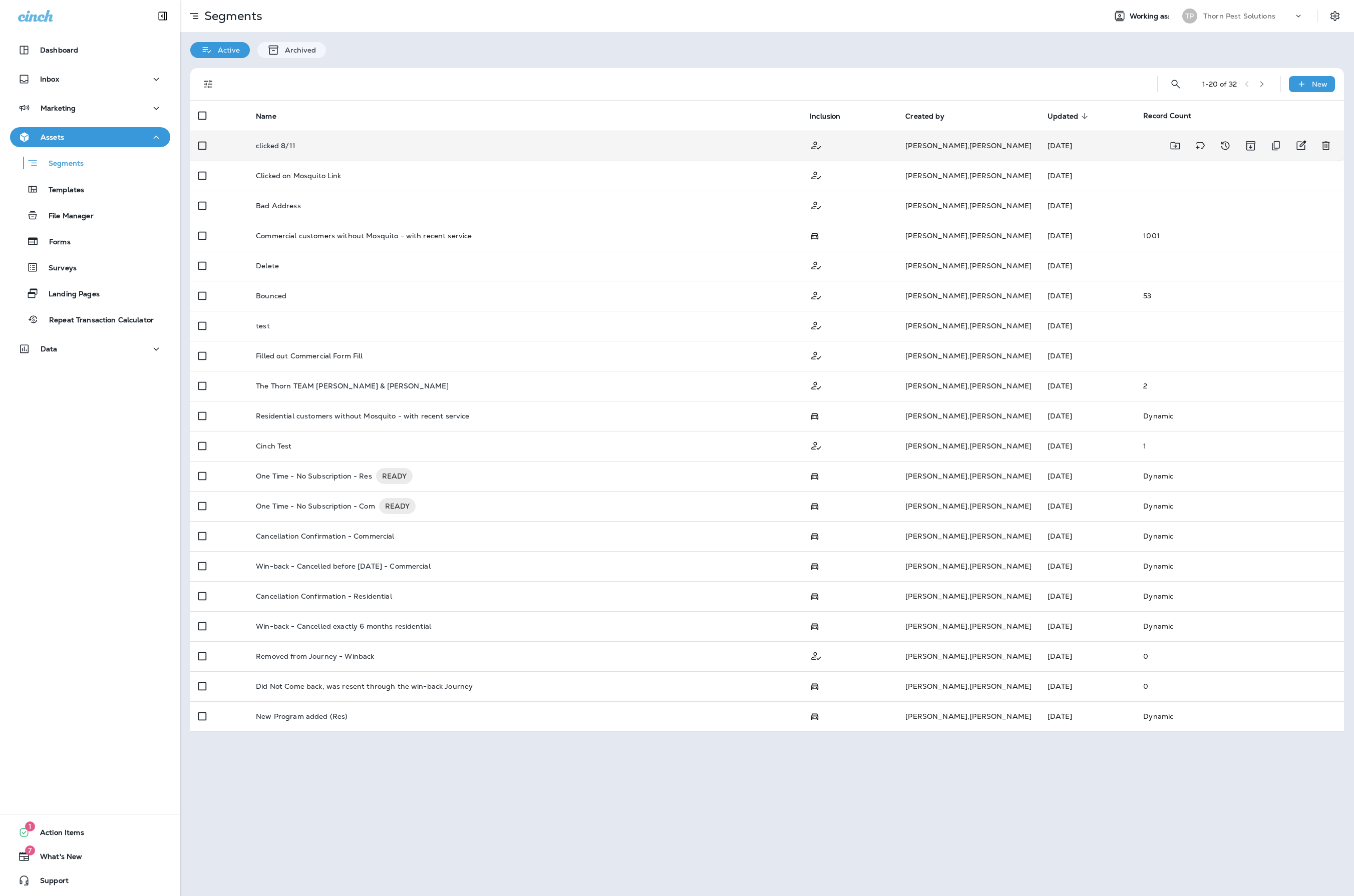
click at [372, 154] on td "clicked 8/11" at bounding box center [524, 145] width 554 height 30
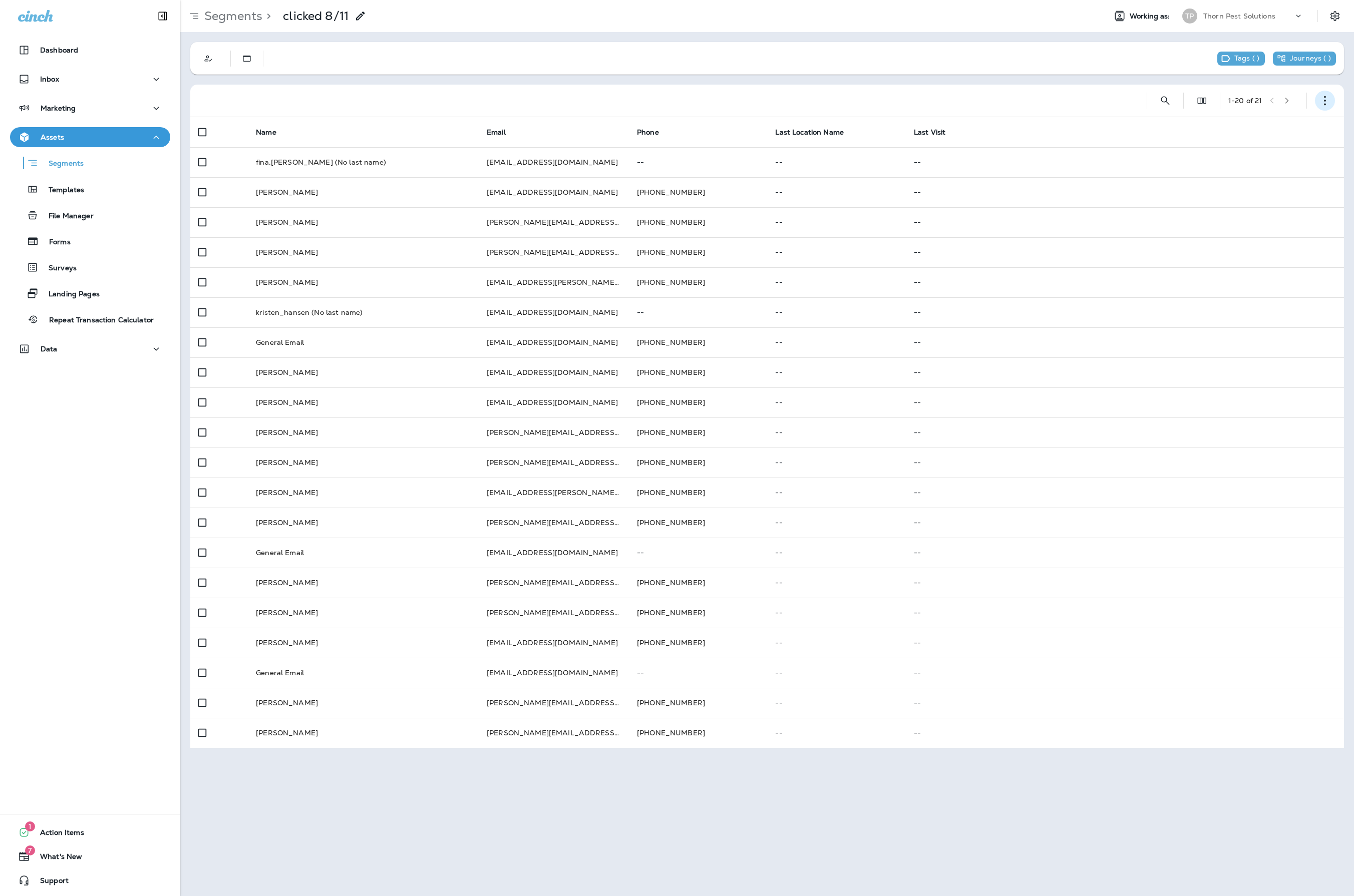
click at [1323, 96] on icon "button" at bounding box center [1324, 101] width 10 height 10
click at [1280, 173] on p "Export Customers" at bounding box center [1265, 175] width 66 height 8
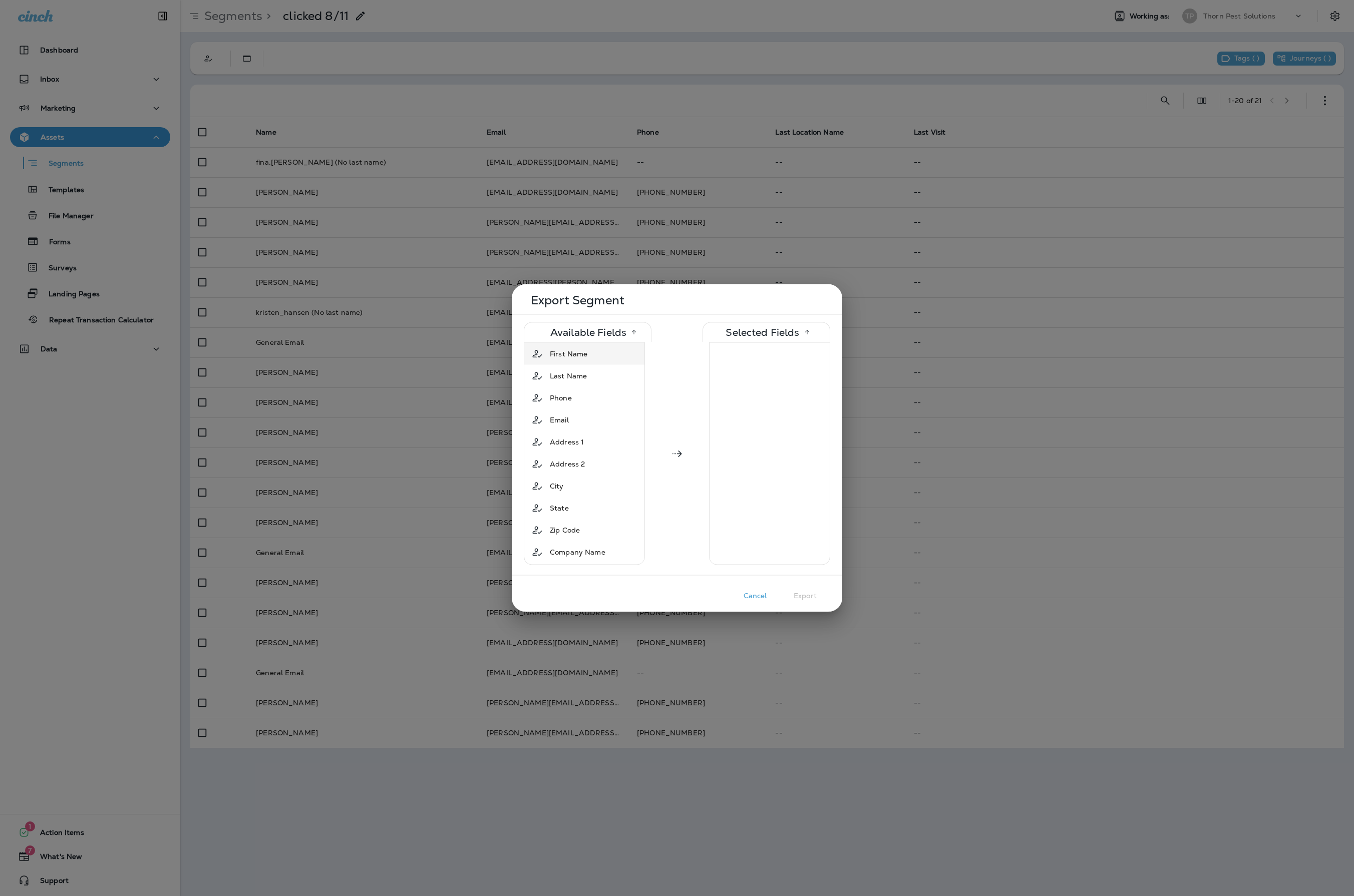
click at [572, 353] on span "First Name" at bounding box center [568, 353] width 38 height 10
click at [570, 373] on span "Phone" at bounding box center [560, 375] width 22 height 10
click at [563, 353] on span "Last Name" at bounding box center [568, 353] width 37 height 10
click at [568, 355] on span "Email" at bounding box center [558, 353] width 19 height 10
click at [568, 355] on span "Address 1" at bounding box center [567, 353] width 34 height 10
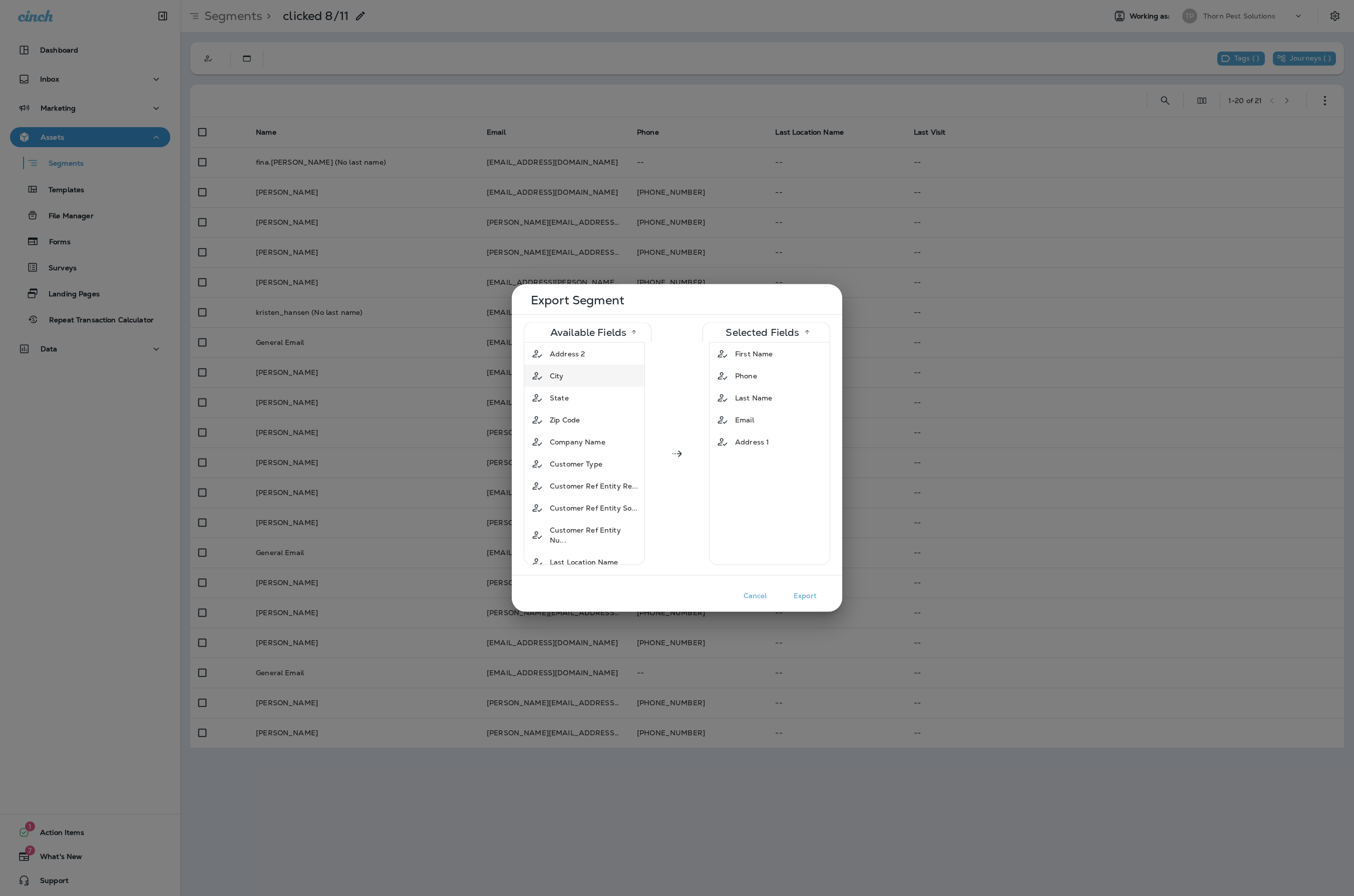
click at [563, 371] on div "City" at bounding box center [556, 375] width 22 height 18
click at [588, 381] on div "State" at bounding box center [585, 375] width 116 height 18
click at [584, 382] on div "Zip Code" at bounding box center [564, 375] width 38 height 18
click at [603, 381] on span "Company Name" at bounding box center [577, 375] width 56 height 10
click at [602, 381] on span "Customer Type" at bounding box center [576, 375] width 52 height 10
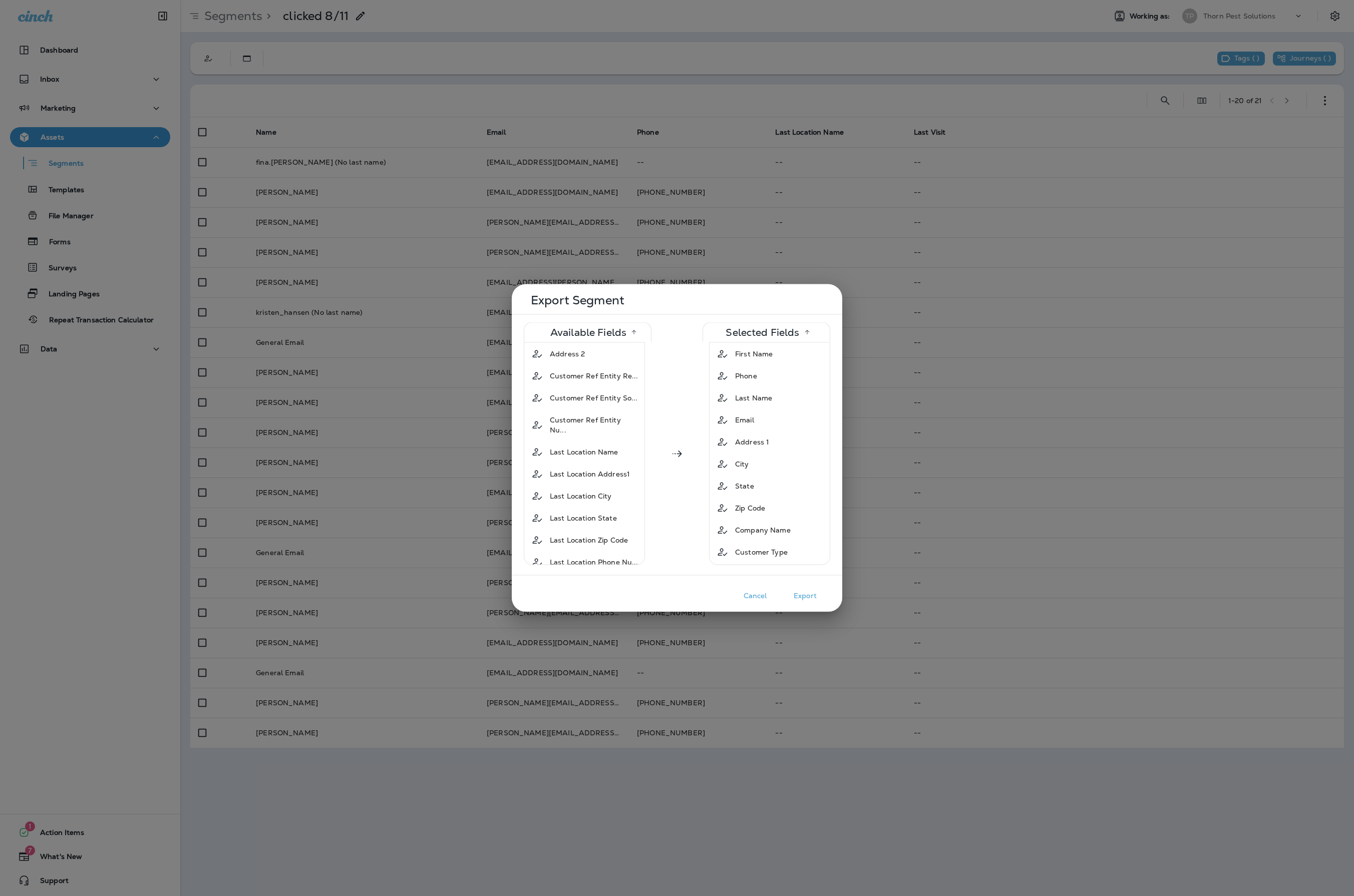
click at [810, 593] on button "Export" at bounding box center [805, 595] width 50 height 16
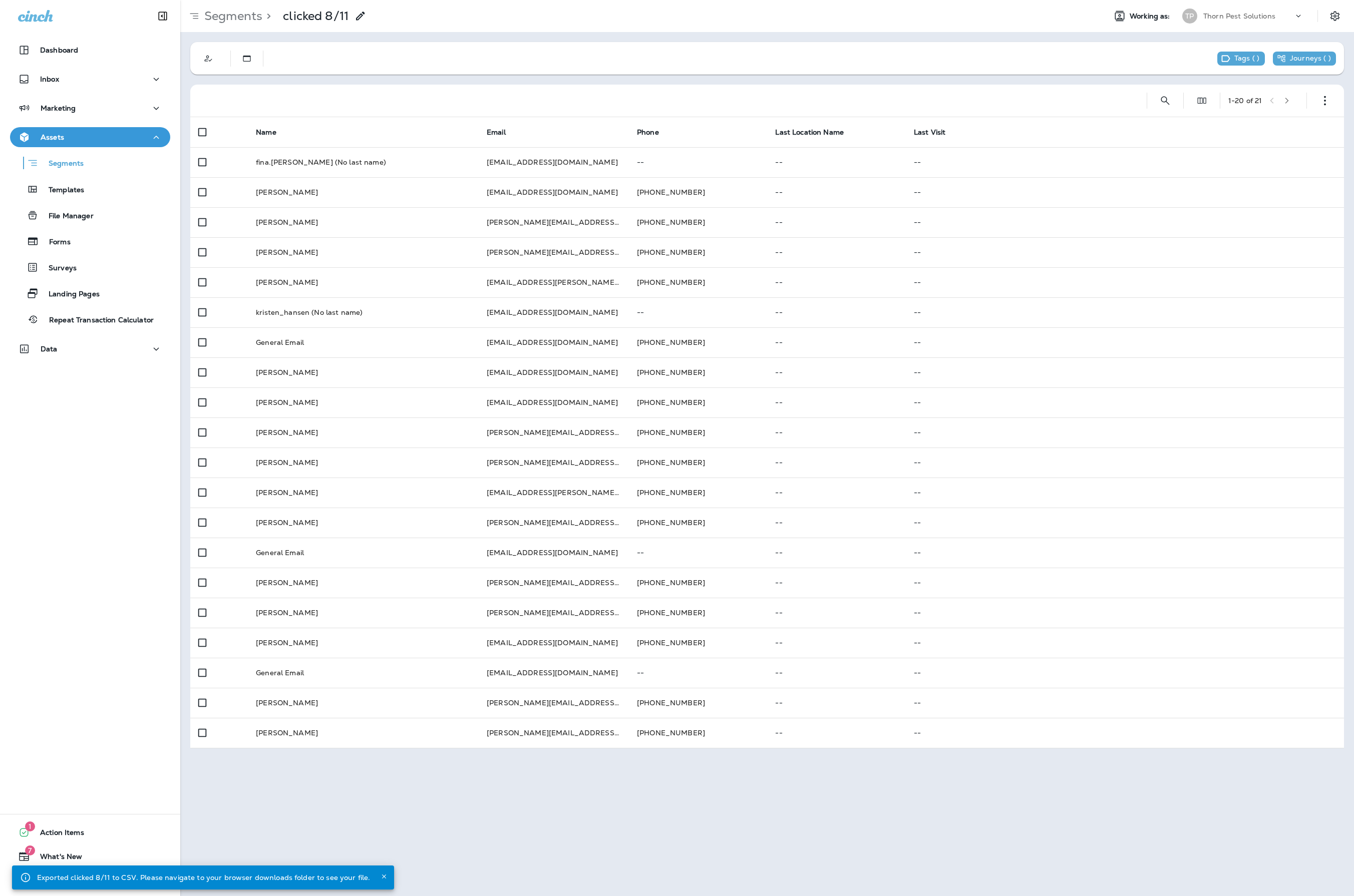
click at [694, 87] on div at bounding box center [664, 100] width 932 height 32
click at [141, 540] on div "Dashboard Inbox Marketing Assets Segments Templates File Manager Forms Surveys …" at bounding box center [90, 448] width 180 height 896
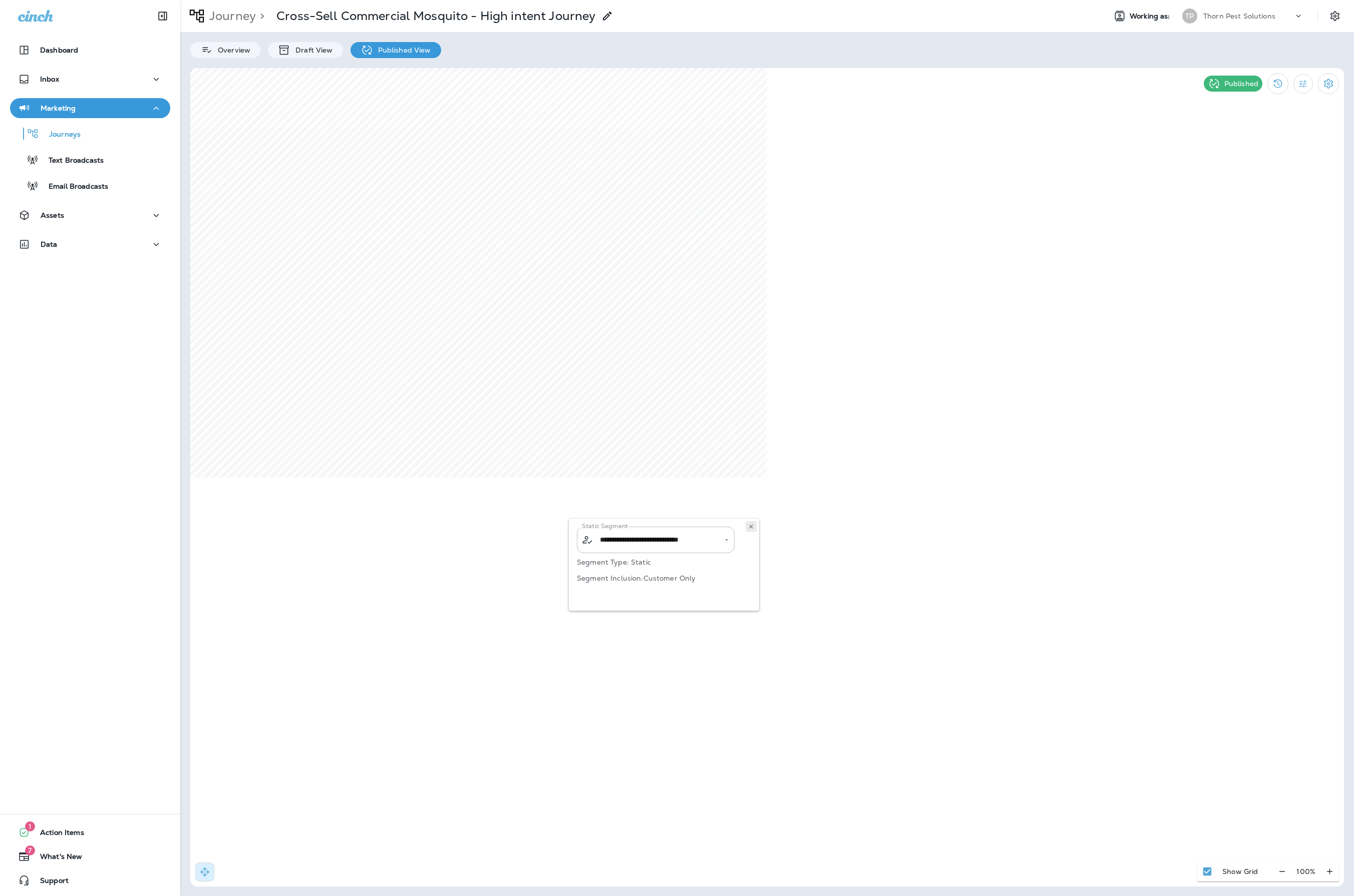
click at [748, 530] on icon at bounding box center [750, 525] width 6 height 6
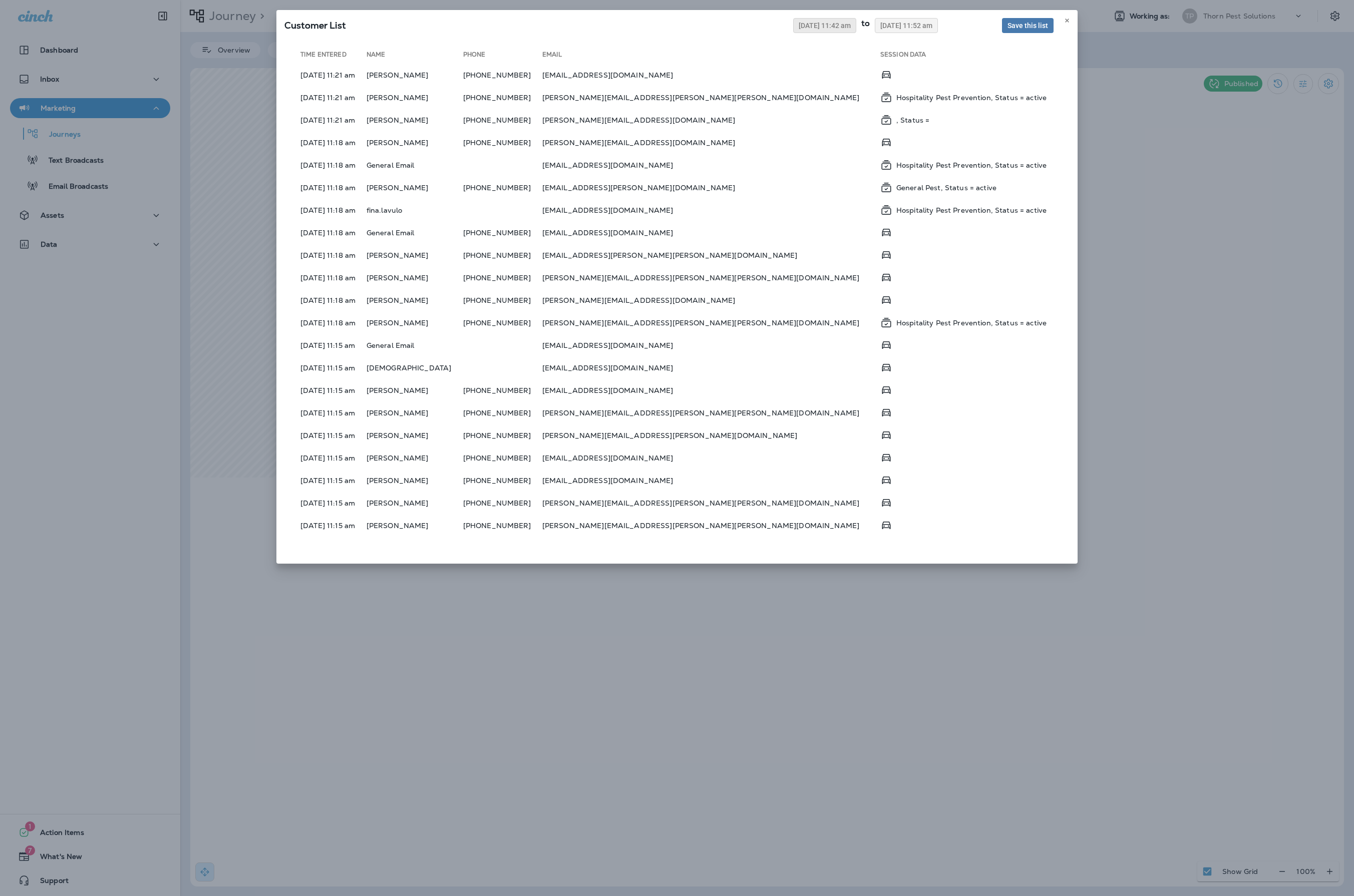
click at [799, 29] on span "08/04/2025 11:42 am" at bounding box center [824, 25] width 52 height 7
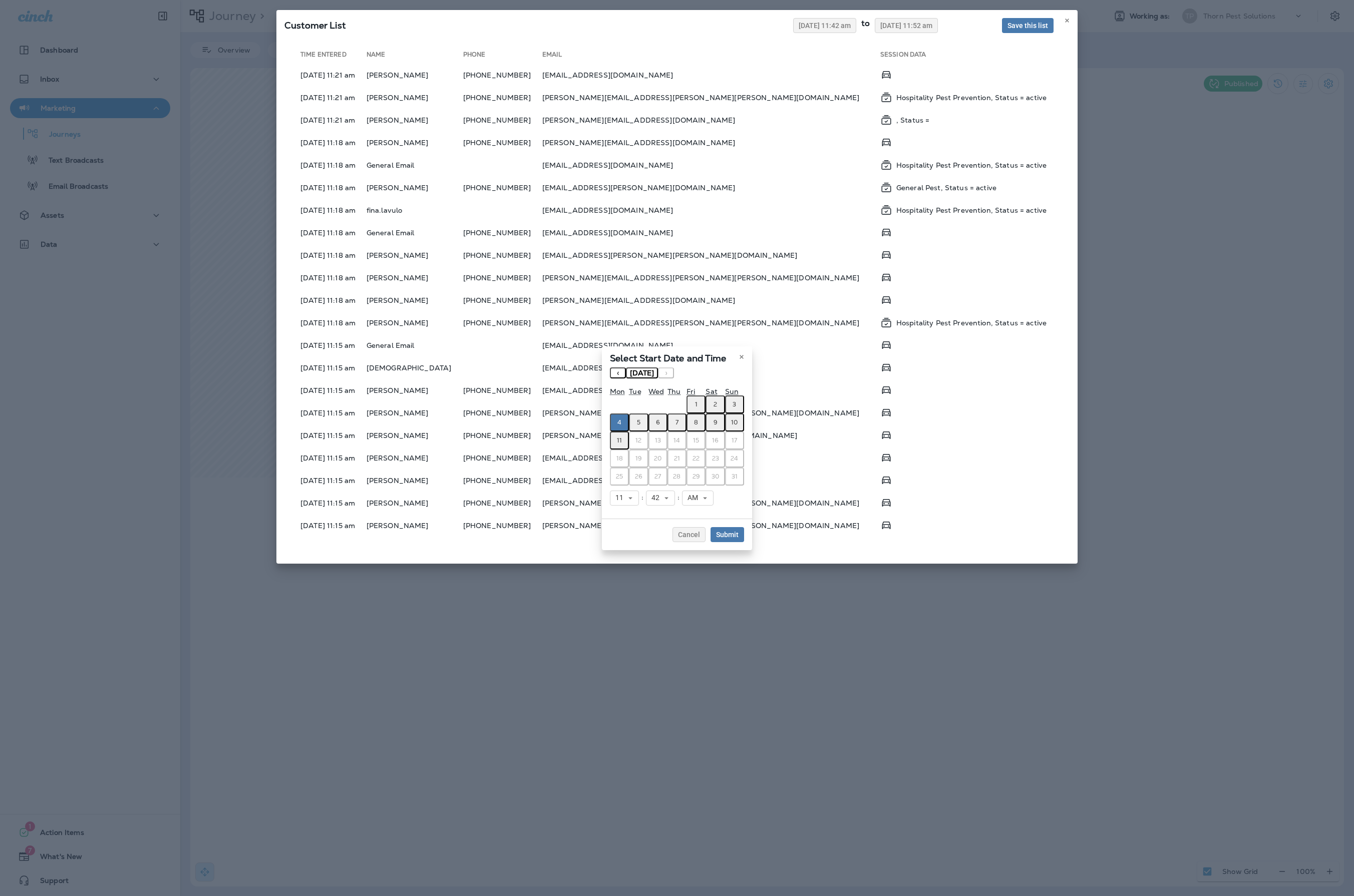
click at [609, 367] on button "‹" at bounding box center [618, 372] width 16 height 11
click at [616, 480] on abbr "28" at bounding box center [619, 476] width 7 height 8
click at [738, 538] on span "Submit" at bounding box center [727, 534] width 22 height 7
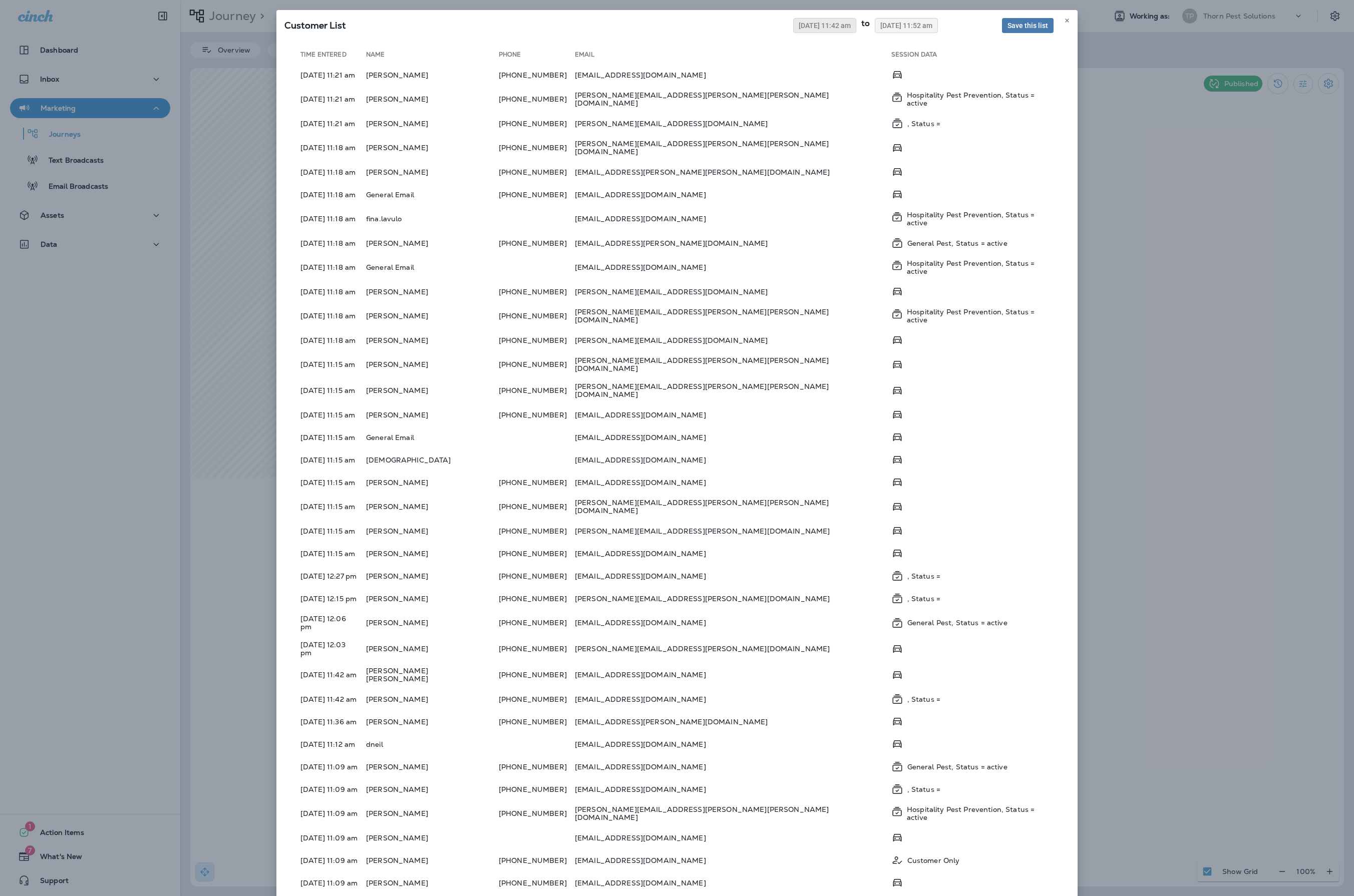
click at [799, 29] on span "07/28/2025 11:42 am" at bounding box center [824, 25] width 52 height 7
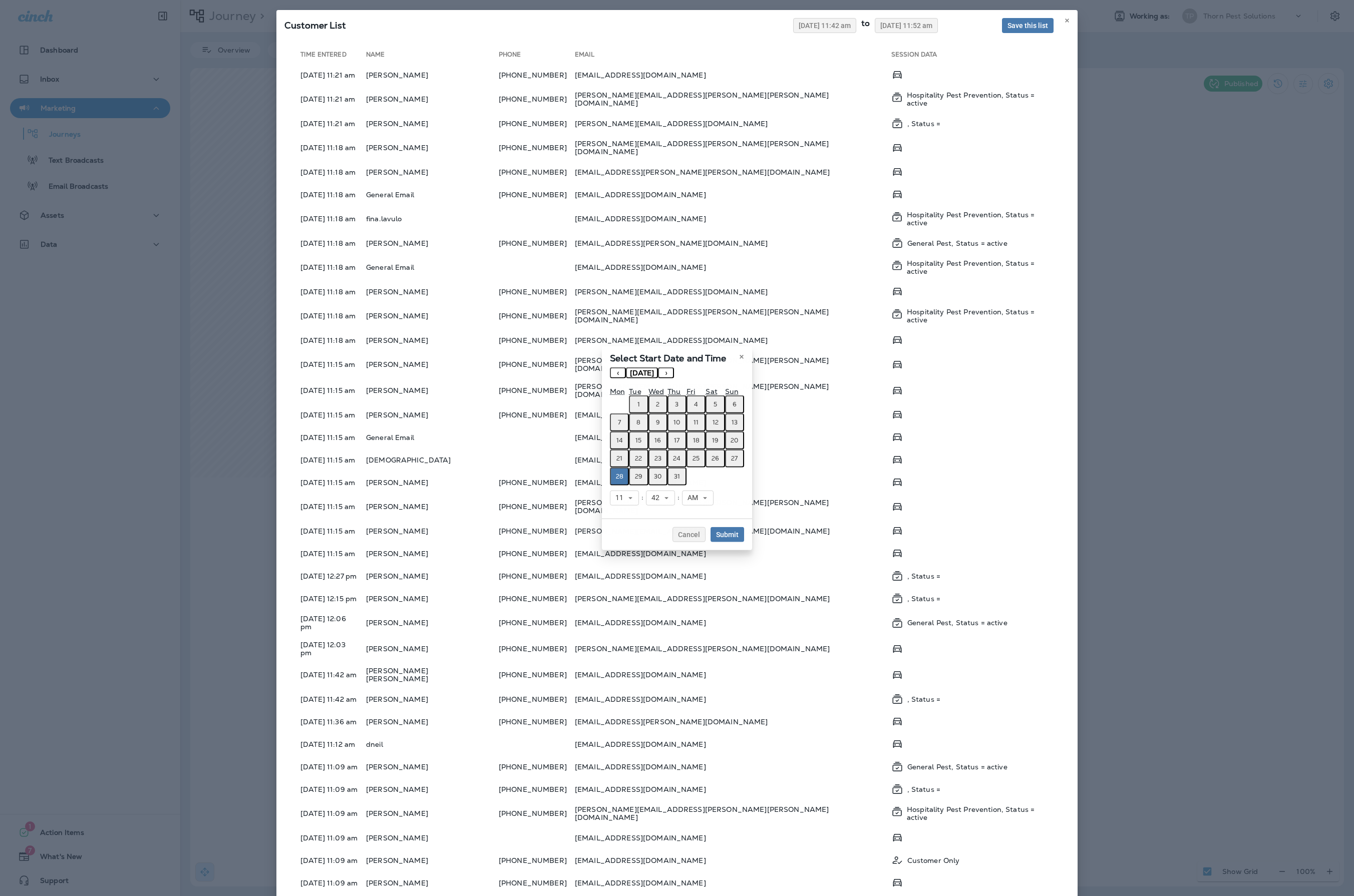
click at [609, 505] on button "11" at bounding box center [623, 498] width 29 height 15
click at [609, 592] on link "7" at bounding box center [623, 585] width 29 height 12
click at [659, 501] on icon at bounding box center [662, 498] width 6 height 6
click at [642, 520] on link "00" at bounding box center [656, 514] width 29 height 12
click at [738, 538] on span "Submit" at bounding box center [727, 534] width 22 height 7
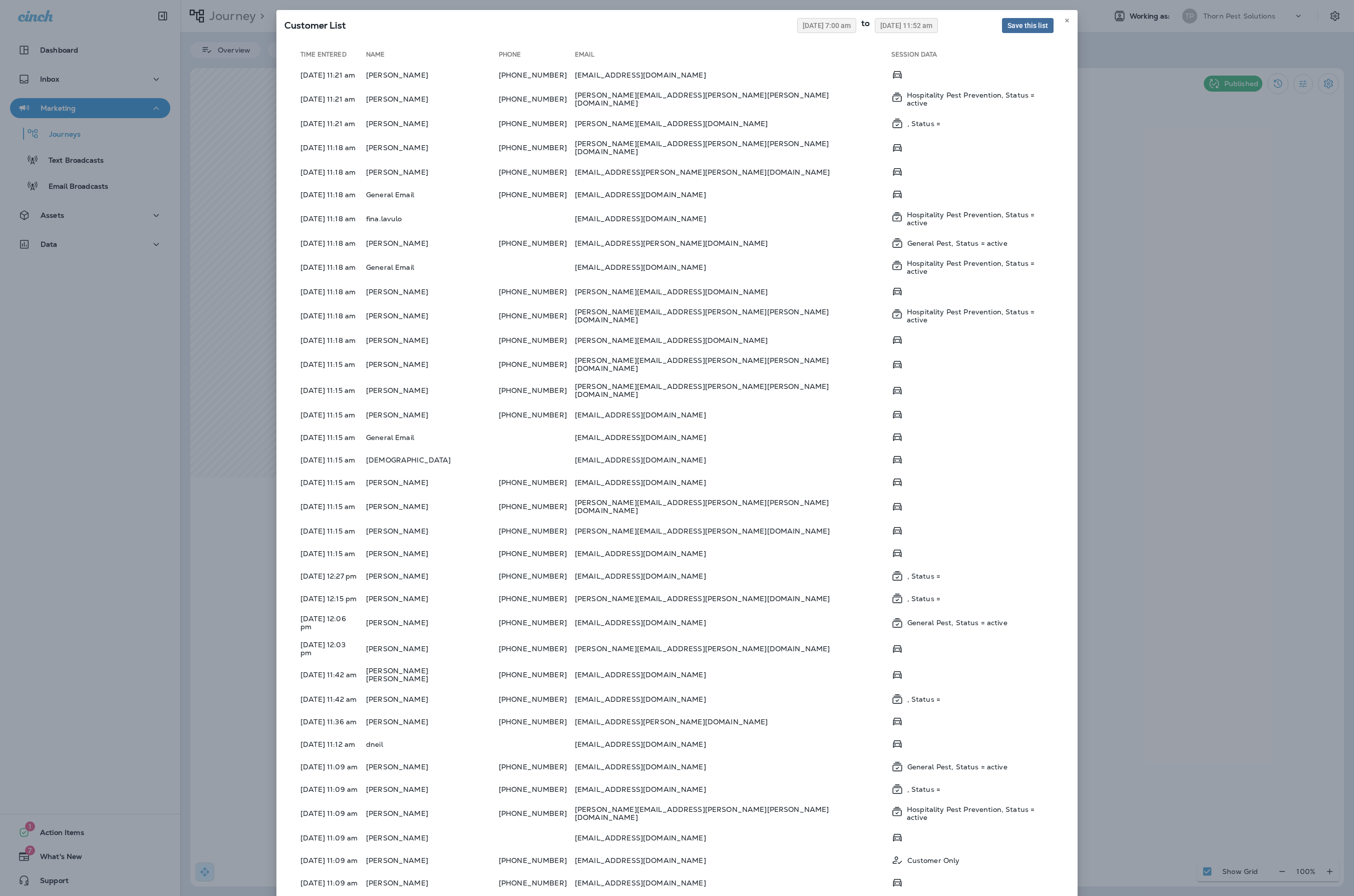
click at [1014, 33] on button "Save this list" at bounding box center [1027, 25] width 52 height 15
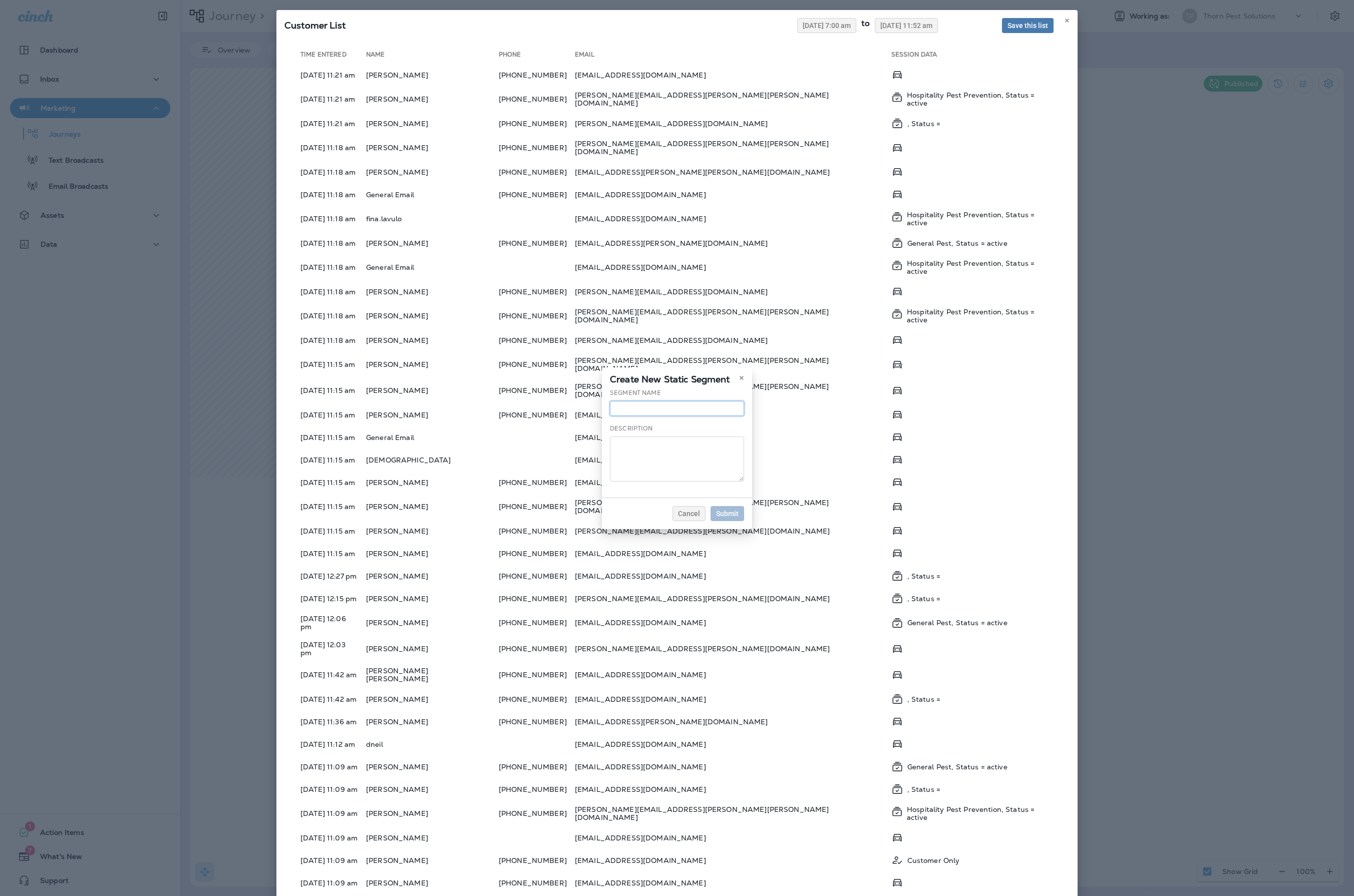
click at [663, 407] on input "text" at bounding box center [677, 408] width 134 height 15
type input "**********"
click at [744, 520] on button "Submit" at bounding box center [727, 513] width 34 height 15
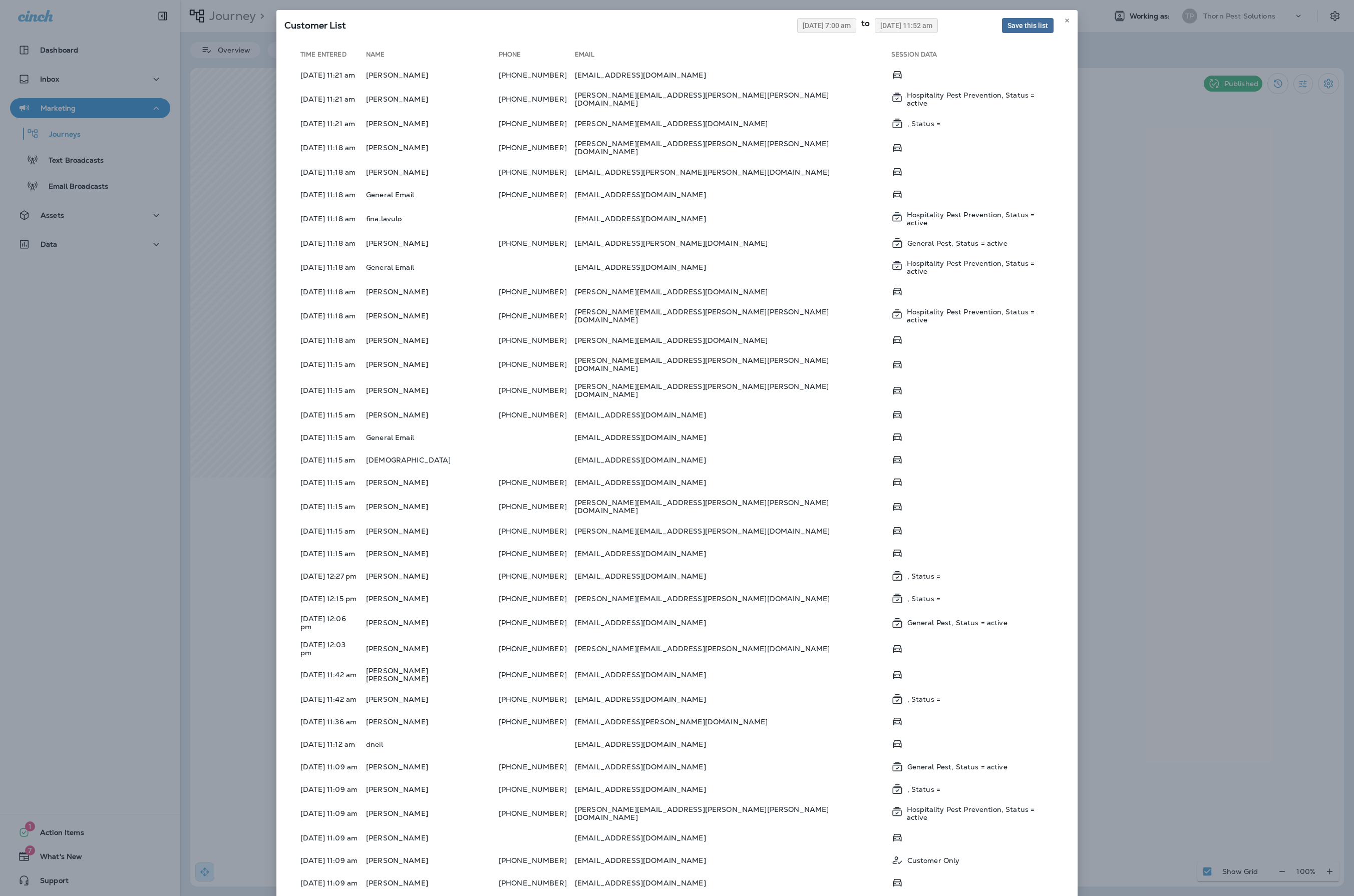
click at [1007, 29] on span "Save this list" at bounding box center [1027, 25] width 40 height 7
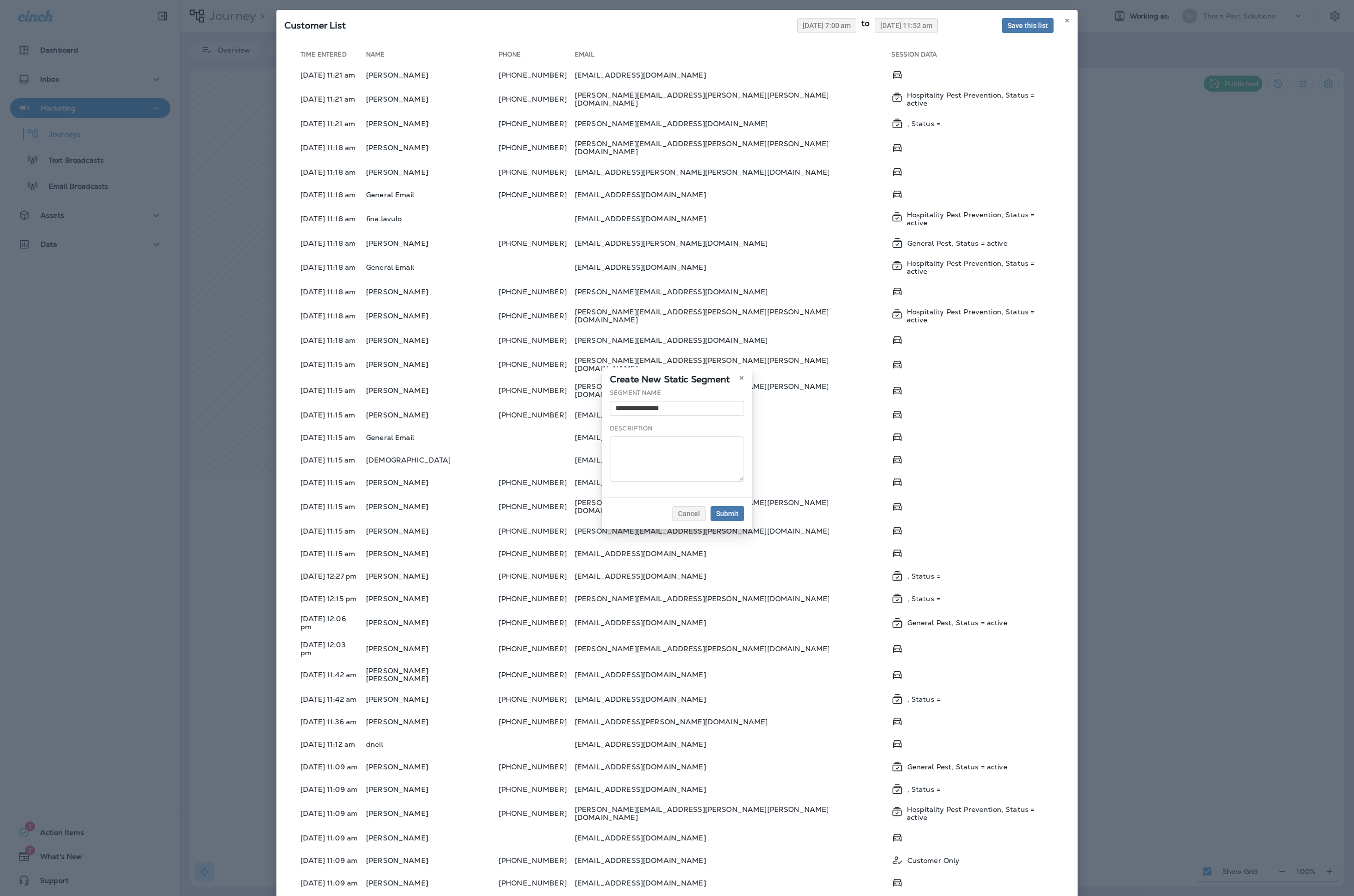
drag, startPoint x: 654, startPoint y: 380, endPoint x: 654, endPoint y: 393, distance: 13.0
click at [654, 389] on div "**********" at bounding box center [677, 403] width 134 height 28
click at [654, 401] on input "**********" at bounding box center [677, 408] width 134 height 15
type input "**********"
click at [738, 517] on span "Submit" at bounding box center [727, 513] width 22 height 7
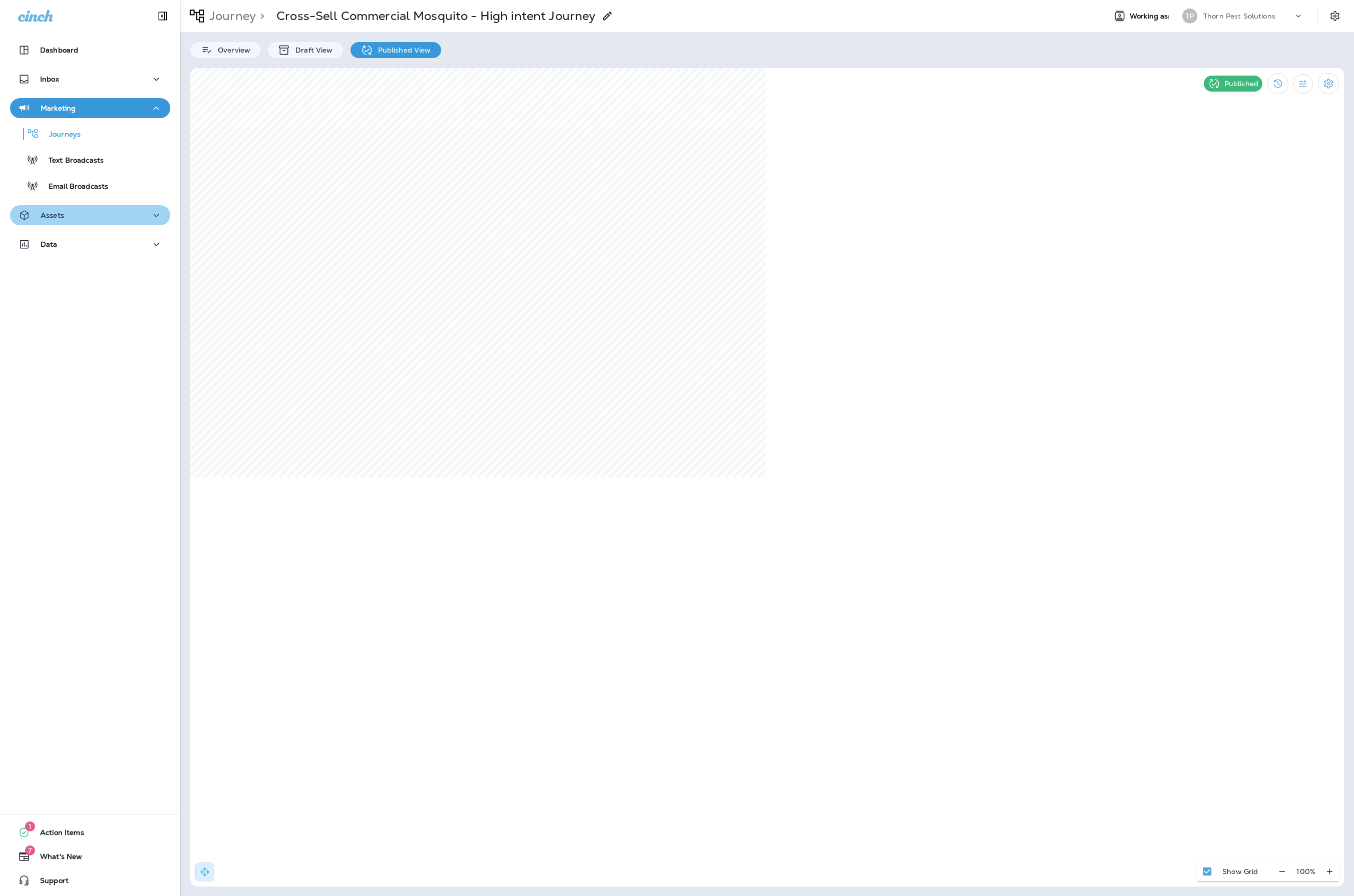
click at [128, 217] on div "Assets" at bounding box center [90, 215] width 144 height 12
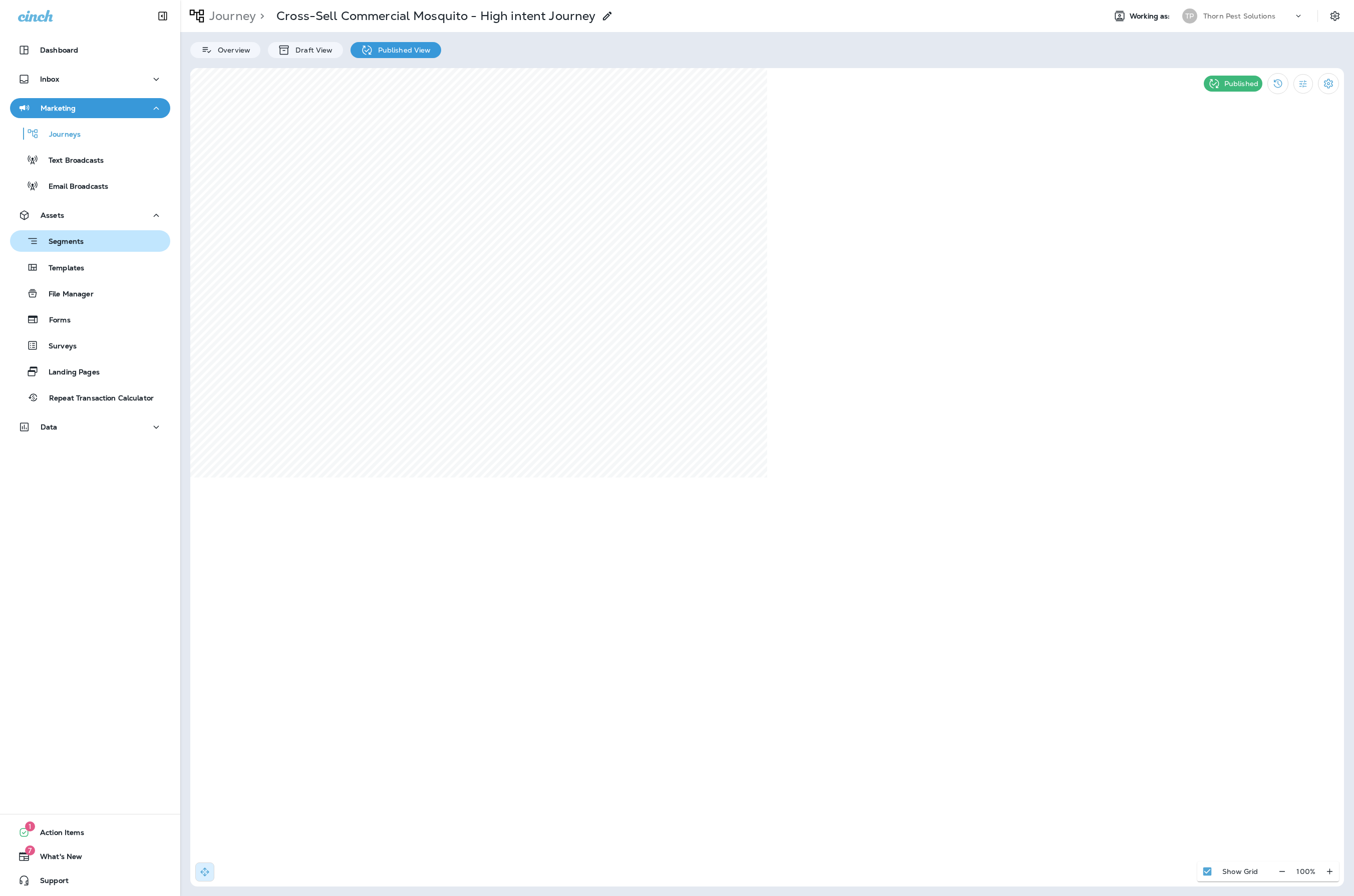
click at [103, 240] on div "Segments" at bounding box center [90, 240] width 153 height 16
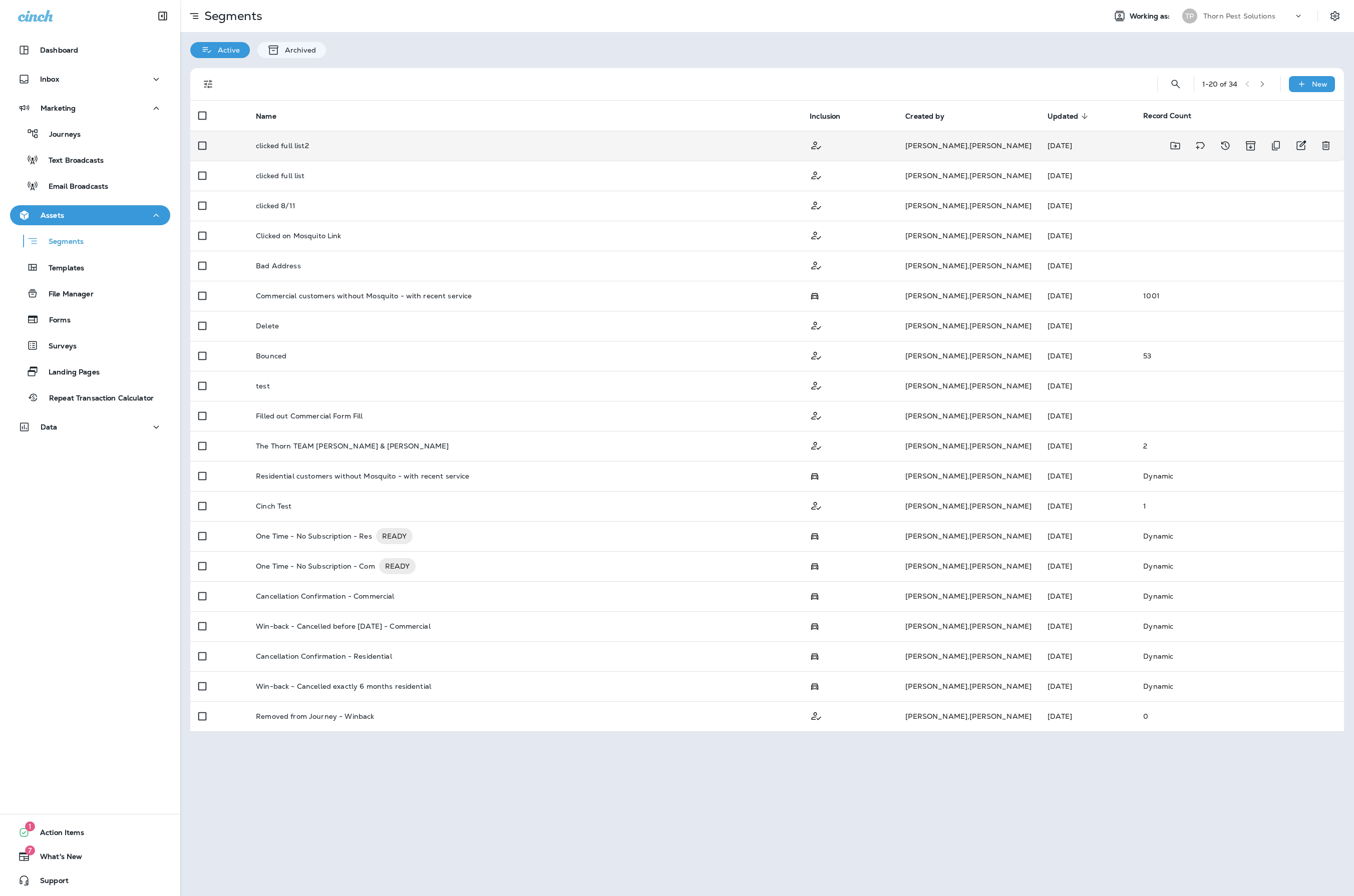
click at [785, 148] on div "clicked full list2" at bounding box center [525, 146] width 538 height 8
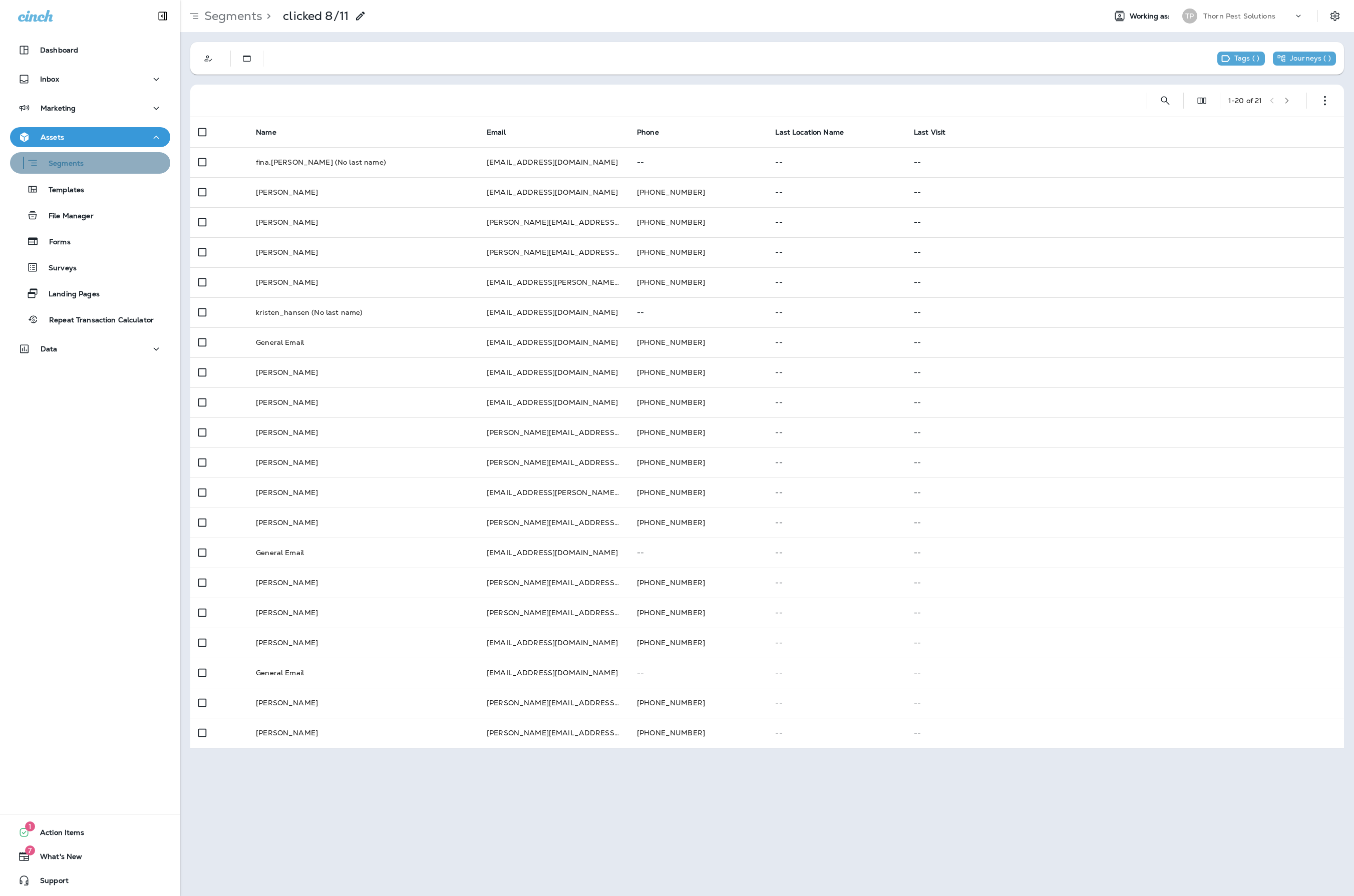
click at [98, 162] on div "Segments" at bounding box center [90, 162] width 153 height 16
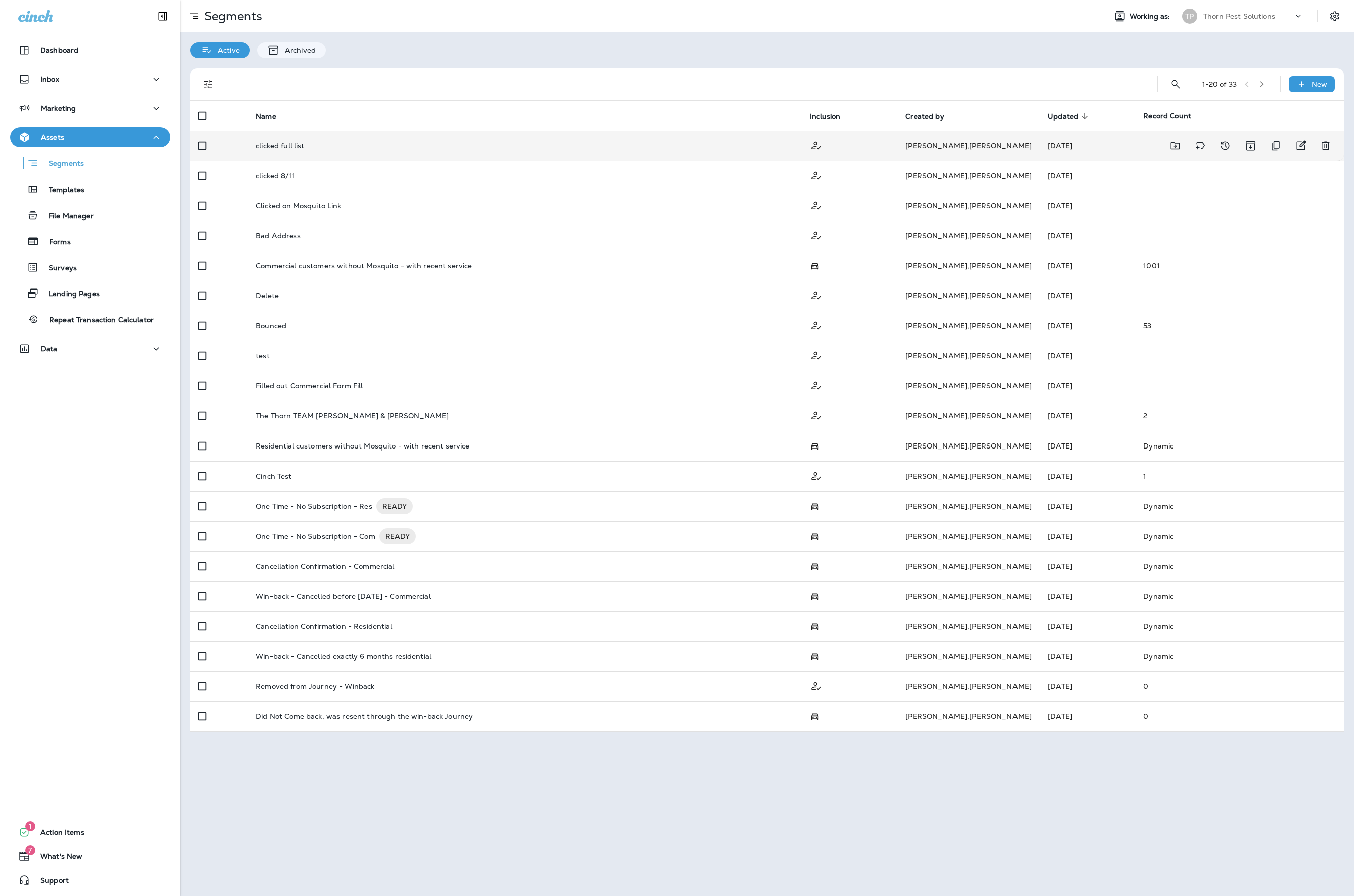
click at [618, 150] on div "clicked full list" at bounding box center [525, 146] width 538 height 8
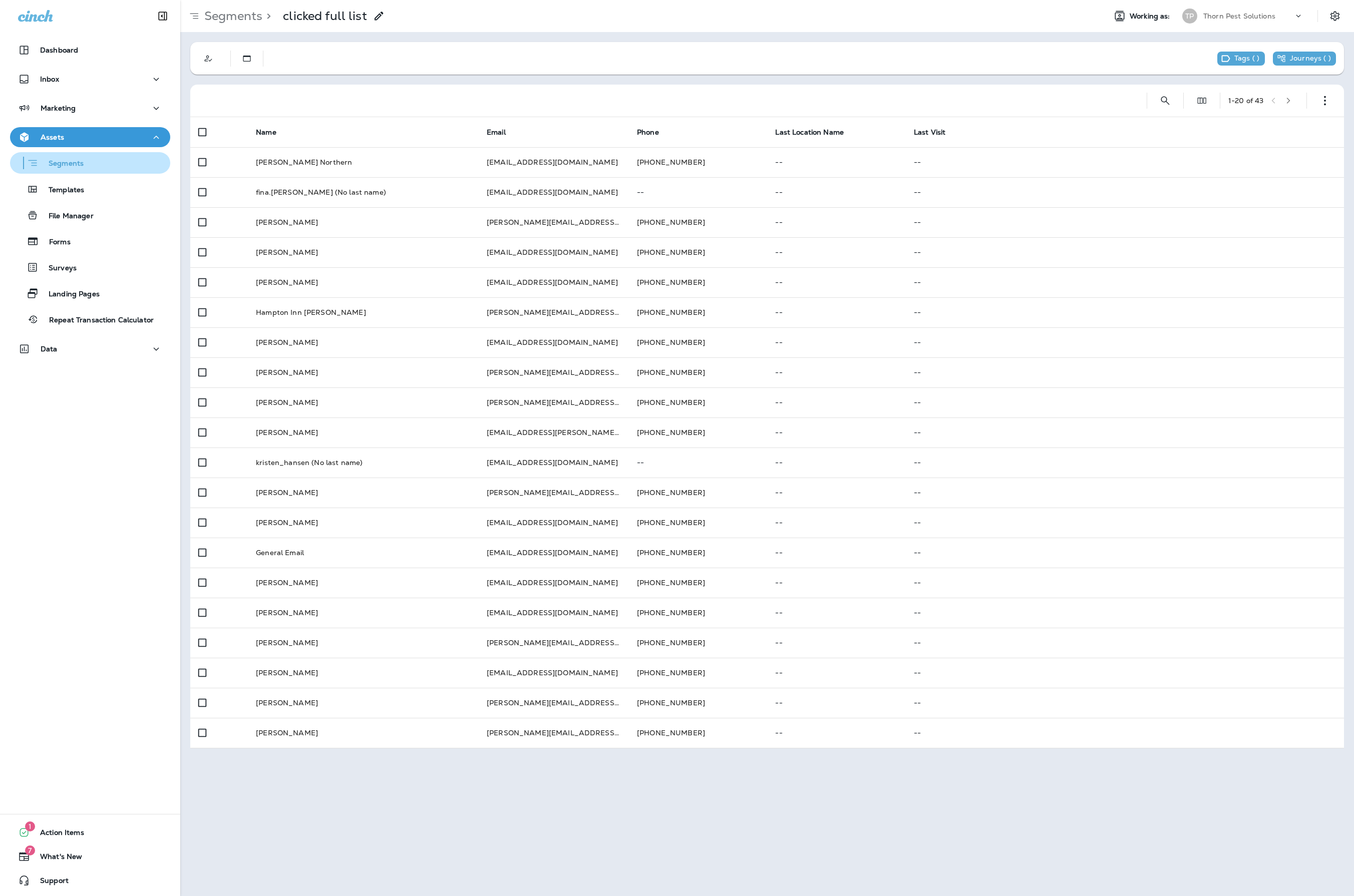
click at [51, 166] on p "Segments" at bounding box center [61, 164] width 45 height 10
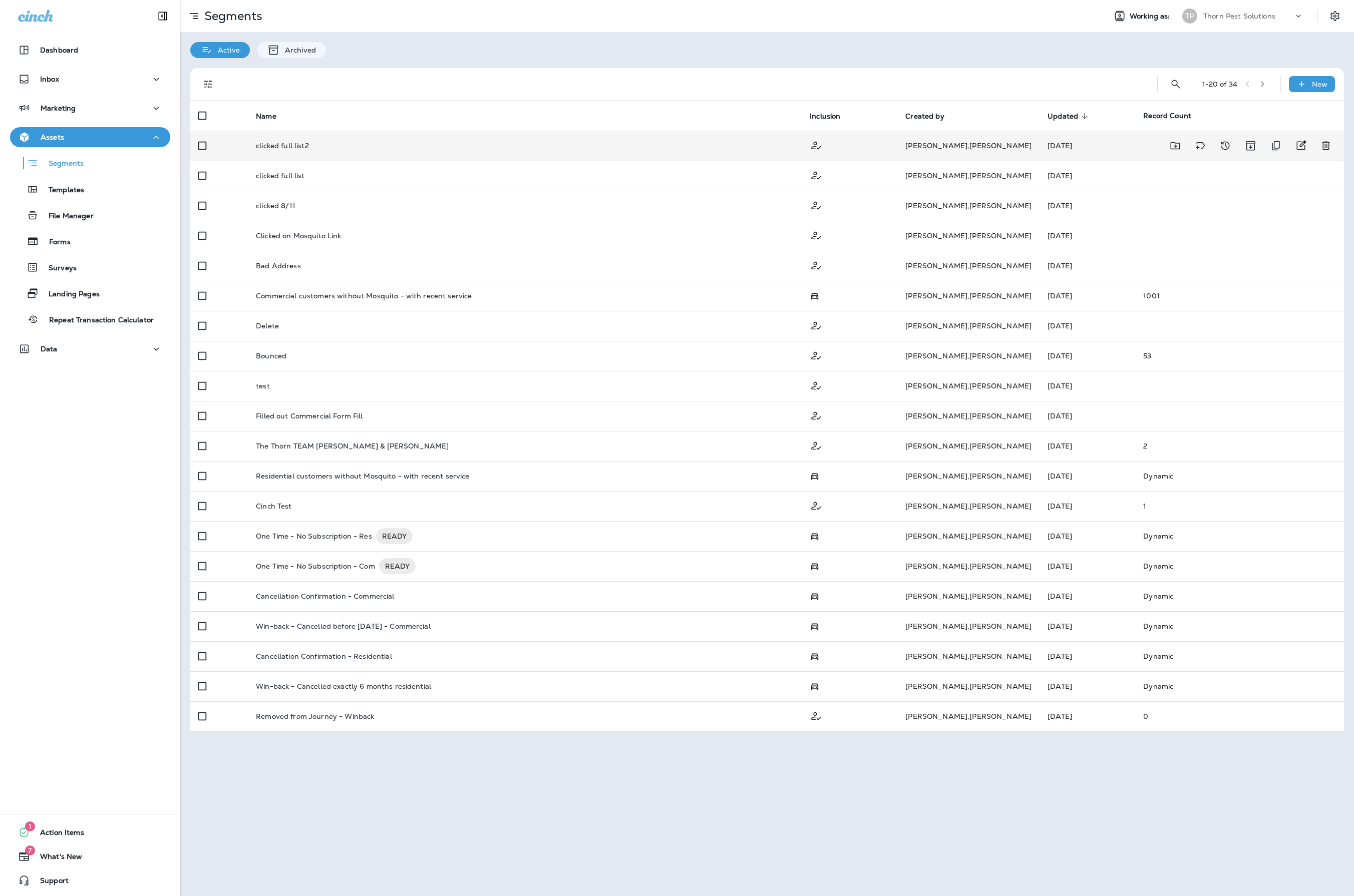
click at [712, 145] on div "clicked full list2" at bounding box center [525, 146] width 538 height 8
